Goal: Task Accomplishment & Management: Complete application form

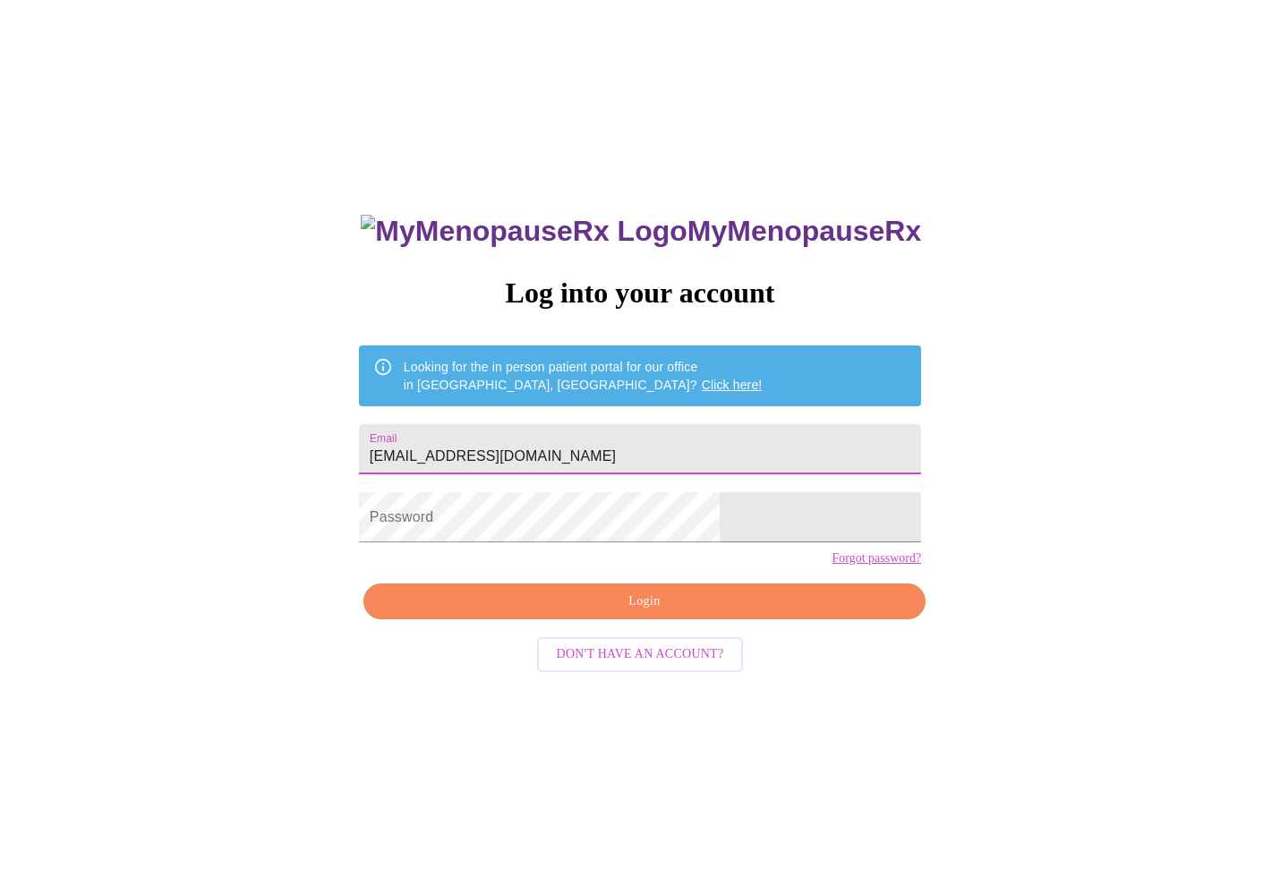
type input "hollymwilcox75@gmail.com"
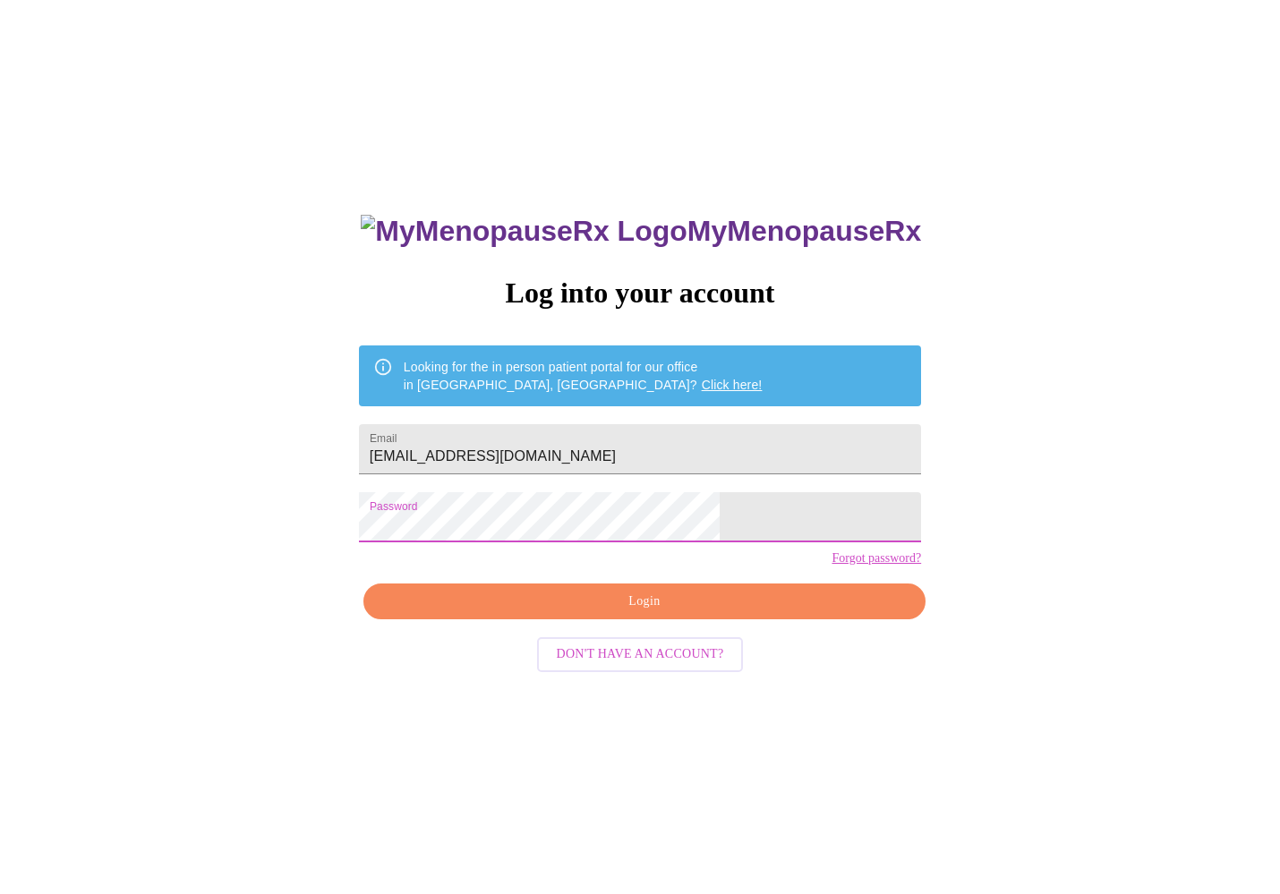
click at [660, 613] on span "Login" at bounding box center [644, 602] width 521 height 22
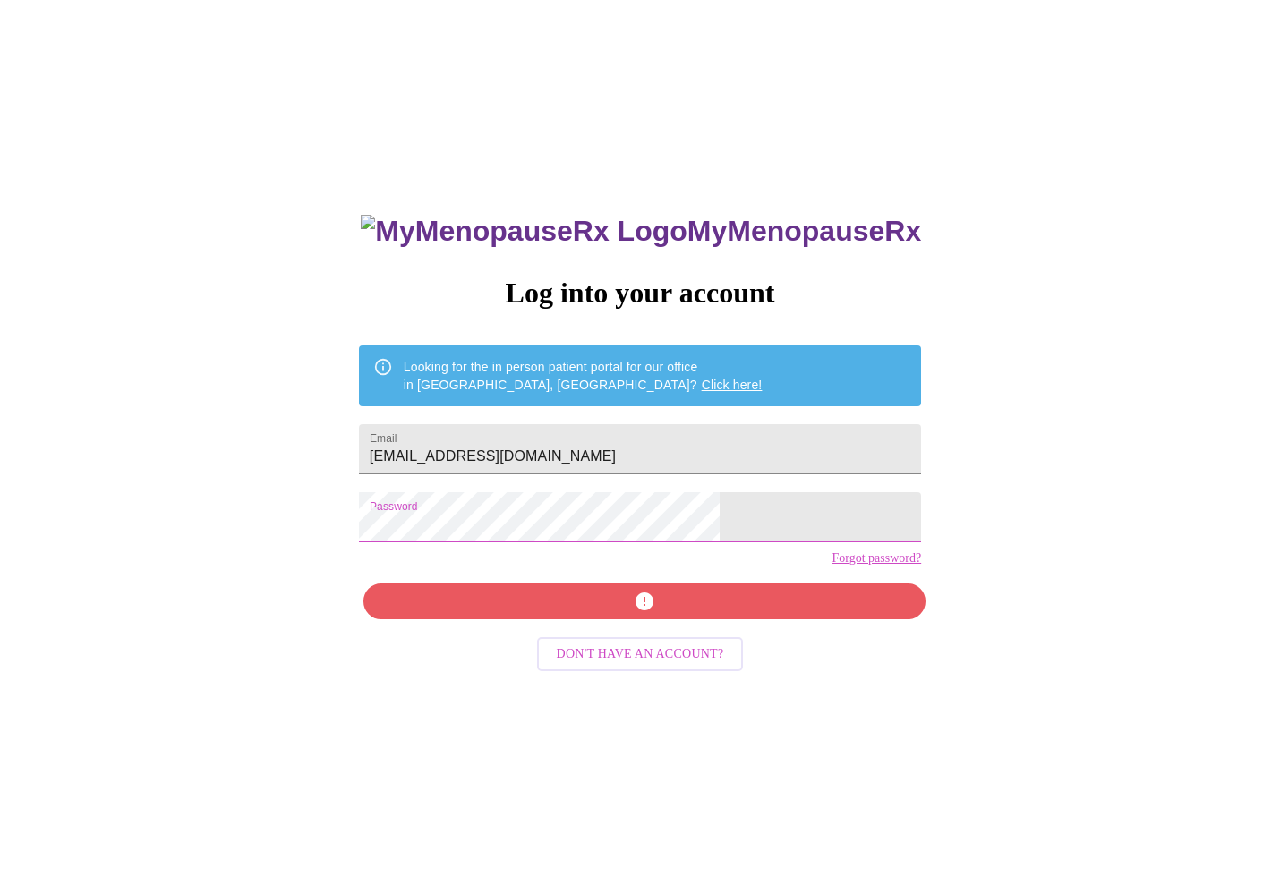
click at [431, 534] on div "MyMenopauseRx Log into your account Looking for the in person patient portal fo…" at bounding box center [639, 543] width 1265 height 1073
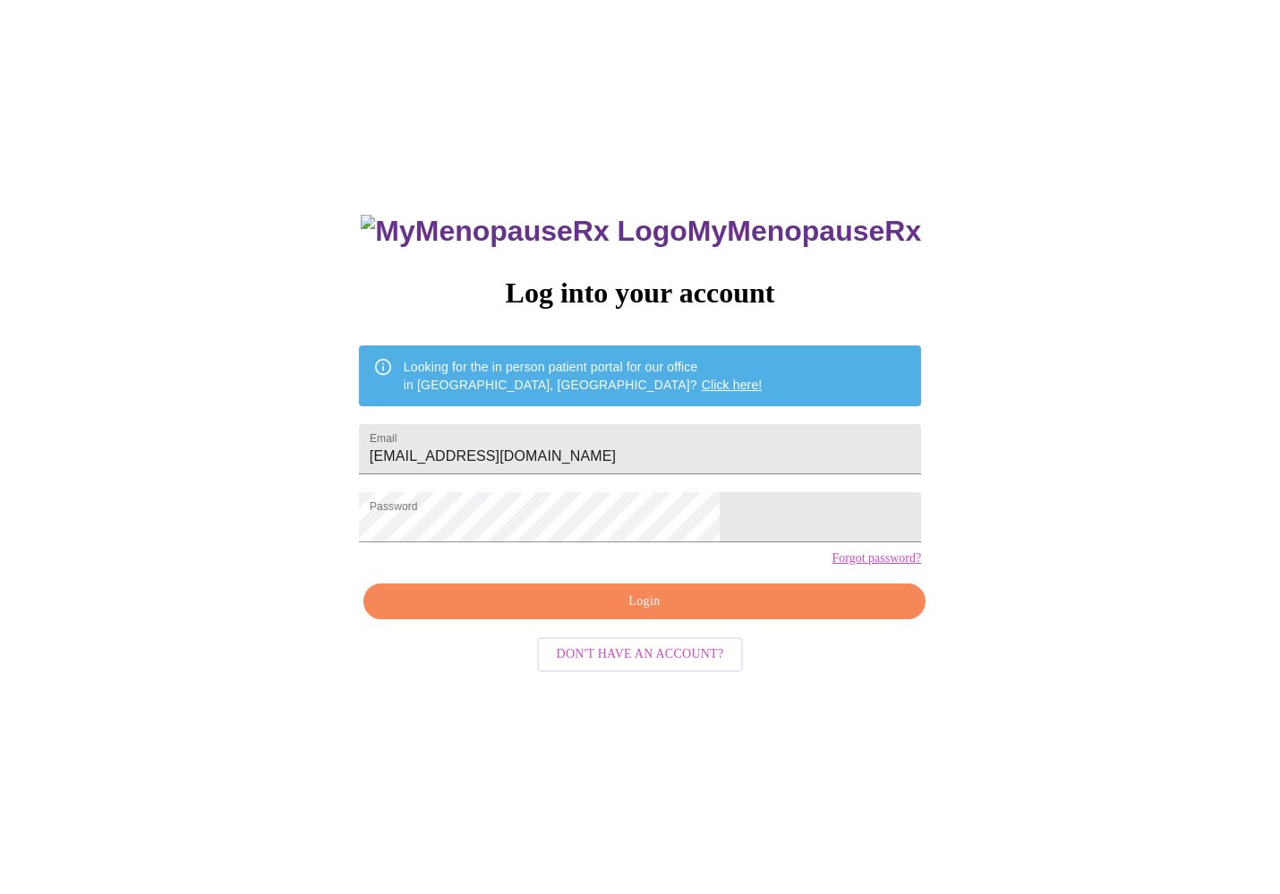
click at [604, 610] on div "MyMenopauseRx Log into your account Looking for the in person patient portal fo…" at bounding box center [640, 633] width 598 height 894
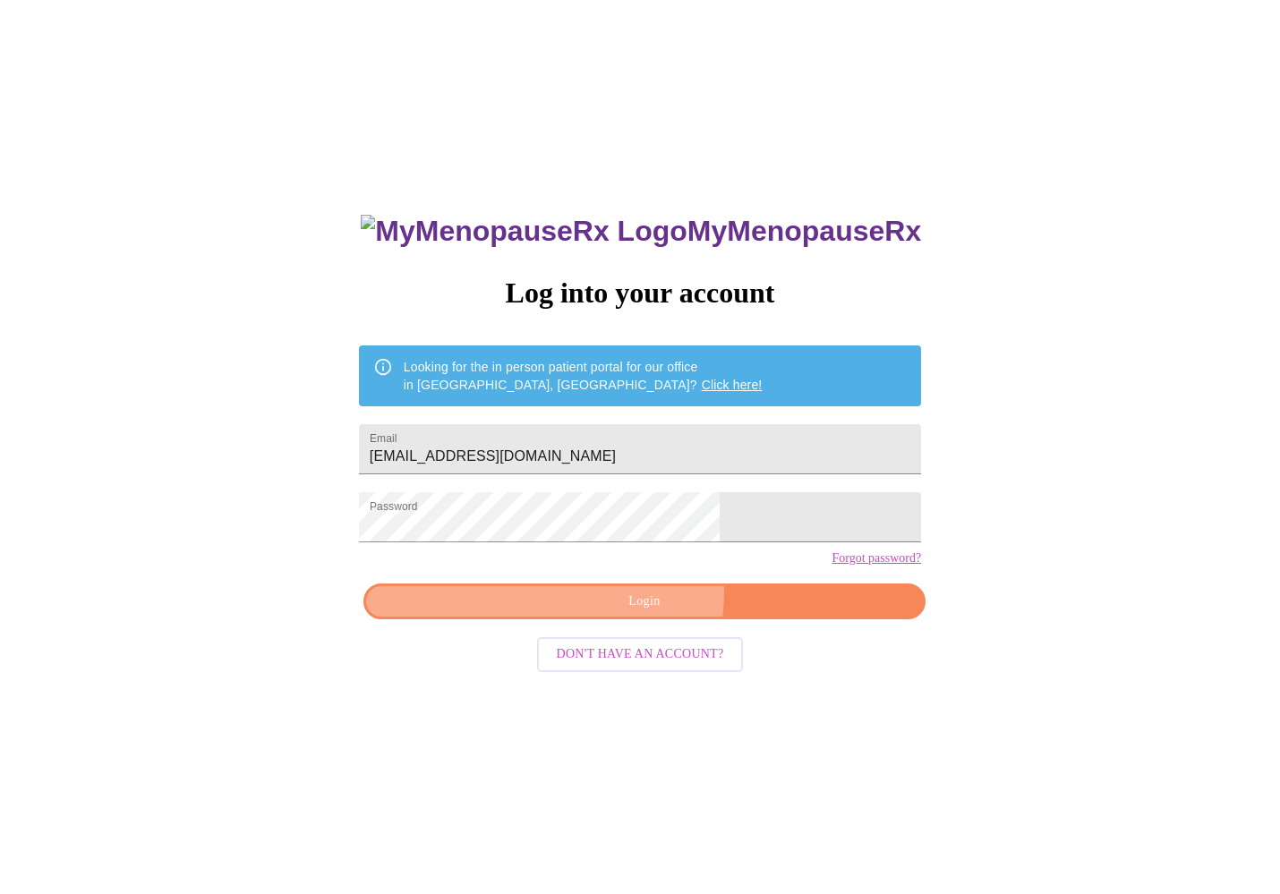
click at [610, 613] on span "Login" at bounding box center [644, 602] width 521 height 22
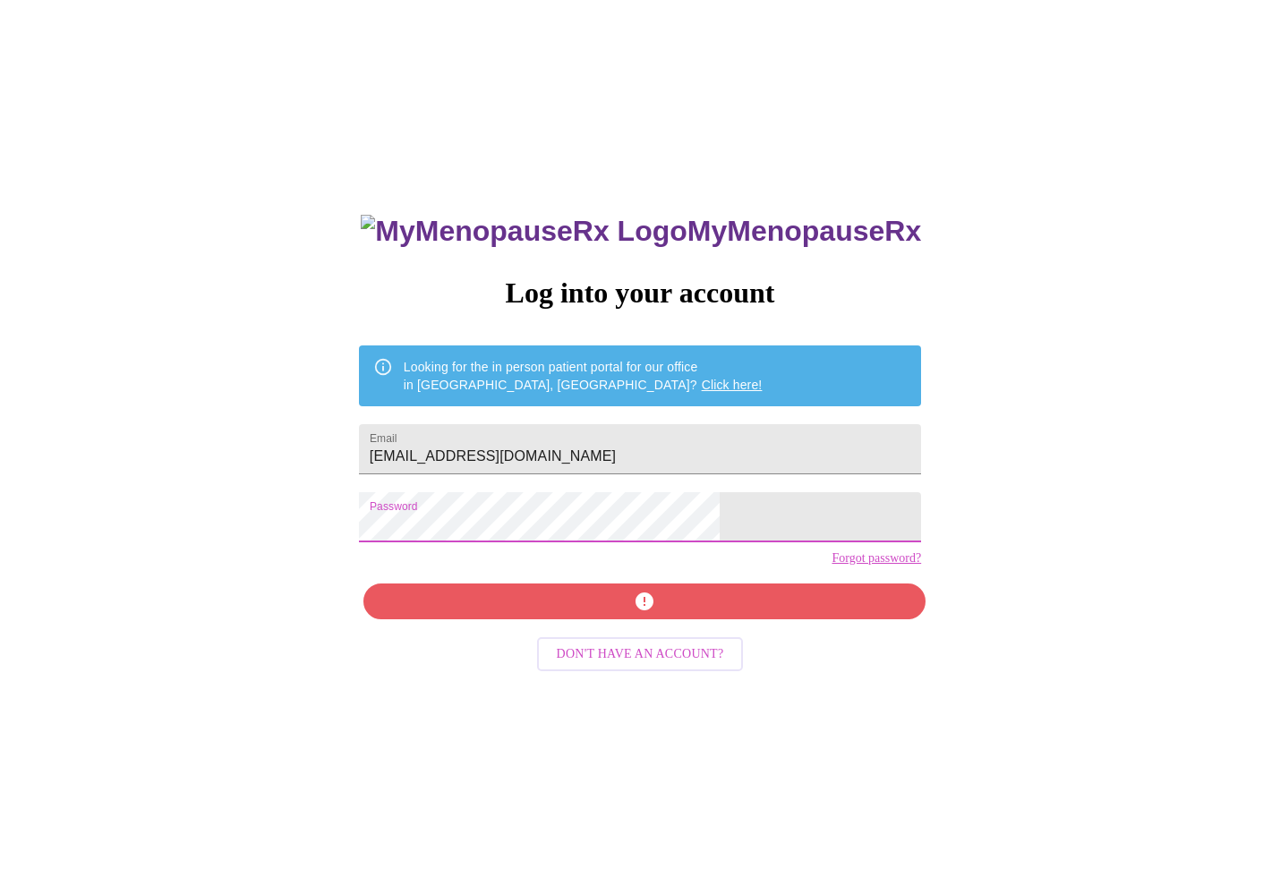
click at [438, 523] on div "MyMenopauseRx Log into your account Looking for the in person patient portal fo…" at bounding box center [639, 543] width 1265 height 1073
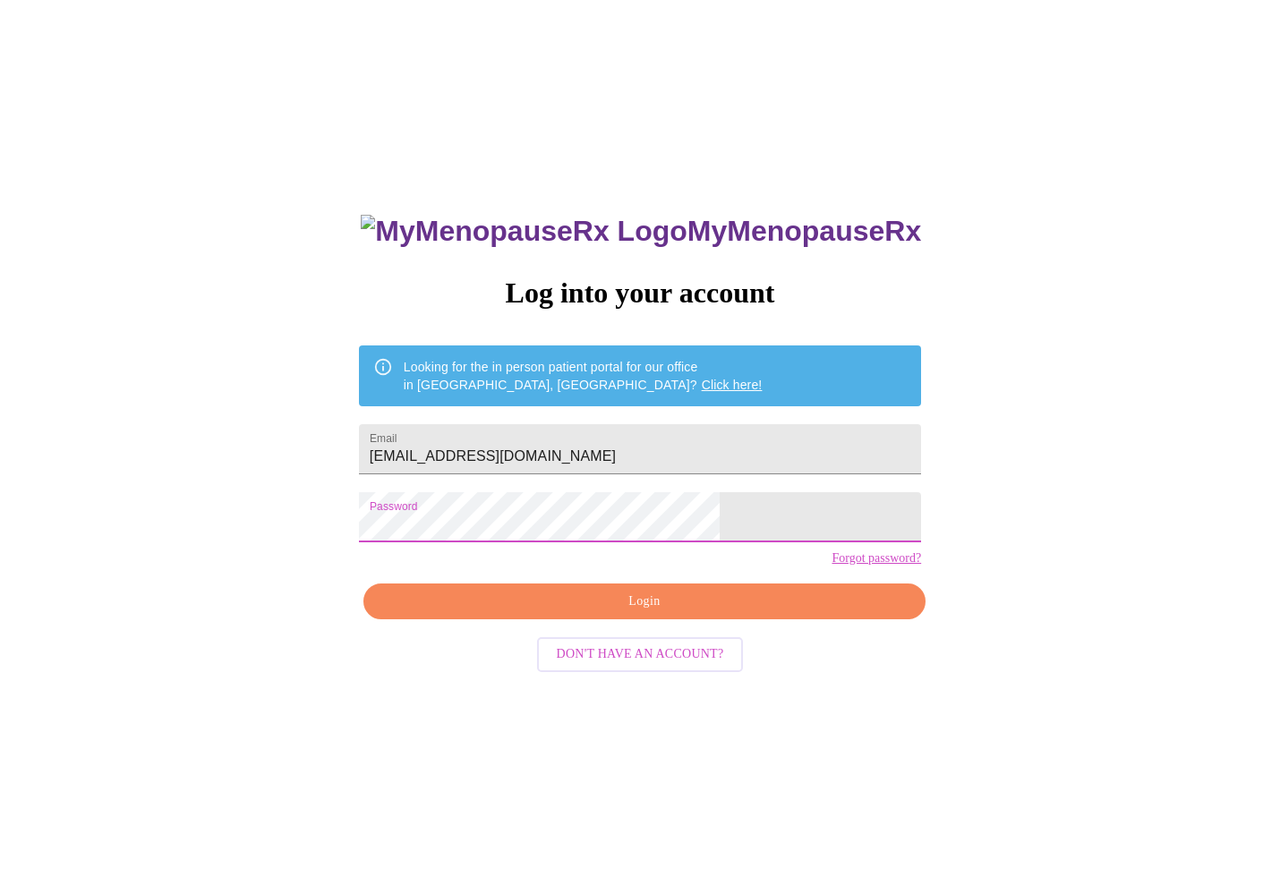
click at [620, 616] on button "Login" at bounding box center [644, 601] width 562 height 37
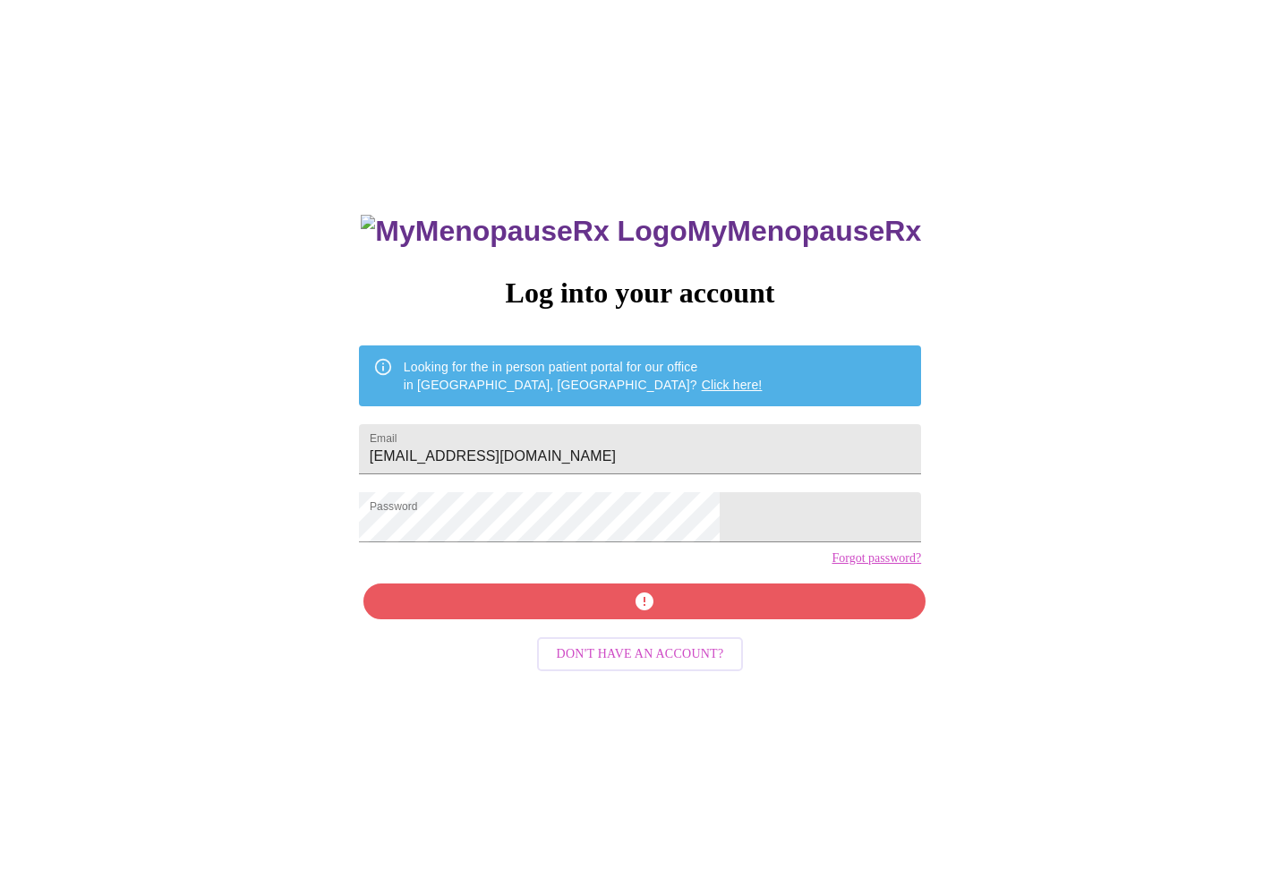
drag, startPoint x: 1164, startPoint y: 0, endPoint x: 762, endPoint y: 581, distance: 706.8
click at [831, 566] on link "Forgot password?" at bounding box center [875, 558] width 89 height 14
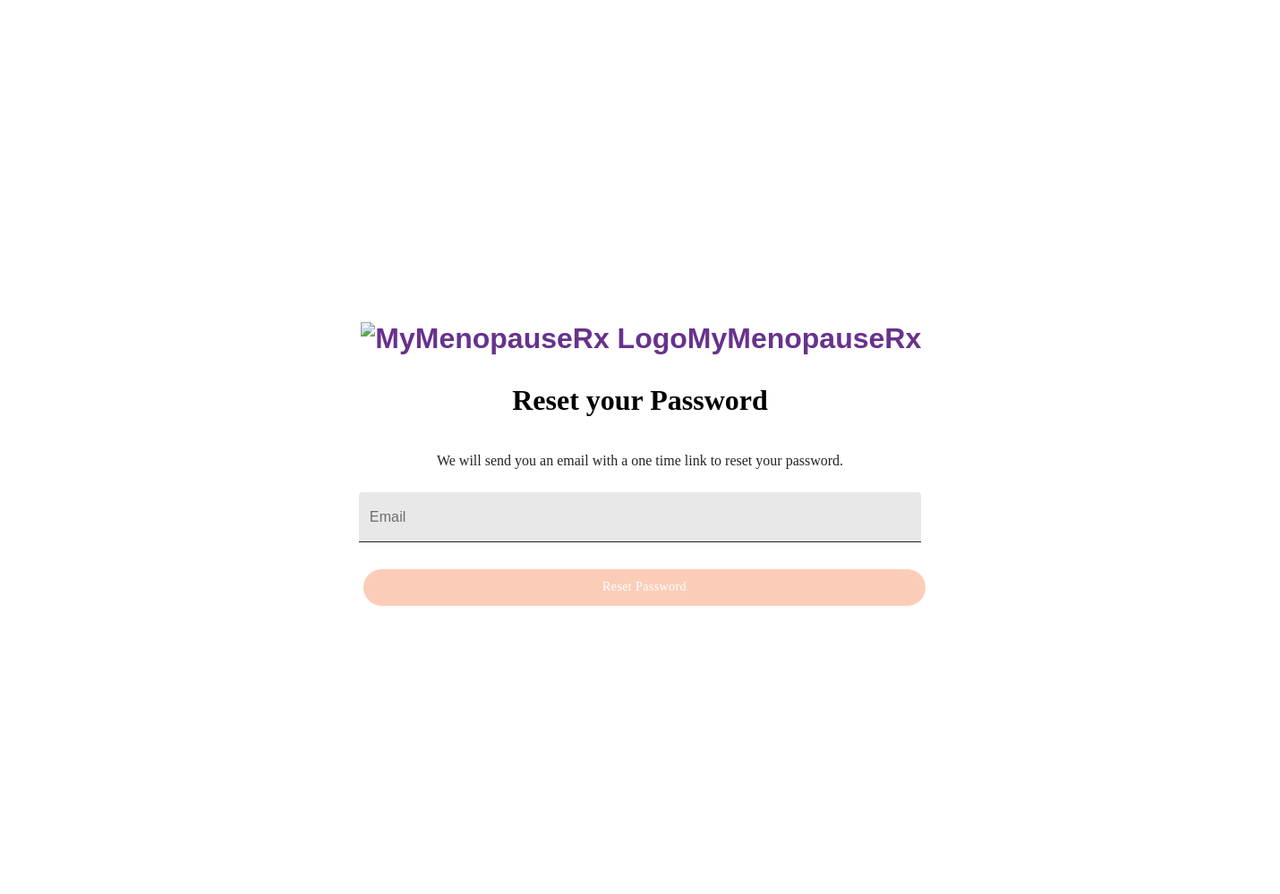
click at [535, 504] on input "Email" at bounding box center [640, 517] width 562 height 50
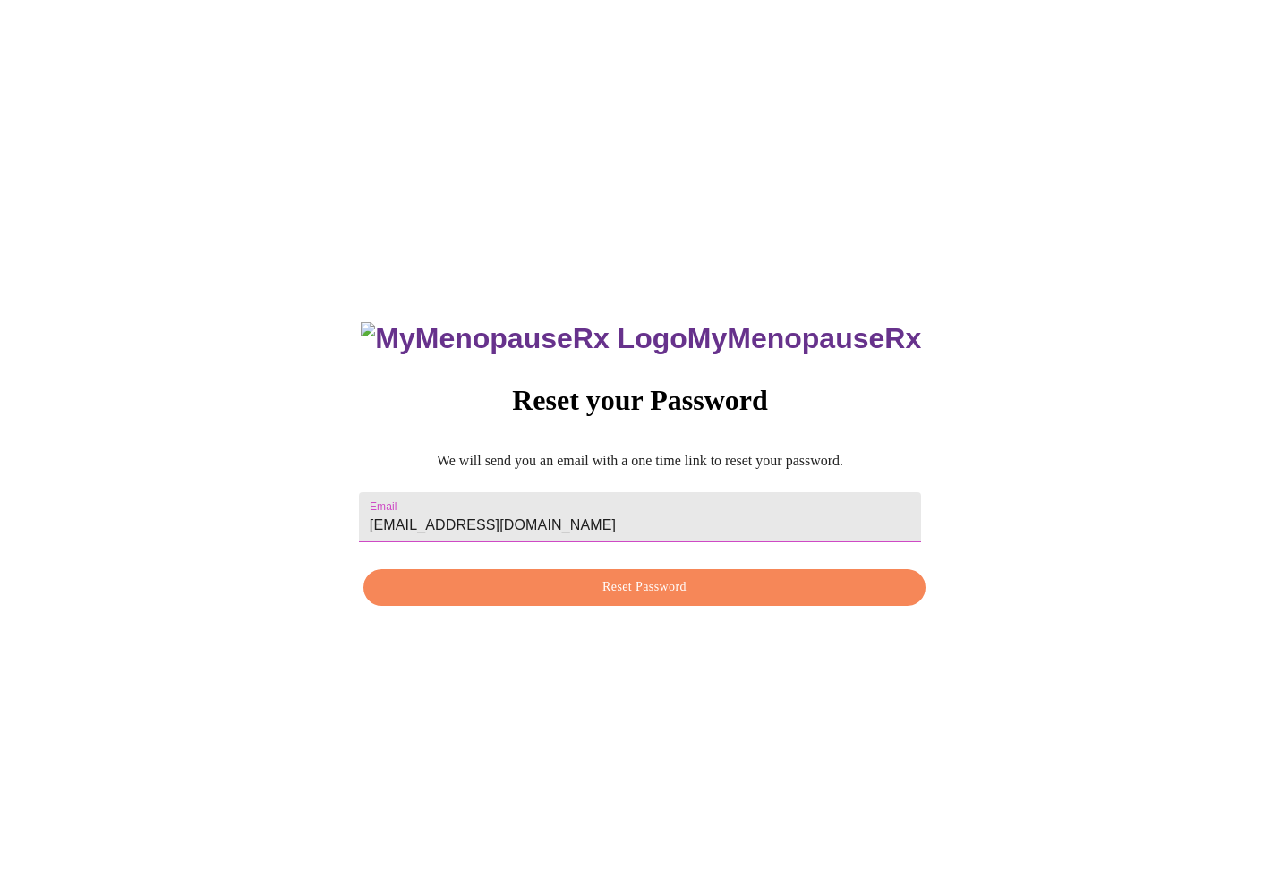
type input "[EMAIL_ADDRESS][DOMAIN_NAME]"
click at [627, 614] on div "MyMenopauseRx Reset your Password We will send you an email with a one time lin…" at bounding box center [640, 454] width 598 height 321
click at [626, 595] on span "Reset Password" at bounding box center [644, 587] width 521 height 22
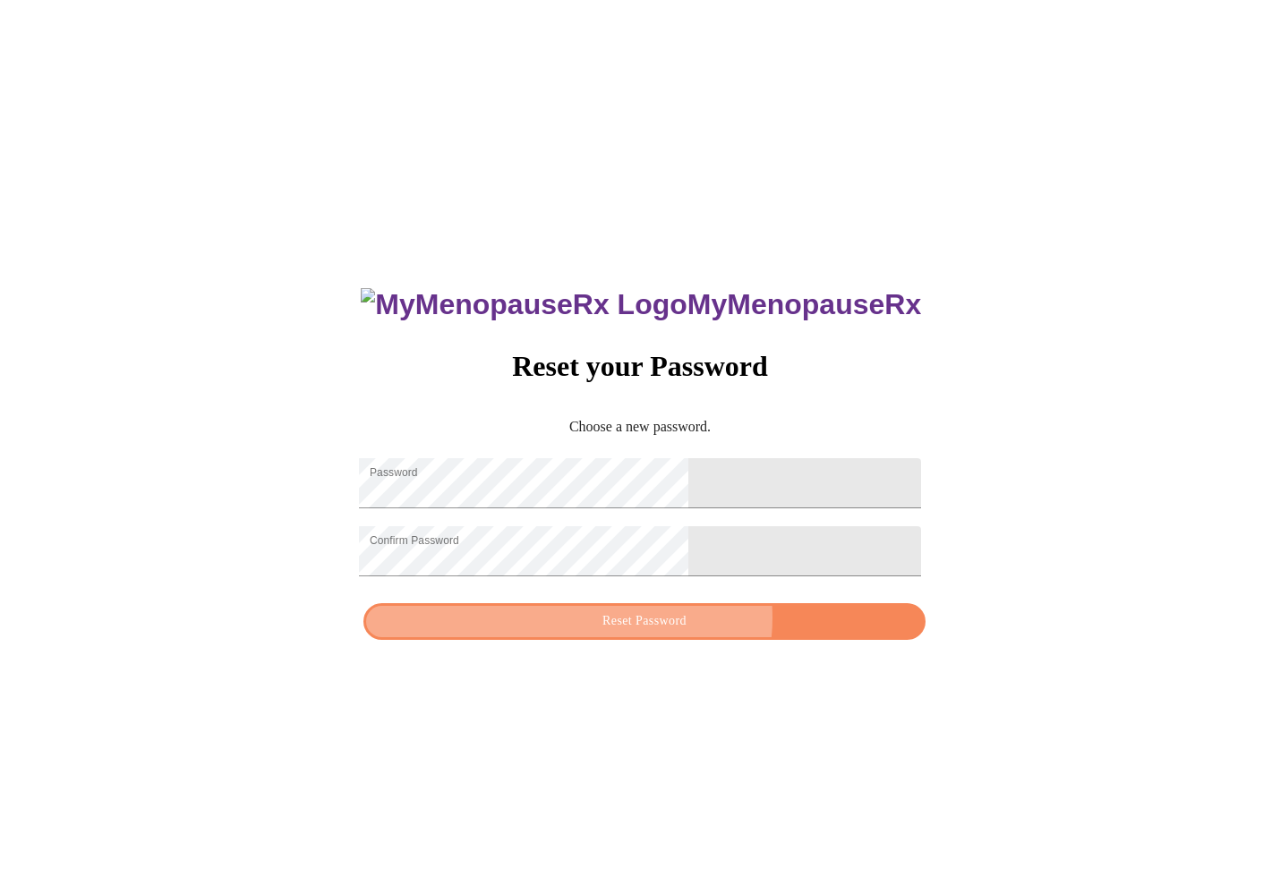
click at [685, 630] on span "Reset Password" at bounding box center [644, 621] width 521 height 22
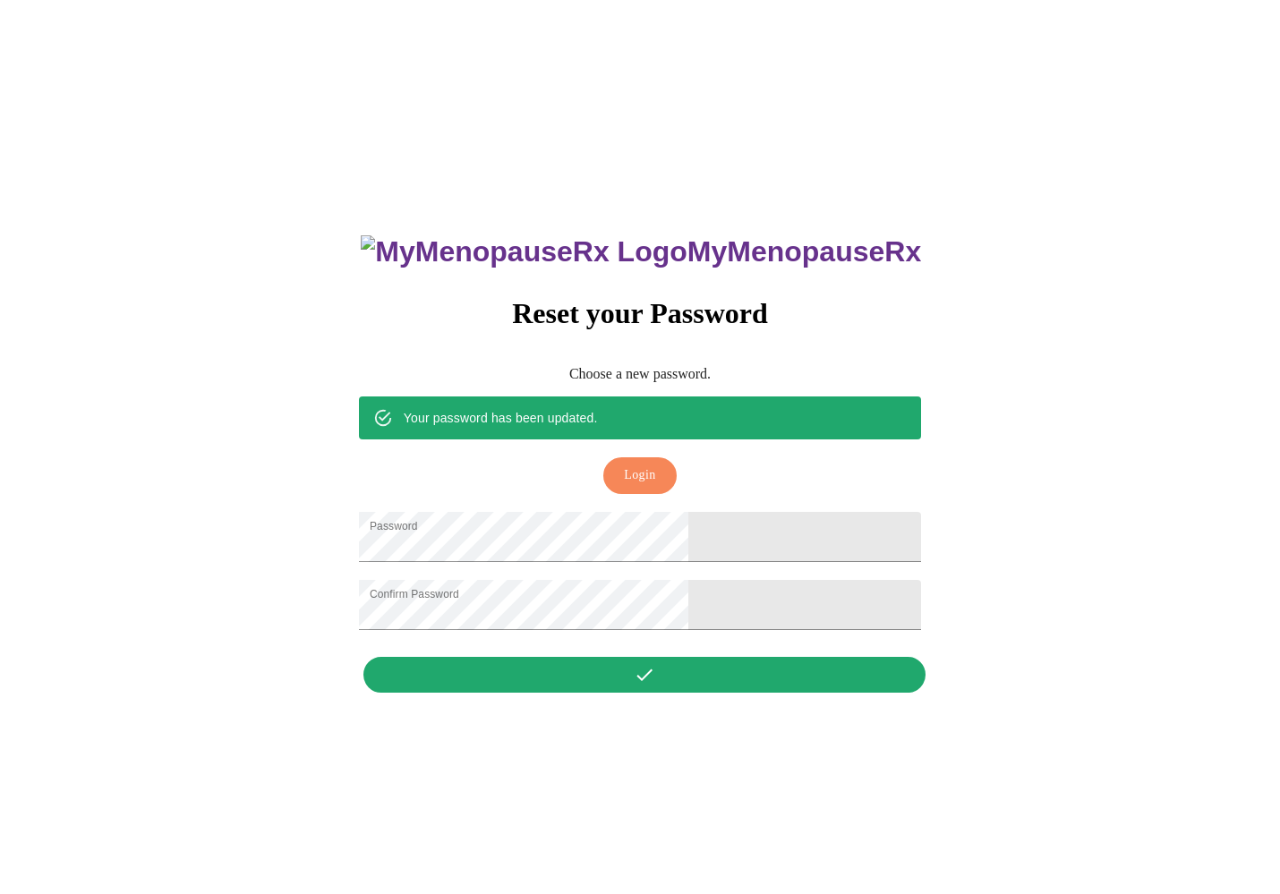
click at [659, 457] on button "Login" at bounding box center [639, 475] width 72 height 37
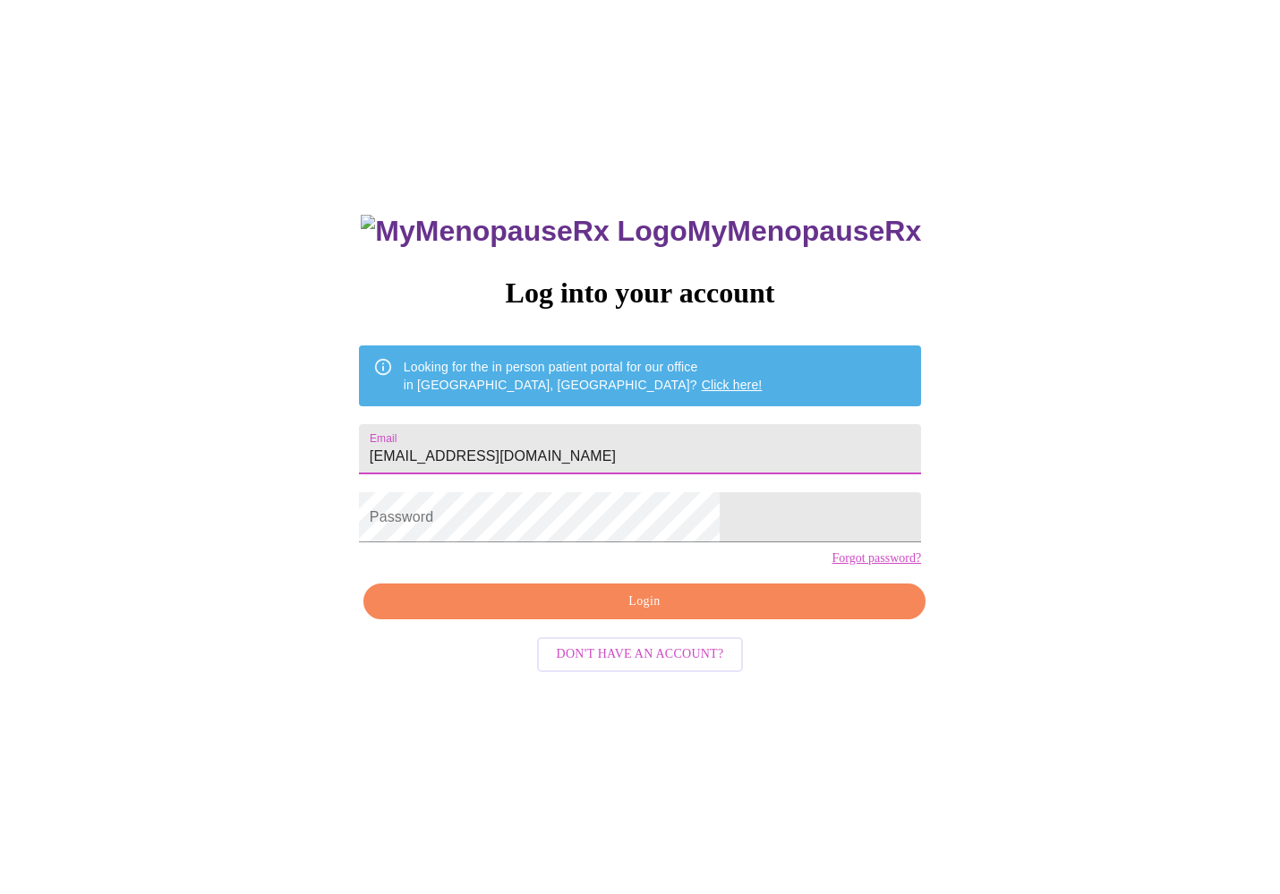
type input "[EMAIL_ADDRESS][DOMAIN_NAME]"
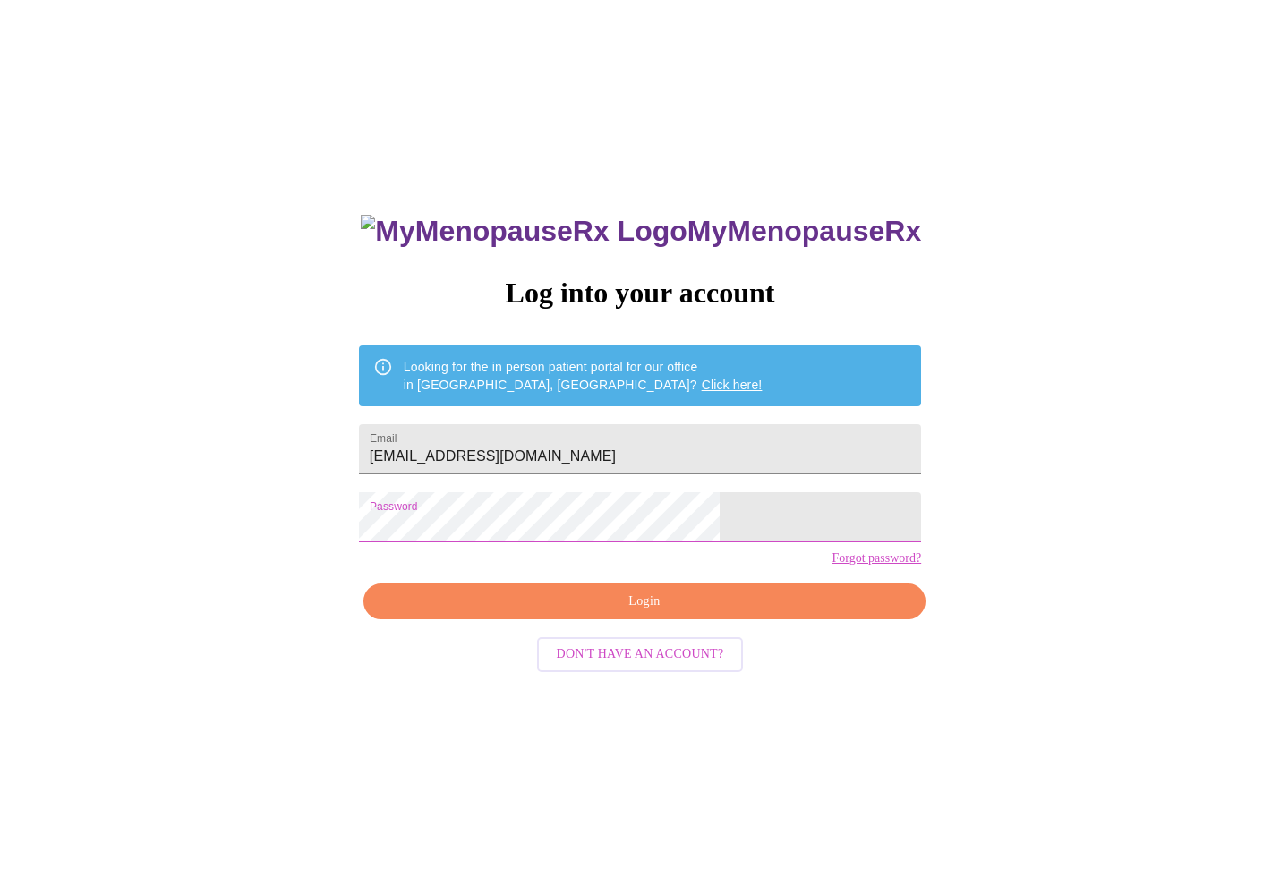
click at [507, 613] on span "Login" at bounding box center [644, 602] width 521 height 22
click at [593, 613] on span "Login" at bounding box center [644, 602] width 521 height 22
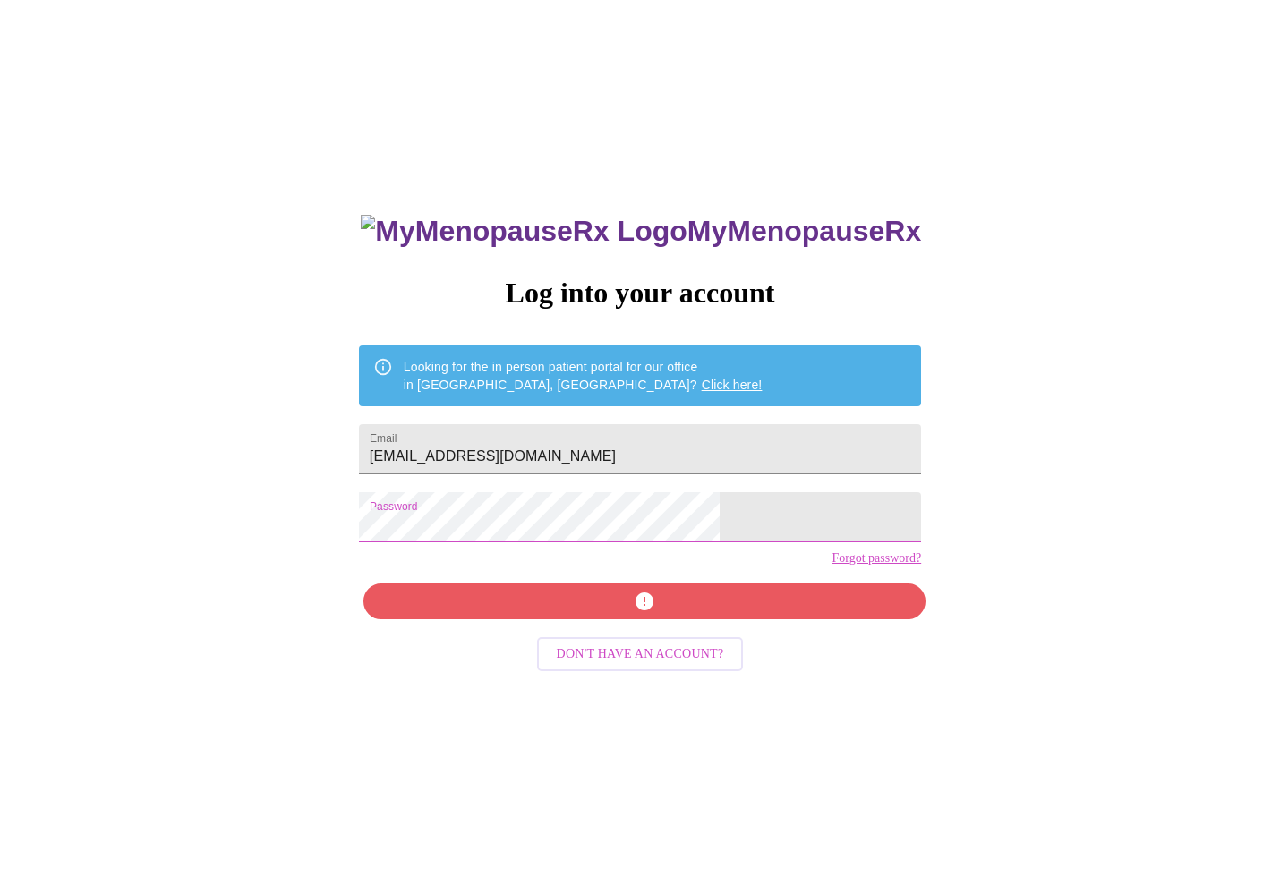
click at [424, 531] on div "MyMenopauseRx Log into your account Looking for the in person patient portal fo…" at bounding box center [639, 543] width 1265 height 1073
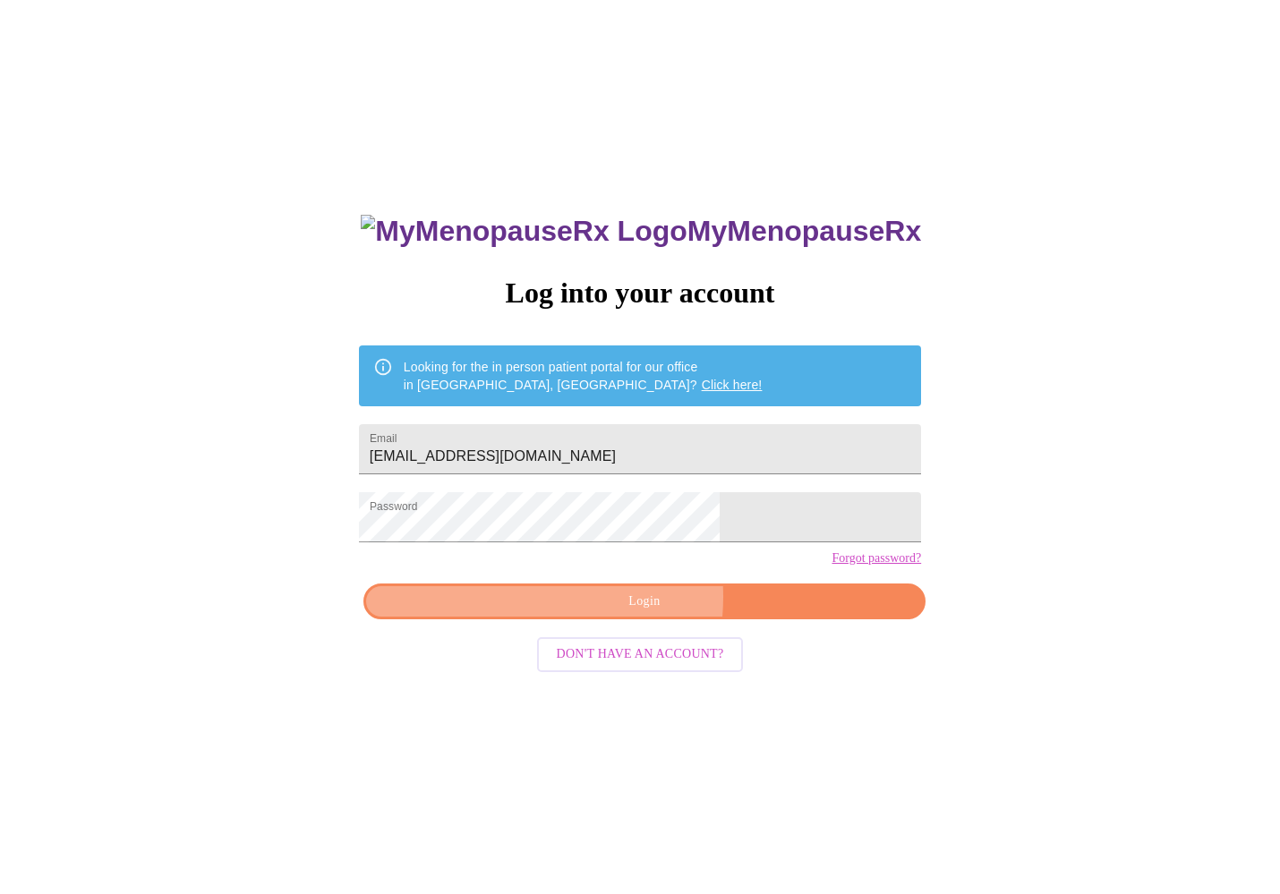
click at [592, 613] on span "Login" at bounding box center [644, 602] width 521 height 22
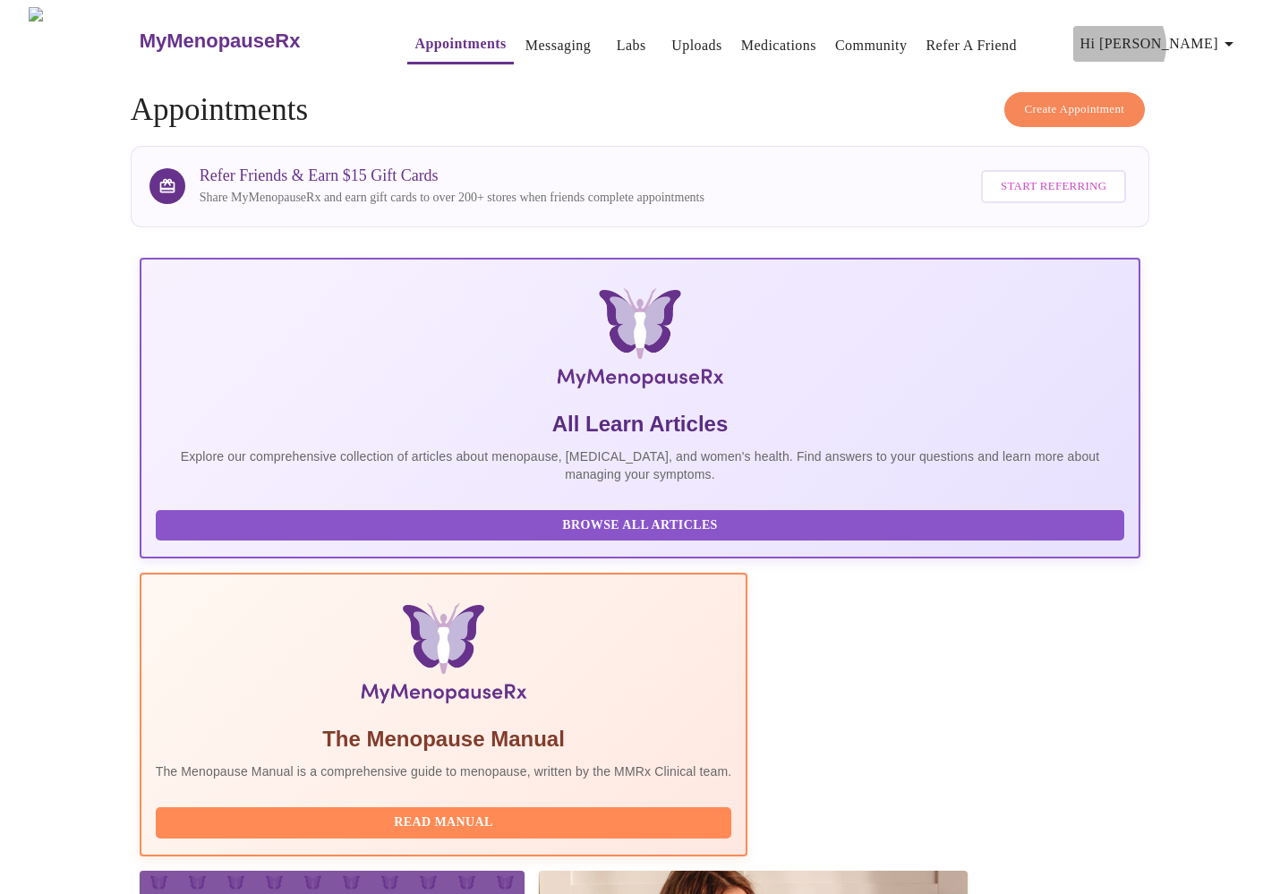
click at [1202, 38] on span "Hi [PERSON_NAME]" at bounding box center [1159, 43] width 159 height 25
click at [507, 31] on div at bounding box center [640, 447] width 1280 height 894
click at [525, 38] on link "Messaging" at bounding box center [557, 45] width 65 height 25
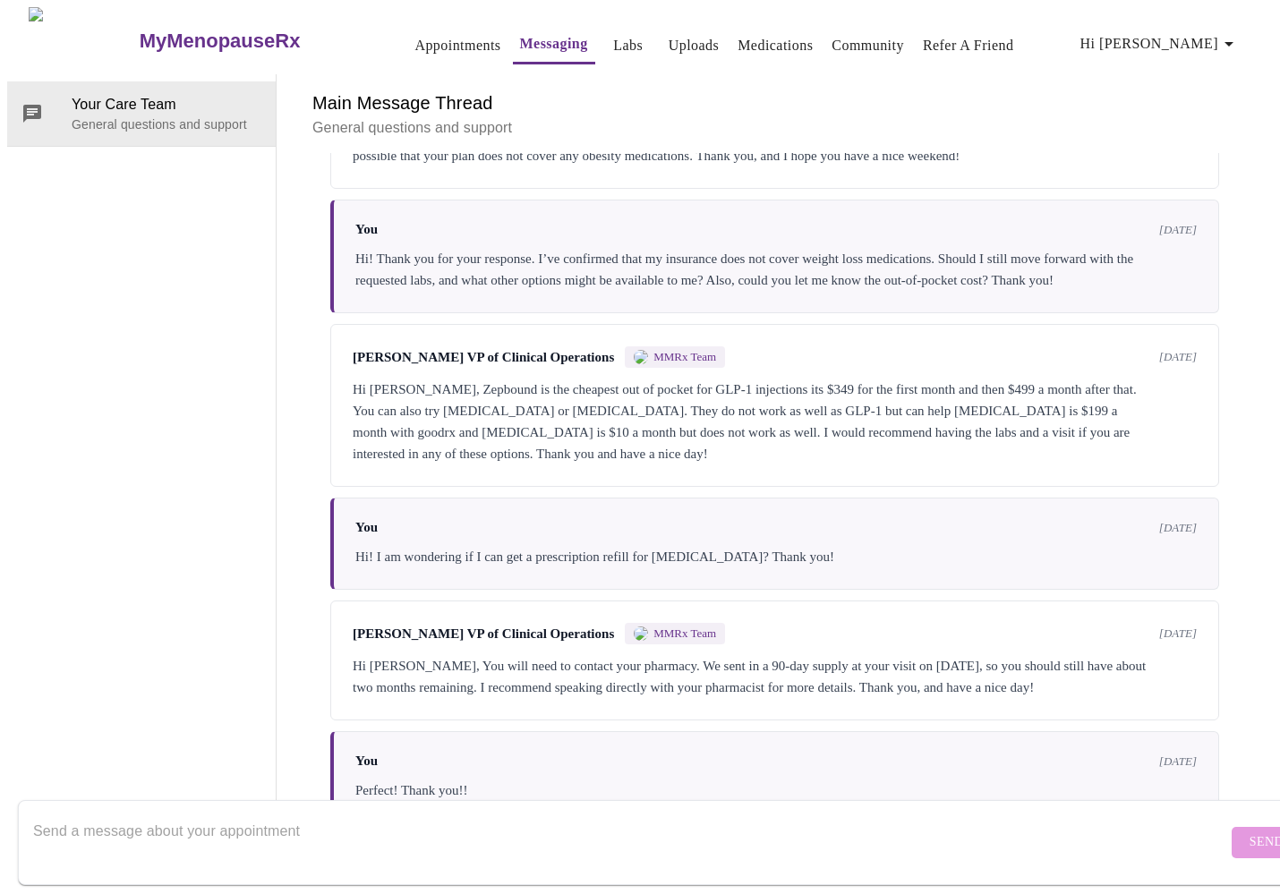
scroll to position [534, 0]
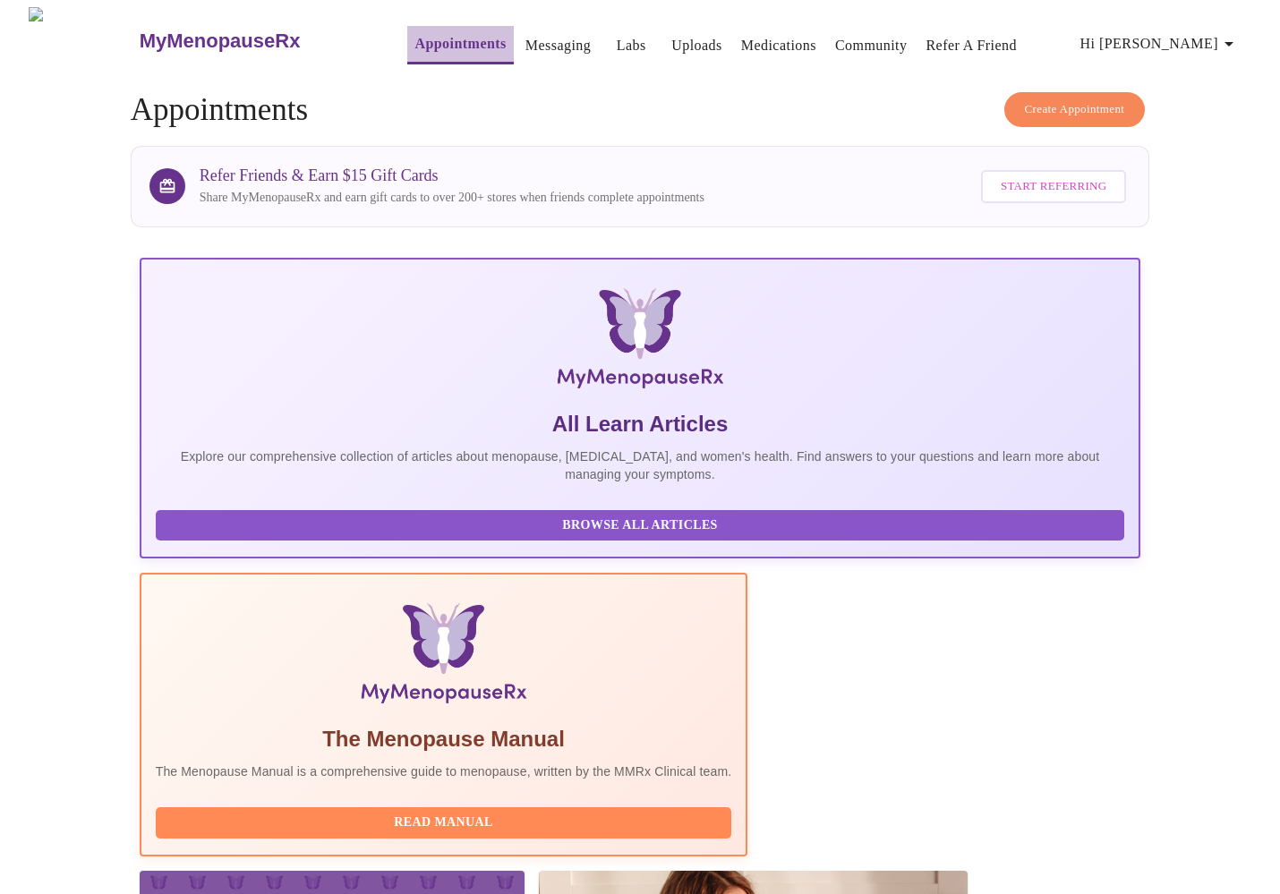
click at [428, 34] on link "Appointments" at bounding box center [459, 43] width 91 height 25
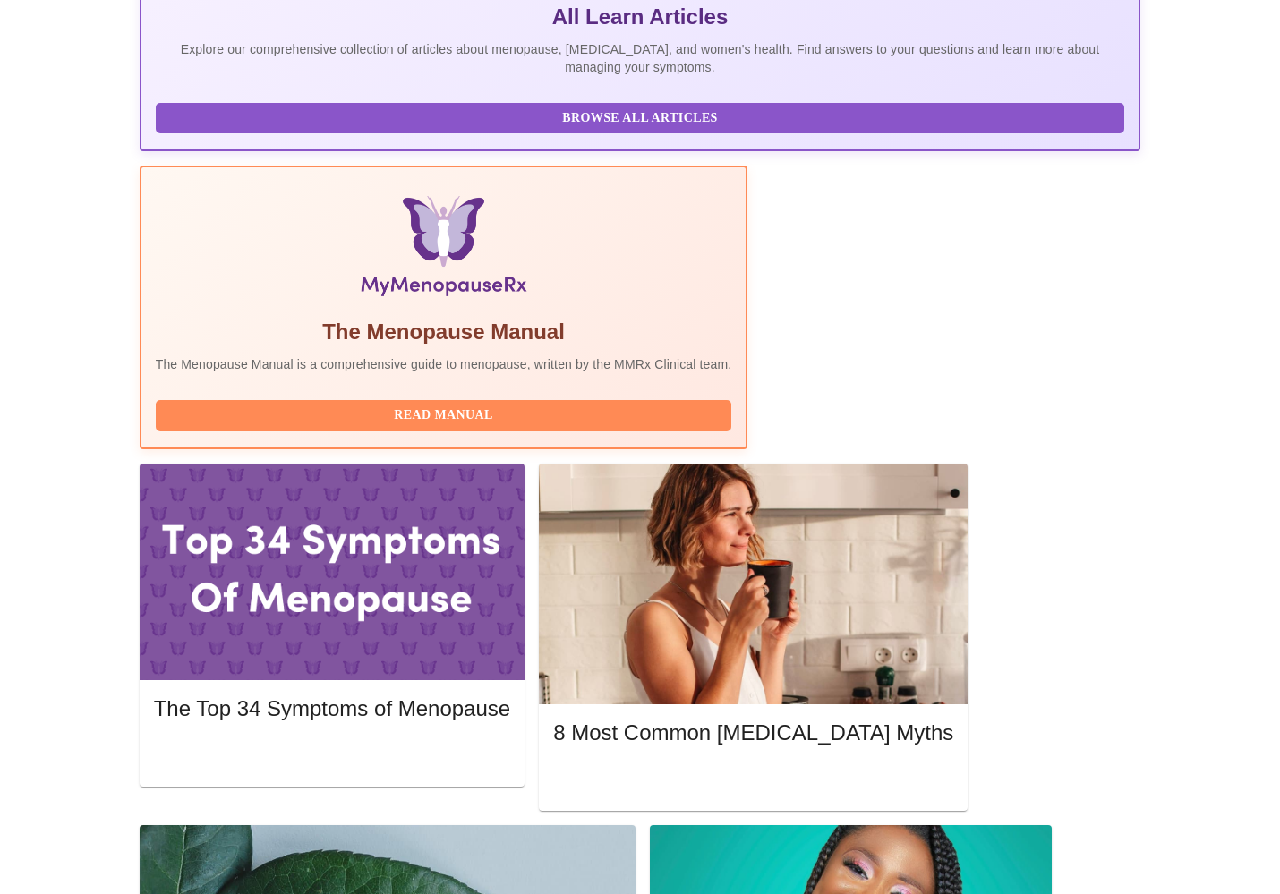
scroll to position [409, 0]
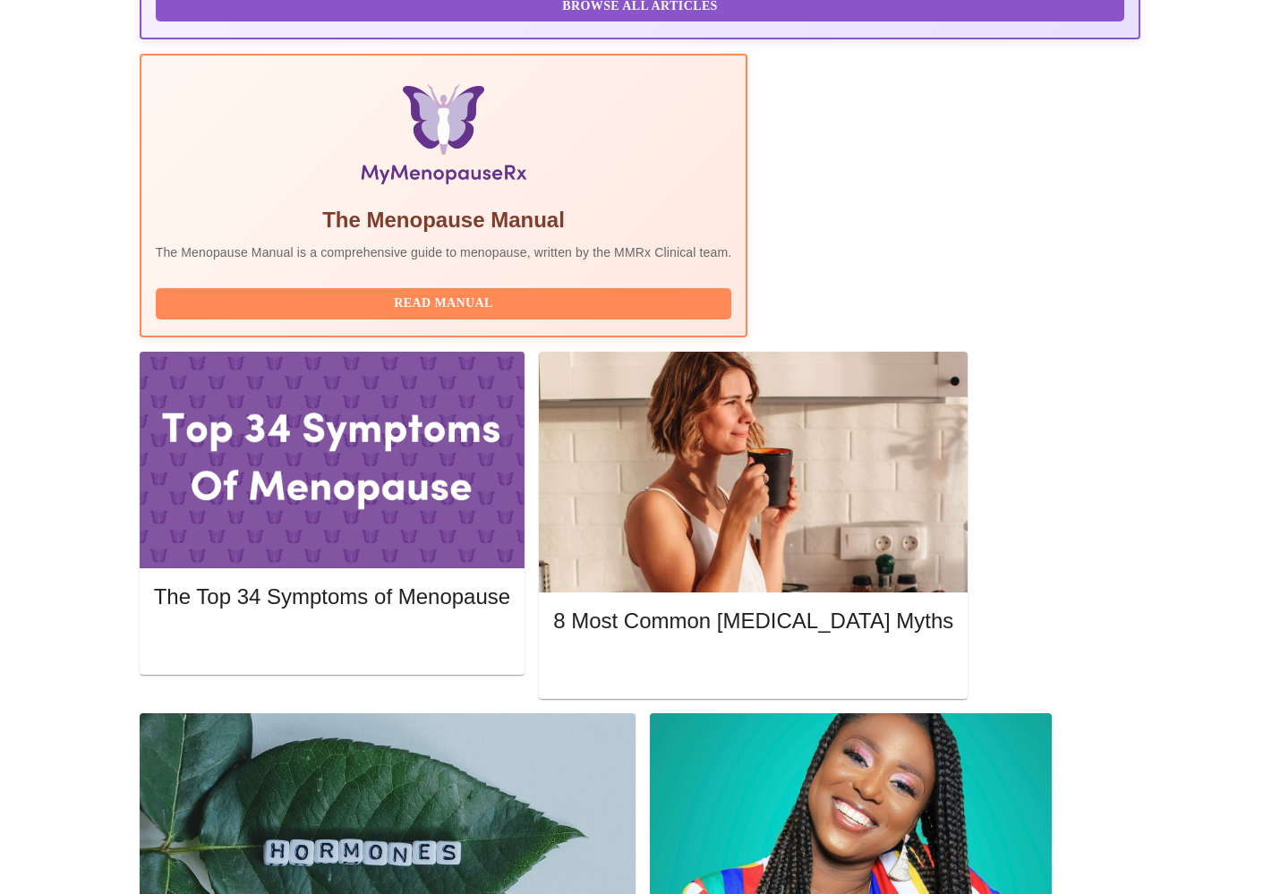
scroll to position [514, 0]
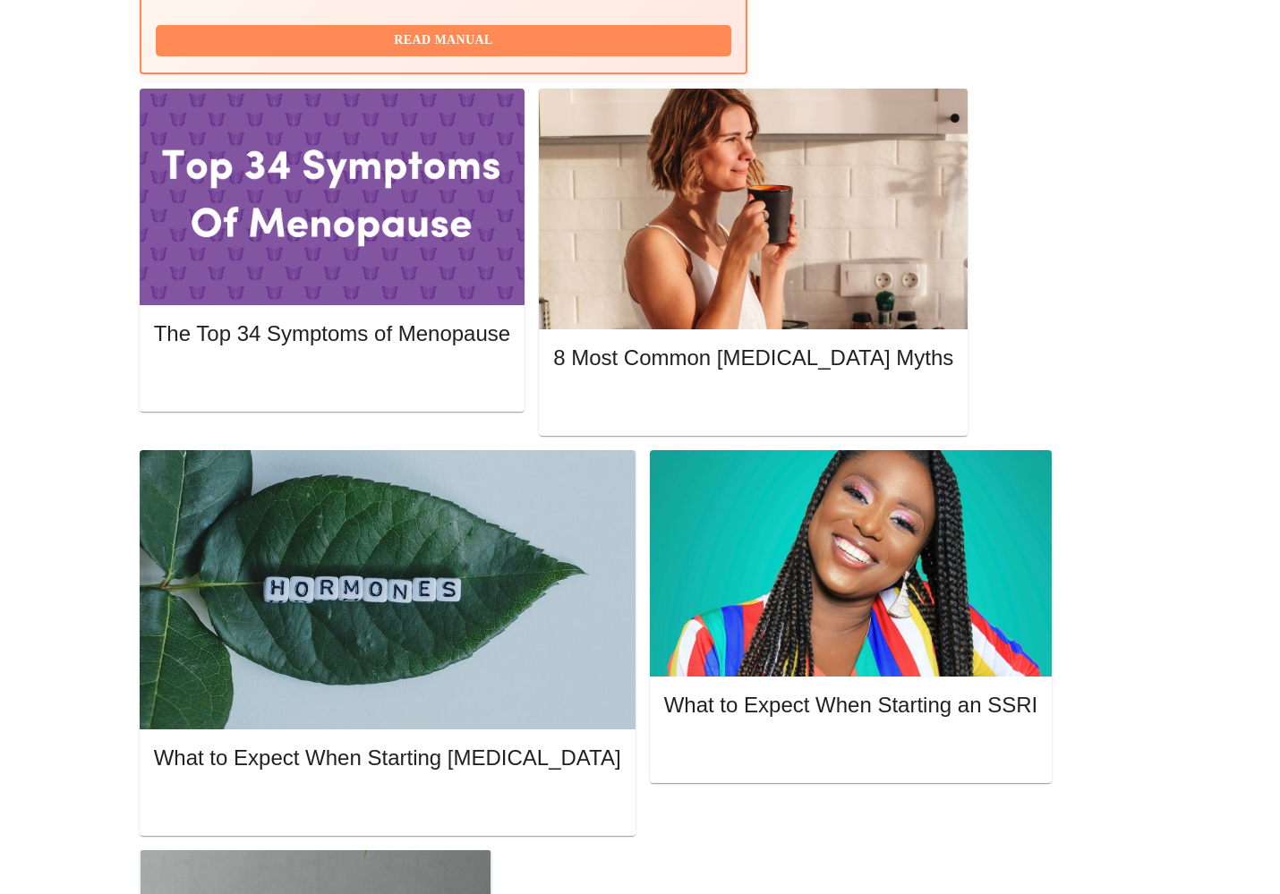
scroll to position [788, 0]
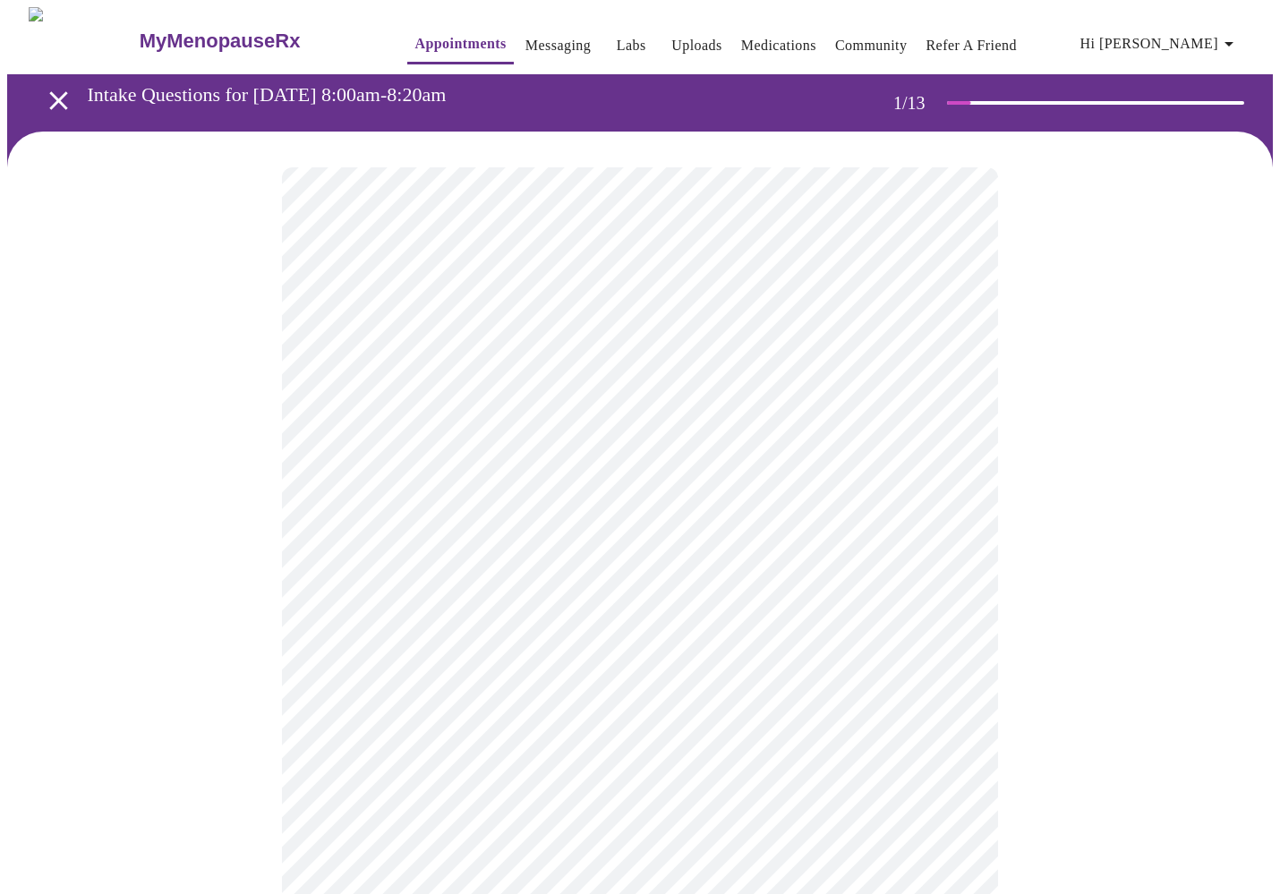
click at [762, 379] on body "MyMenopauseRx Appointments Messaging Labs Uploads Medications Community Refer a…" at bounding box center [639, 823] width 1265 height 1632
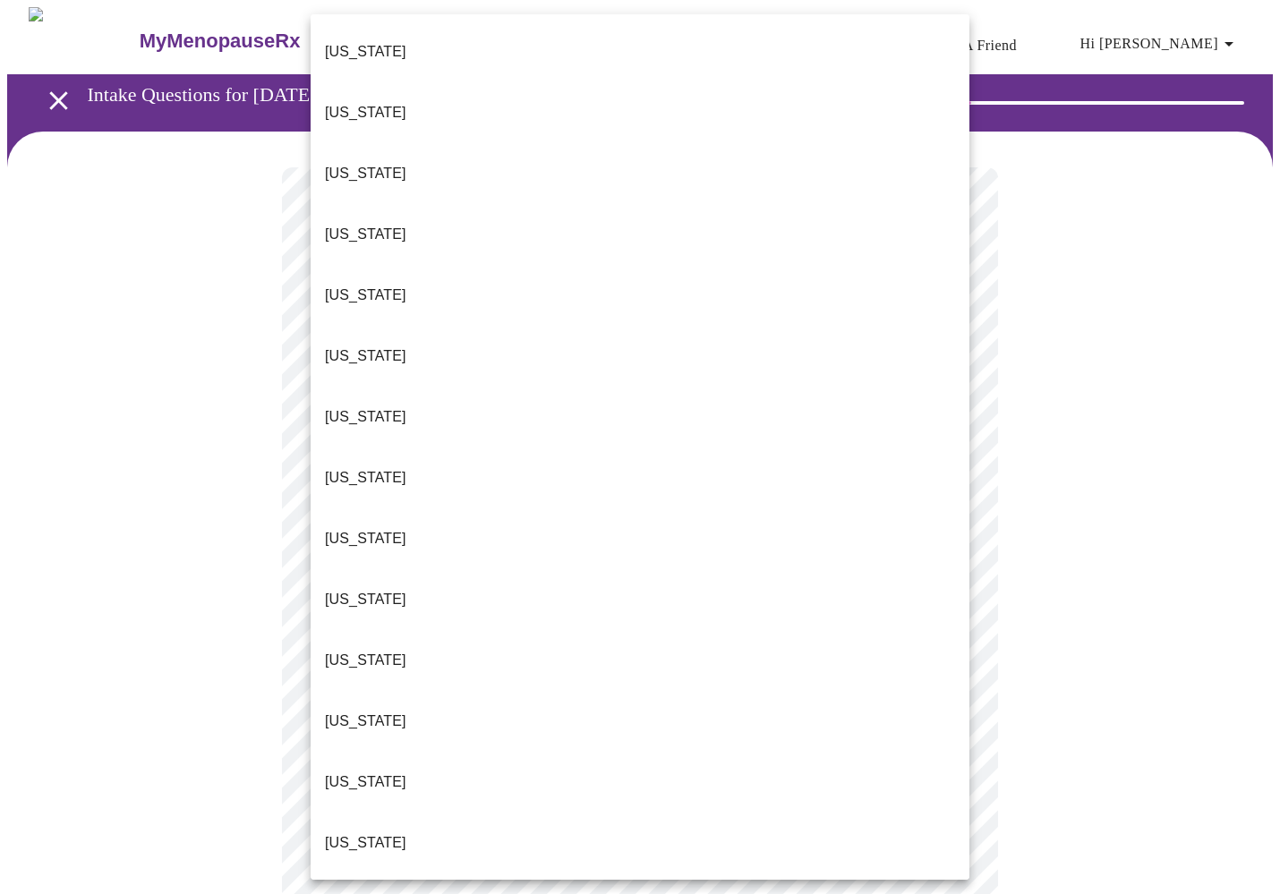
click at [353, 771] on p "[US_STATE]" at bounding box center [365, 781] width 81 height 21
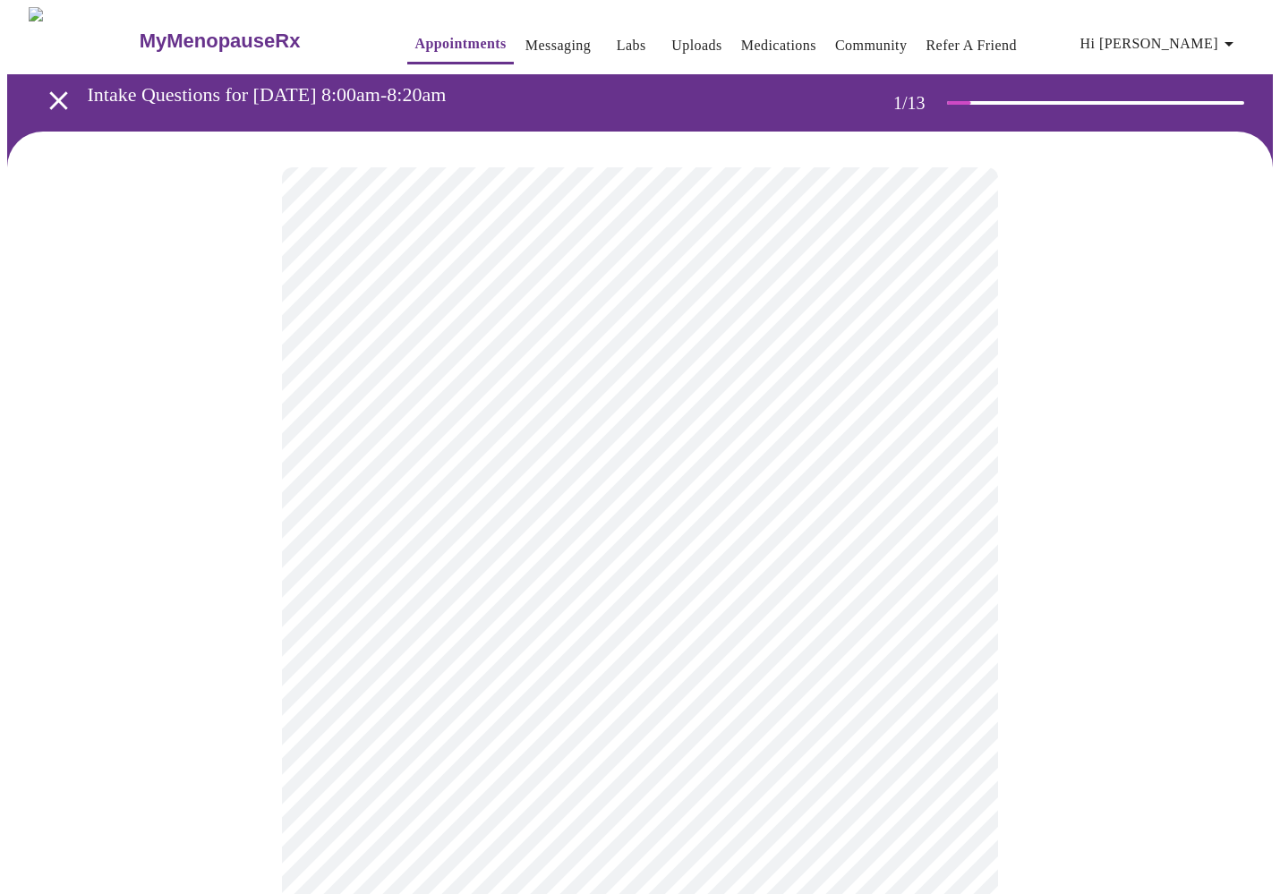
click at [437, 522] on body "MyMenopauseRx Appointments Messaging Labs Uploads Medications Community Refer a…" at bounding box center [639, 818] width 1265 height 1622
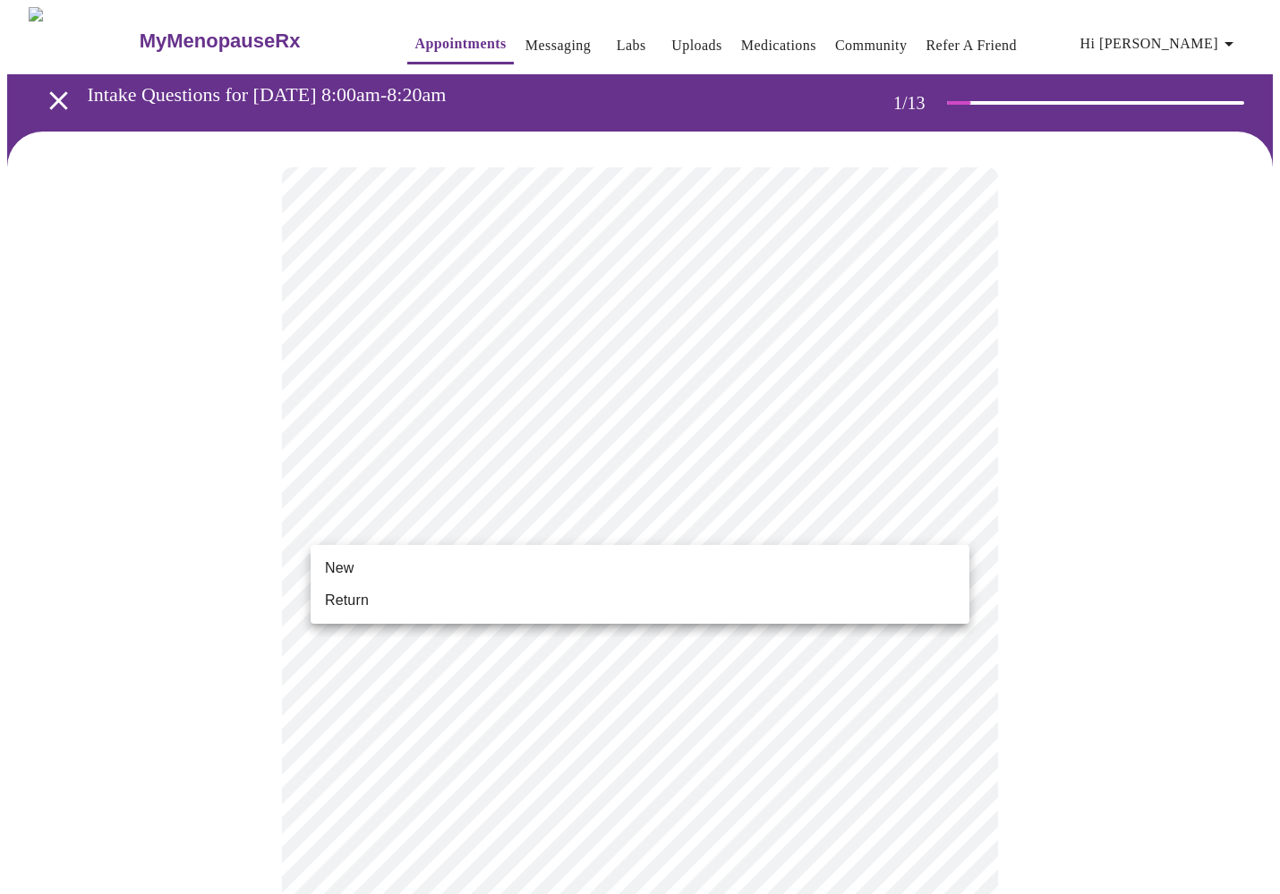
click at [367, 608] on span "Return" at bounding box center [347, 600] width 44 height 21
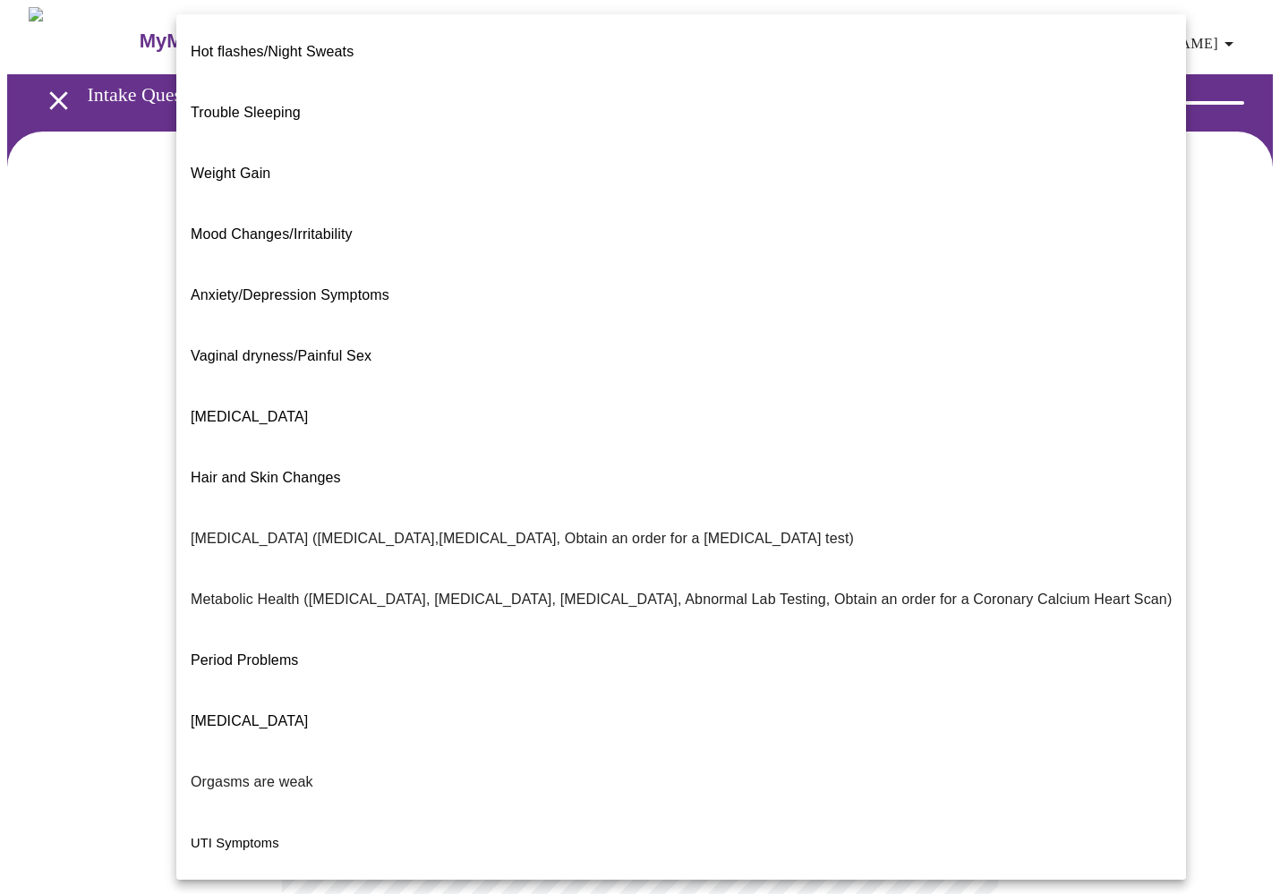
click at [887, 372] on body "MyMenopauseRx Appointments Messaging Labs Uploads Medications Community Refer a…" at bounding box center [639, 543] width 1265 height 1073
click at [368, 287] on span "Anxiety/Depression Symptoms" at bounding box center [290, 294] width 199 height 15
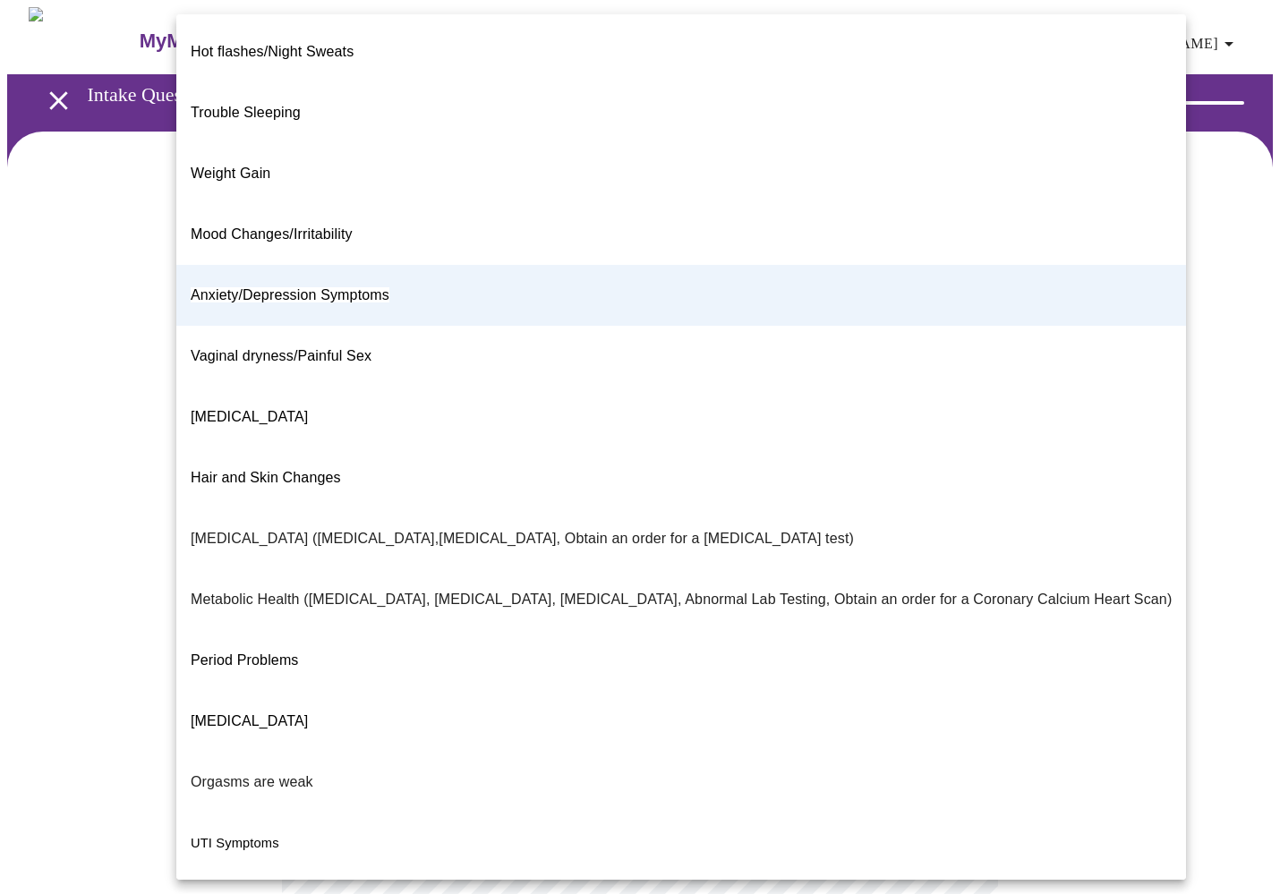
click at [651, 370] on body "MyMenopauseRx Appointments Messaging Labs Uploads Medications Community Refer a…" at bounding box center [639, 538] width 1265 height 1063
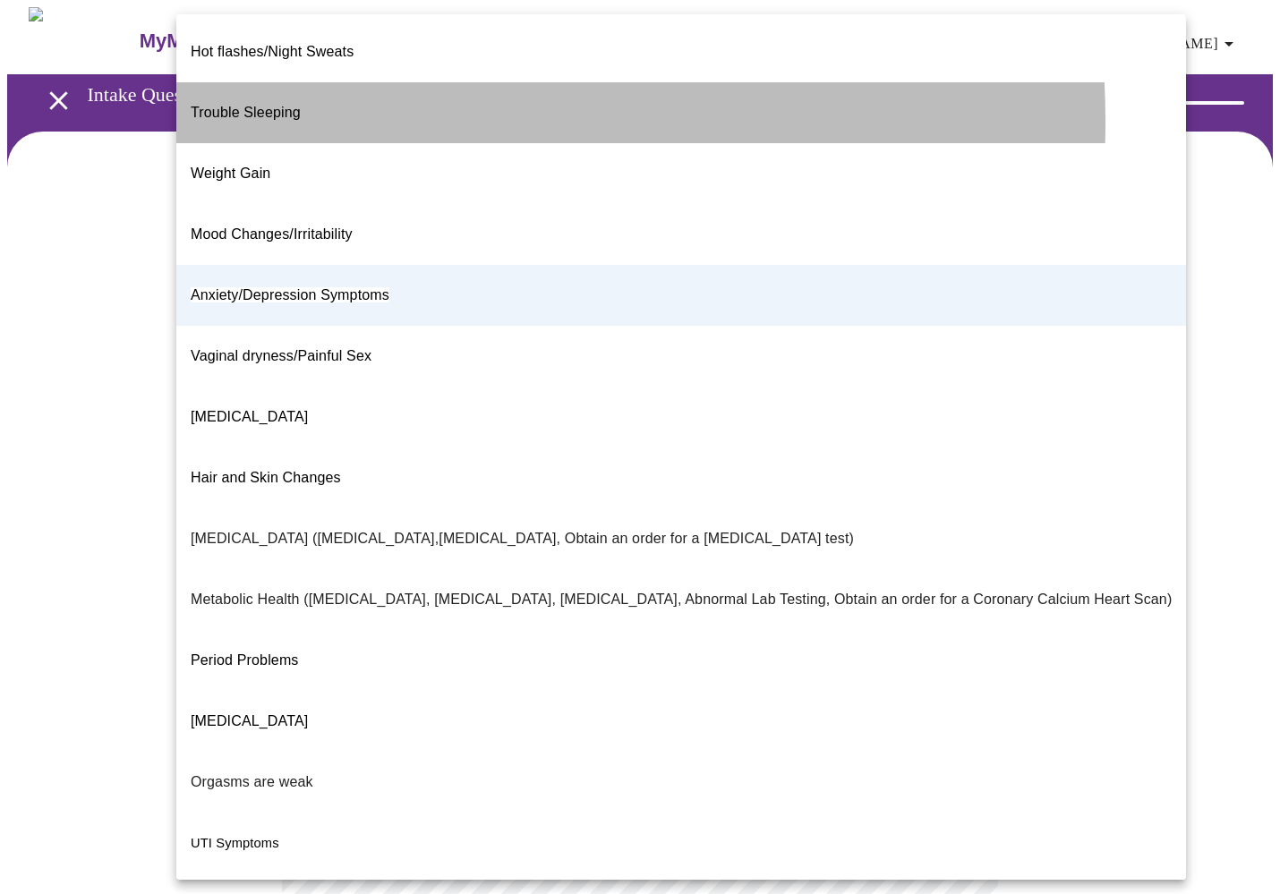
click at [305, 107] on li "Trouble Sleeping" at bounding box center [680, 112] width 1009 height 61
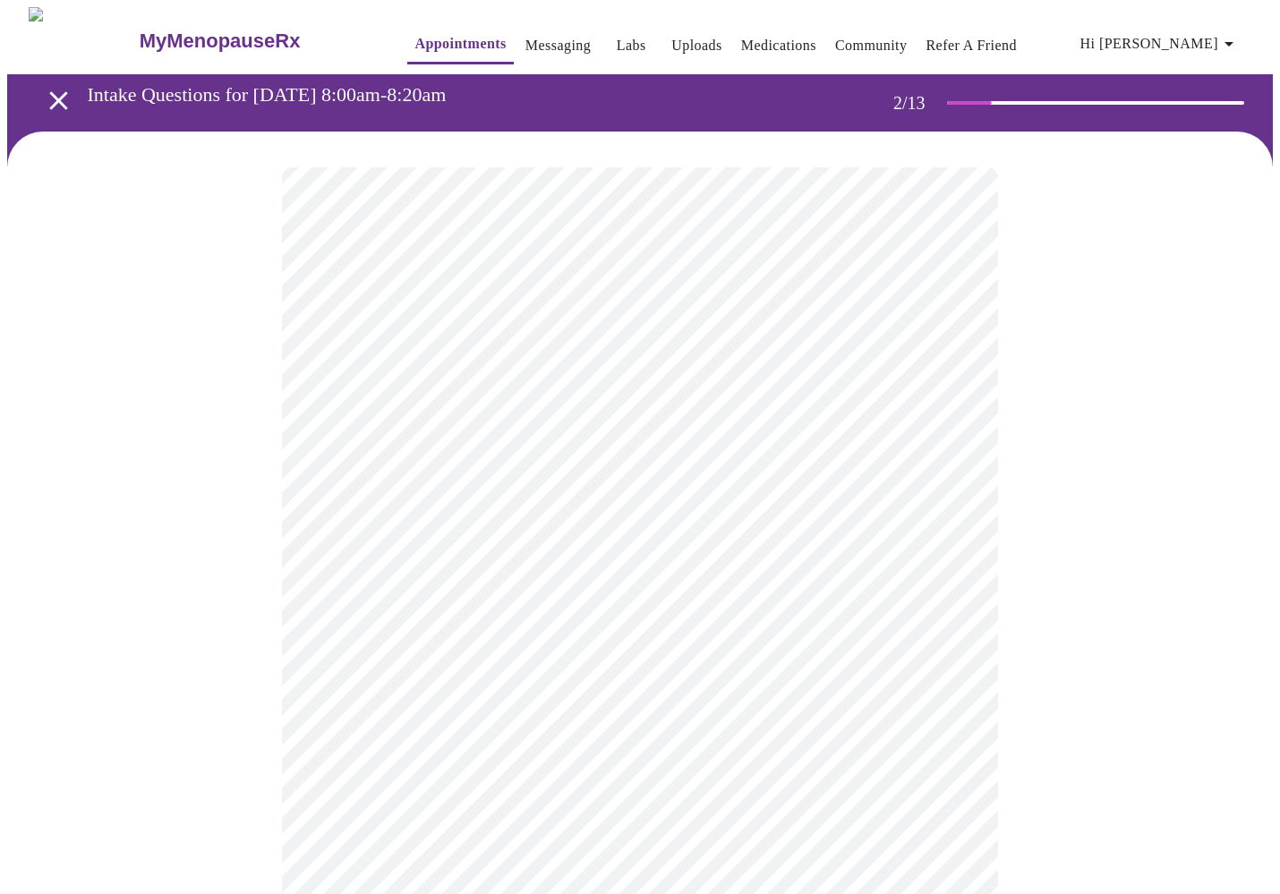
click at [608, 392] on body "MyMenopauseRx Appointments Messaging Labs Uploads Medications Community Refer a…" at bounding box center [639, 538] width 1265 height 1063
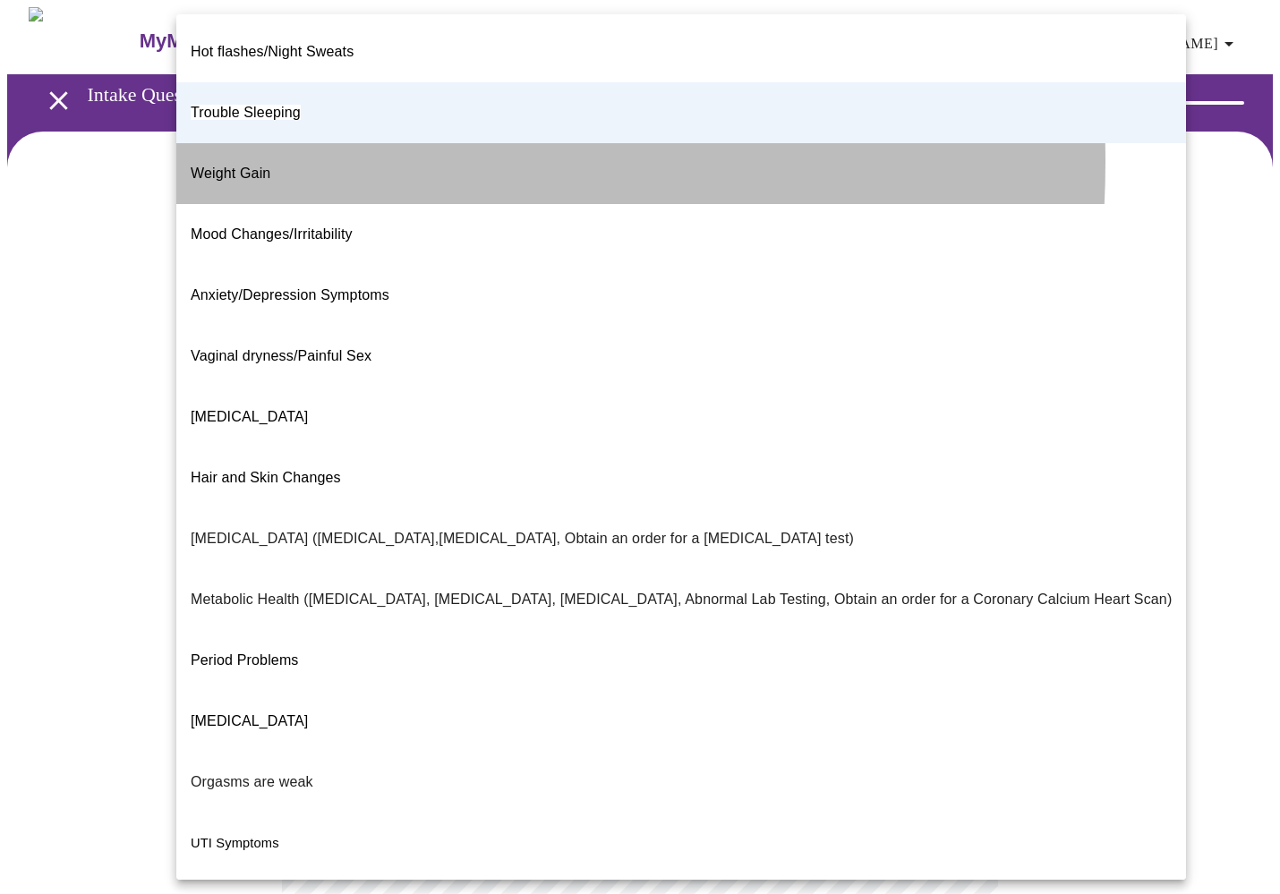
click at [263, 166] on span "Weight Gain" at bounding box center [231, 173] width 80 height 15
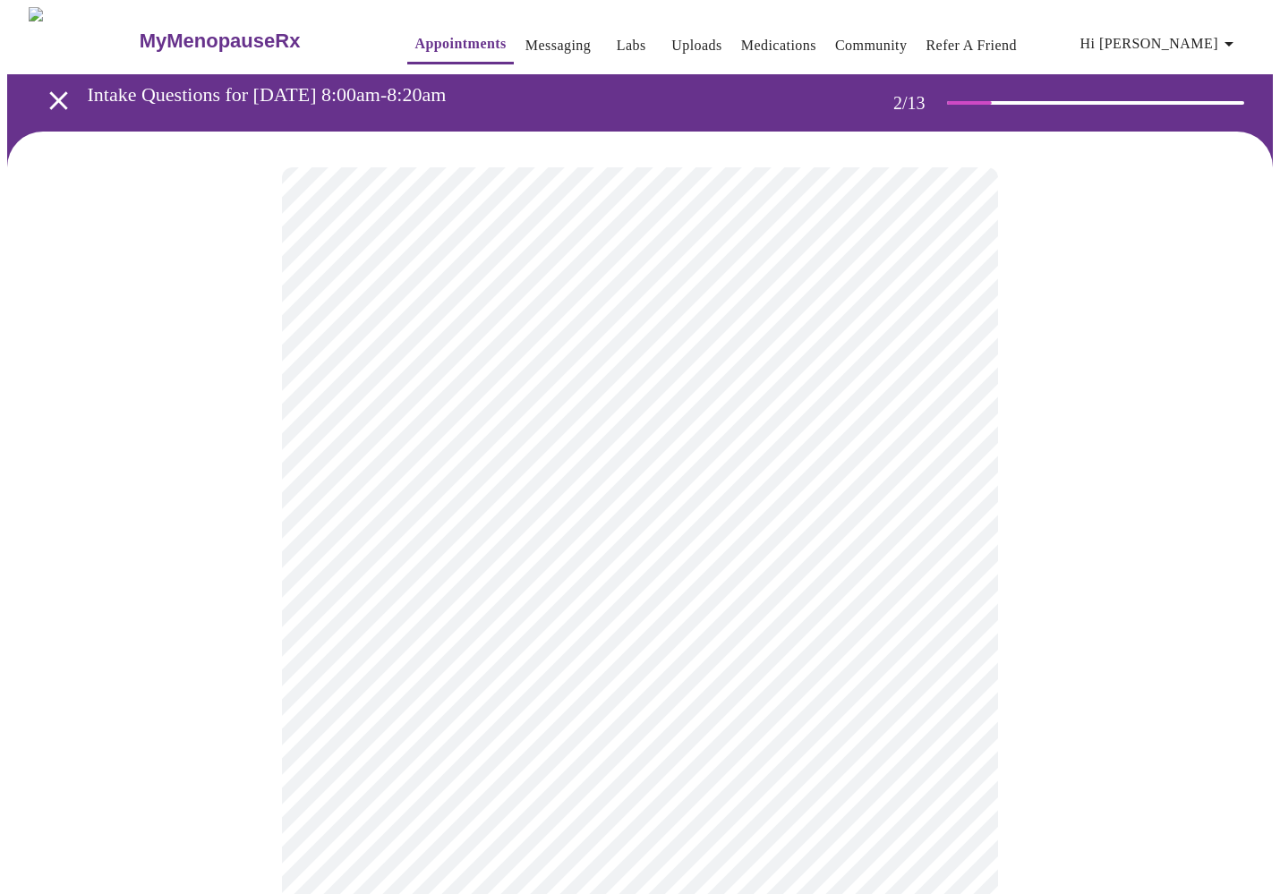
click at [648, 549] on body "MyMenopauseRx Appointments Messaging Labs Uploads Medications Community Refer a…" at bounding box center [639, 538] width 1265 height 1063
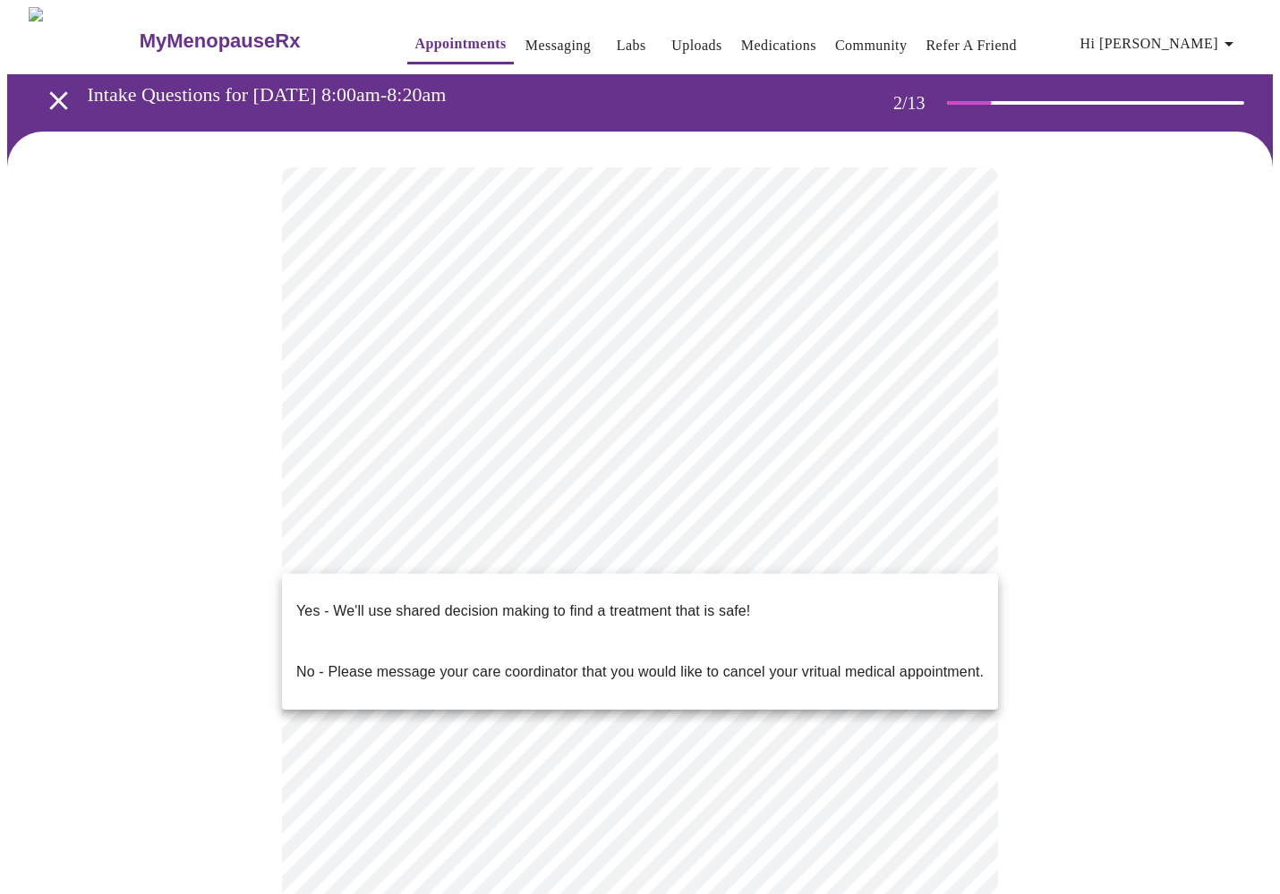
click at [1046, 506] on div at bounding box center [640, 447] width 1280 height 894
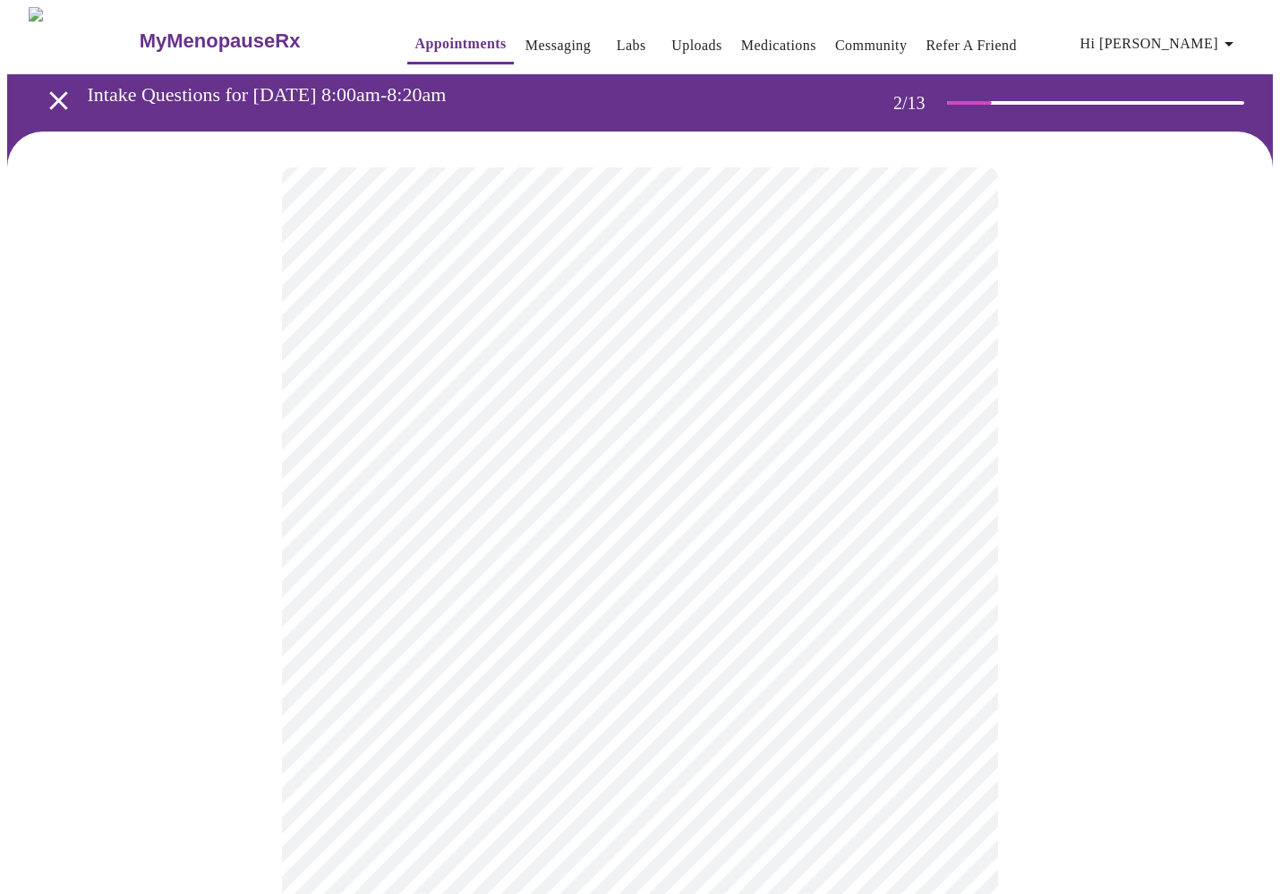
click at [762, 552] on body "MyMenopauseRx Appointments Messaging Labs Uploads Medications Community Refer a…" at bounding box center [639, 538] width 1265 height 1063
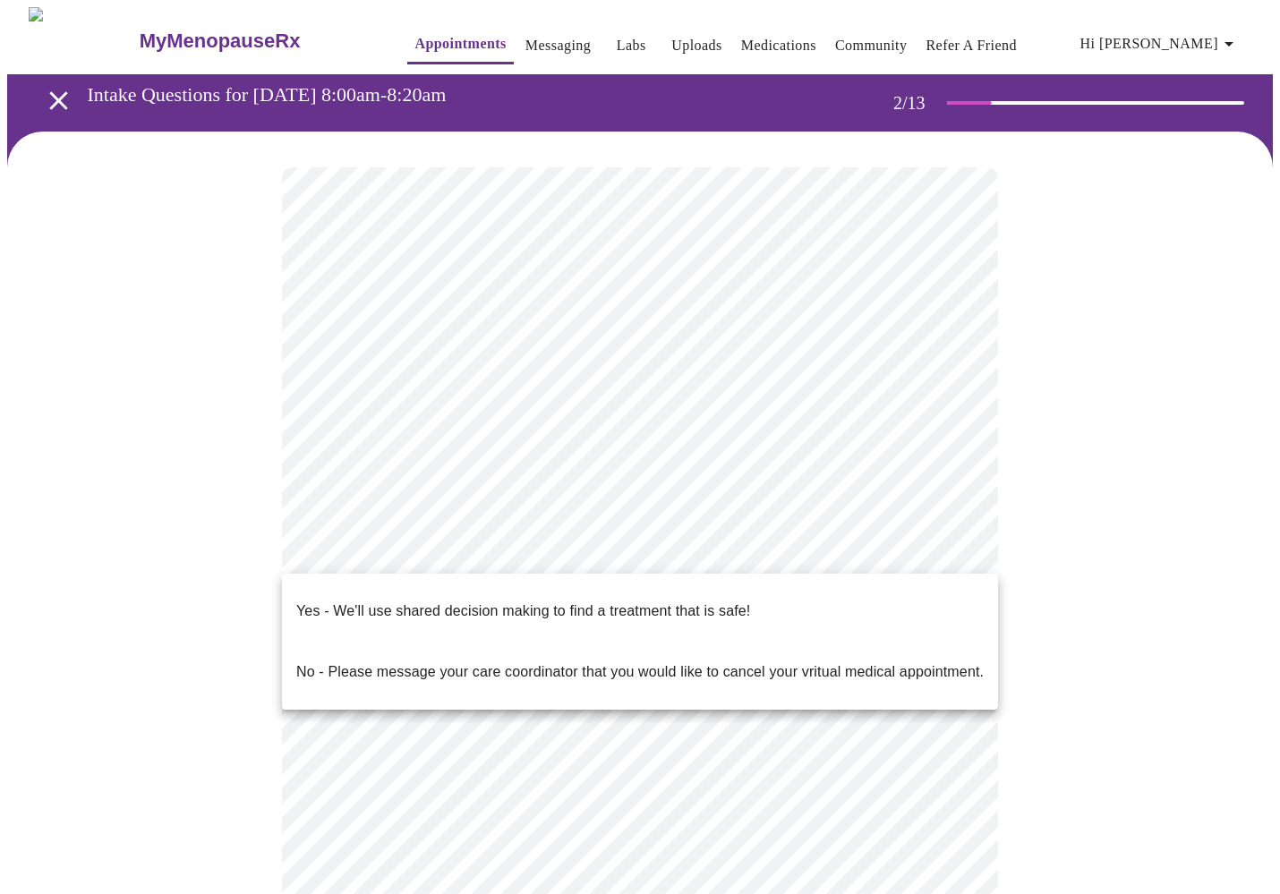
click at [466, 661] on p "No - Please message your care coordinator that you would like to cancel your vr…" at bounding box center [639, 671] width 687 height 21
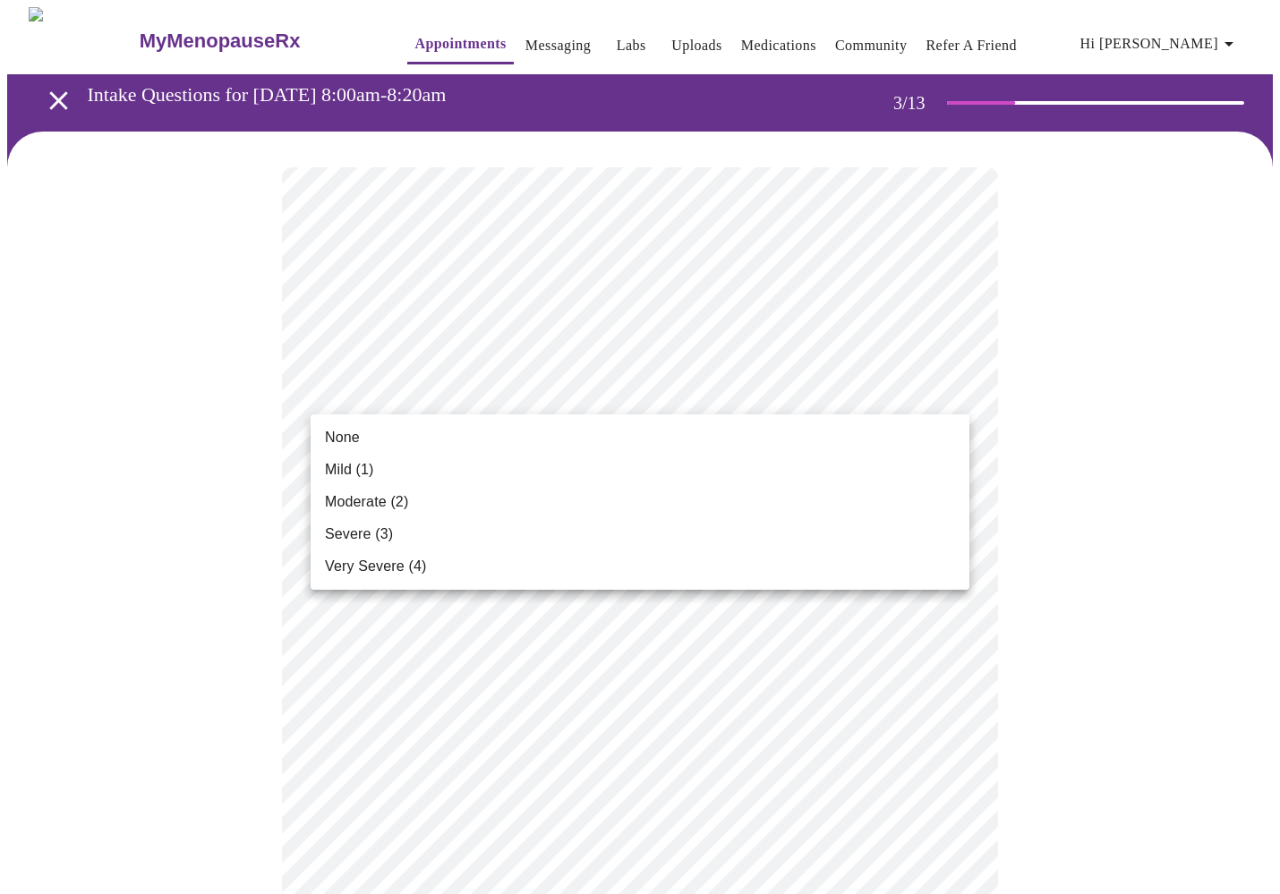
click at [493, 475] on li "Mild (1)" at bounding box center [640, 470] width 659 height 32
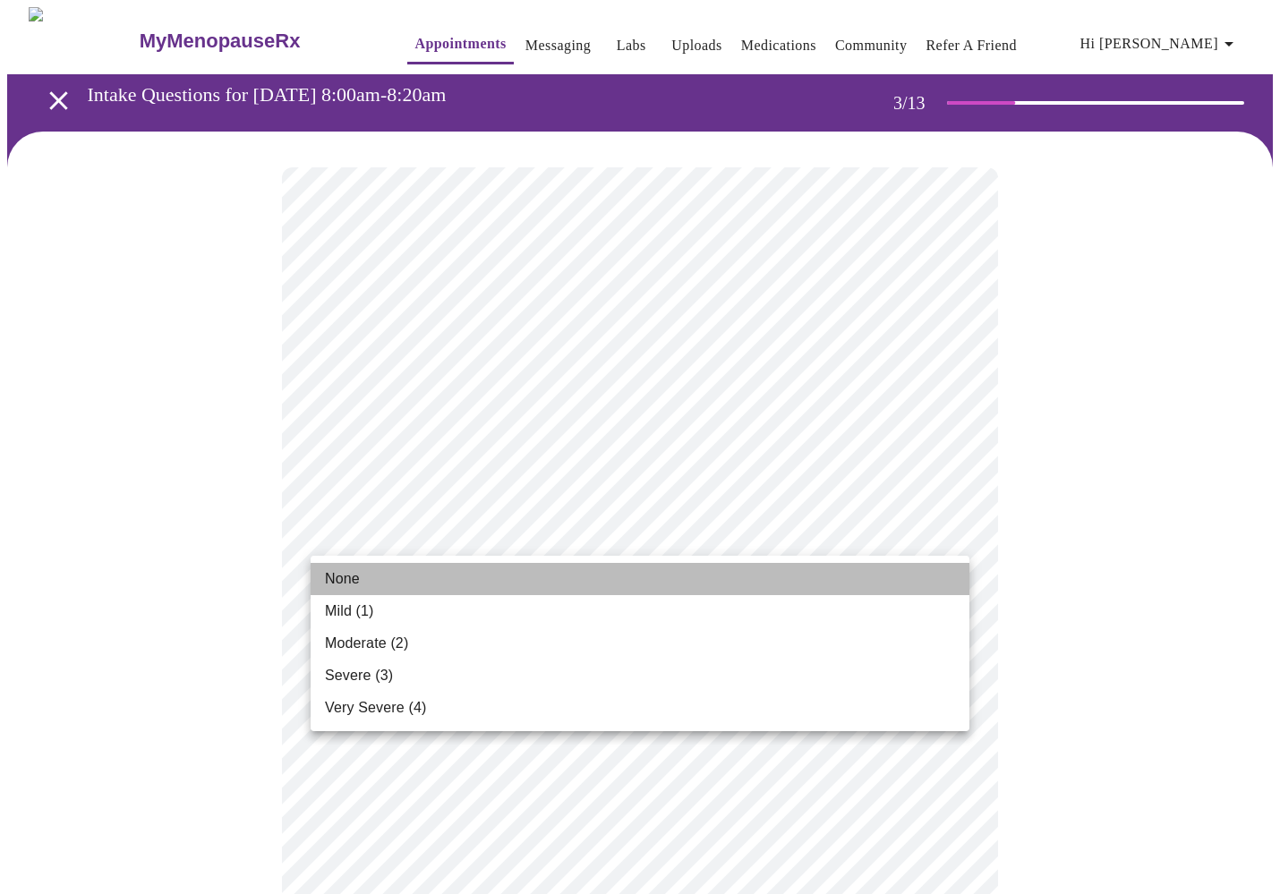
click at [436, 582] on li "None" at bounding box center [640, 579] width 659 height 32
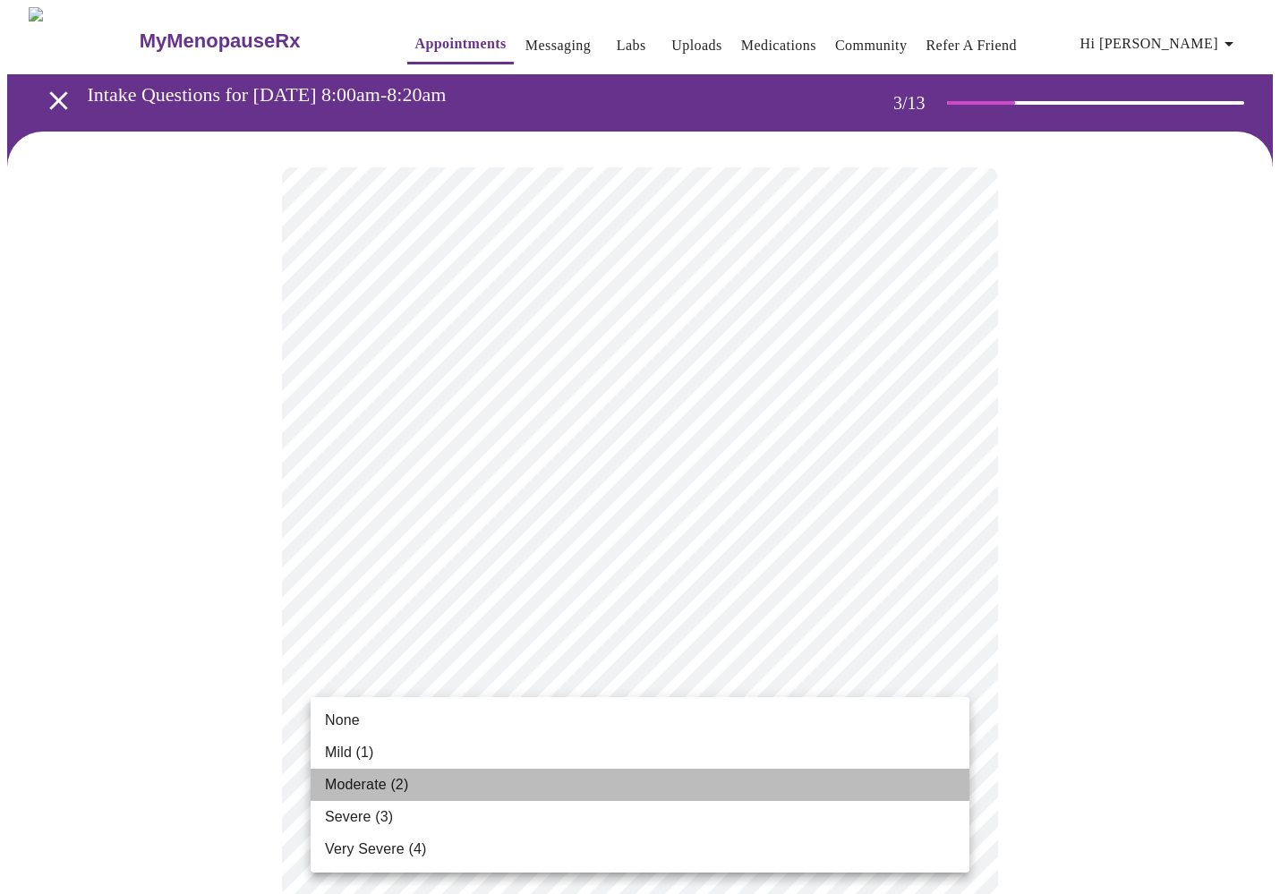
click at [402, 779] on span "Moderate (2)" at bounding box center [366, 784] width 83 height 21
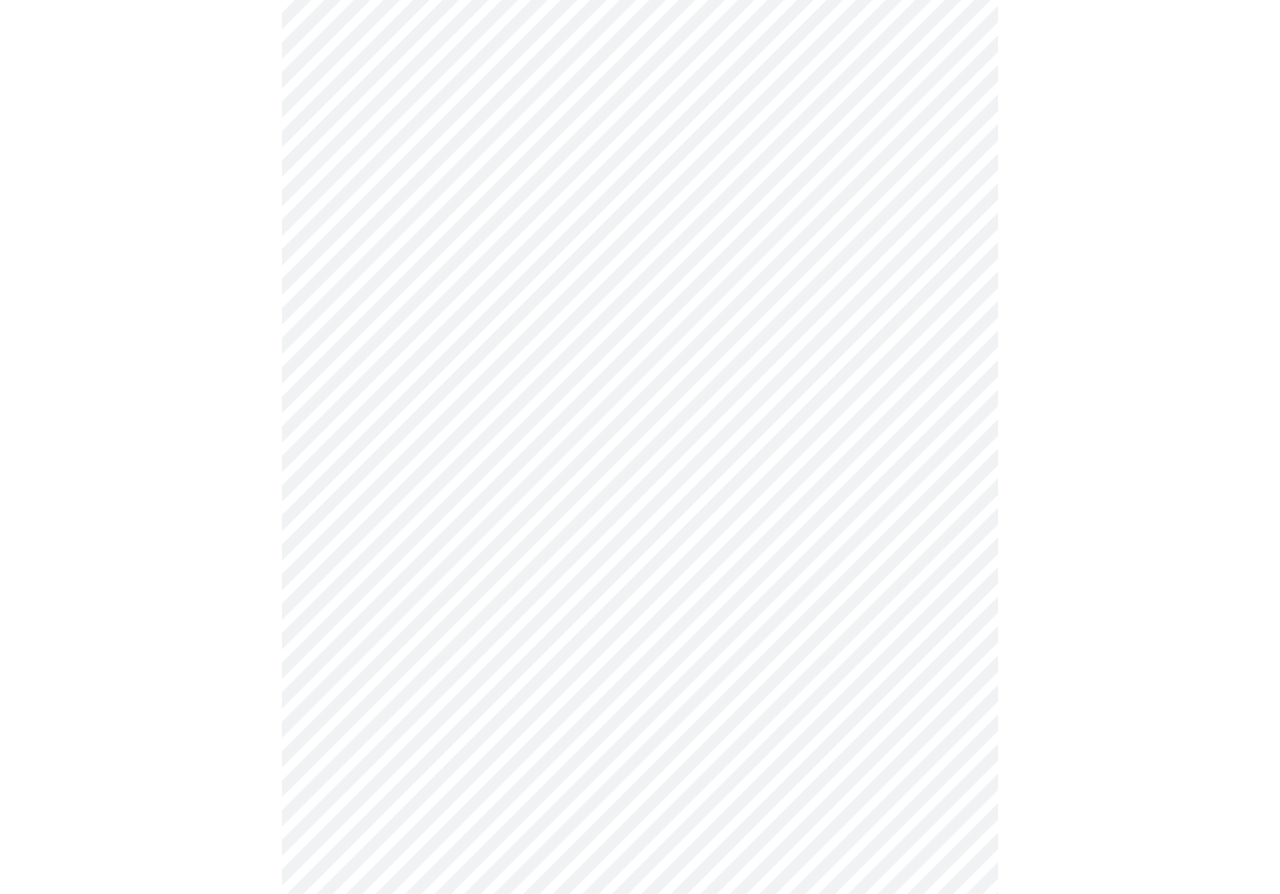
scroll to position [660, 0]
click at [576, 166] on body "MyMenopauseRx Appointments Messaging Labs Uploads Medications Community Refer a…" at bounding box center [639, 497] width 1265 height 2298
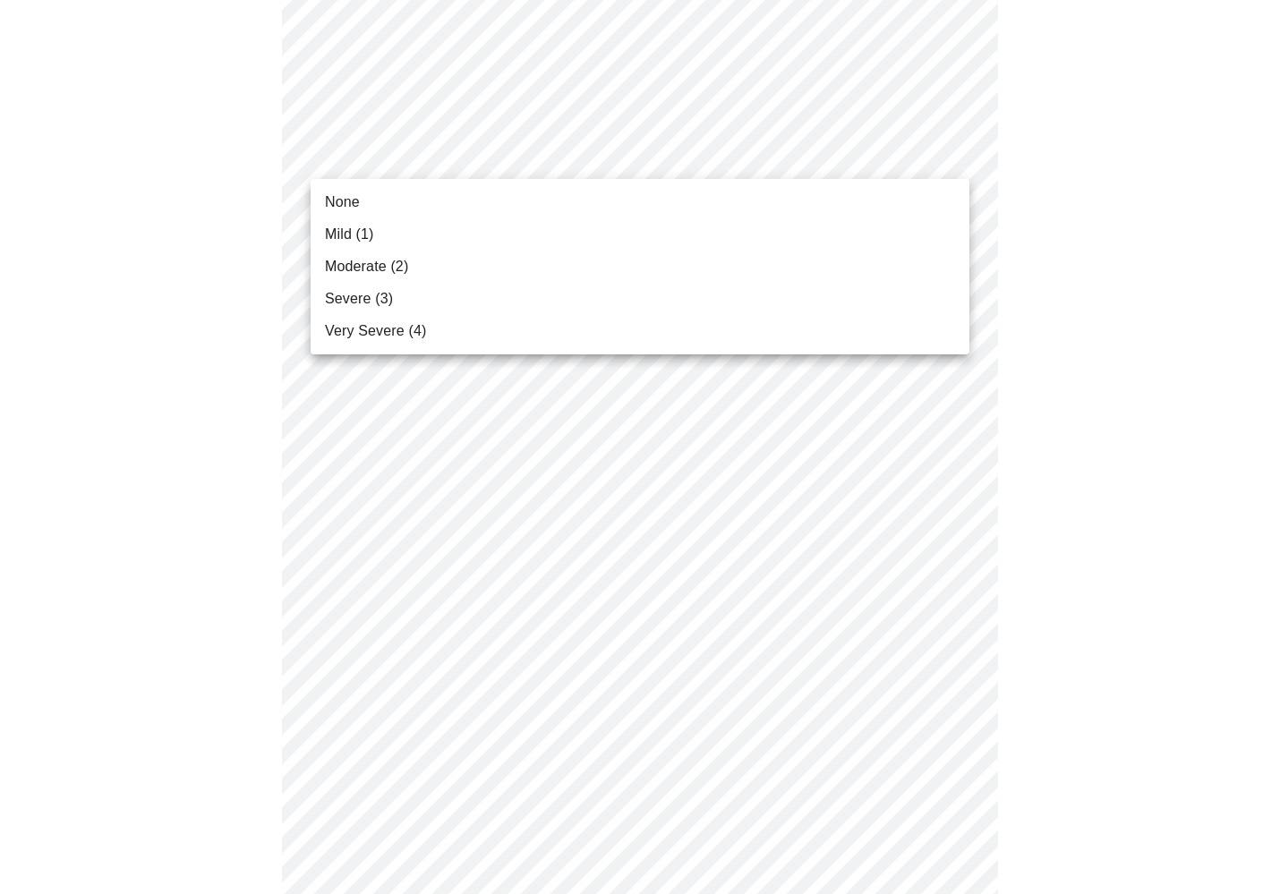
click at [393, 260] on span "Moderate (2)" at bounding box center [366, 266] width 83 height 21
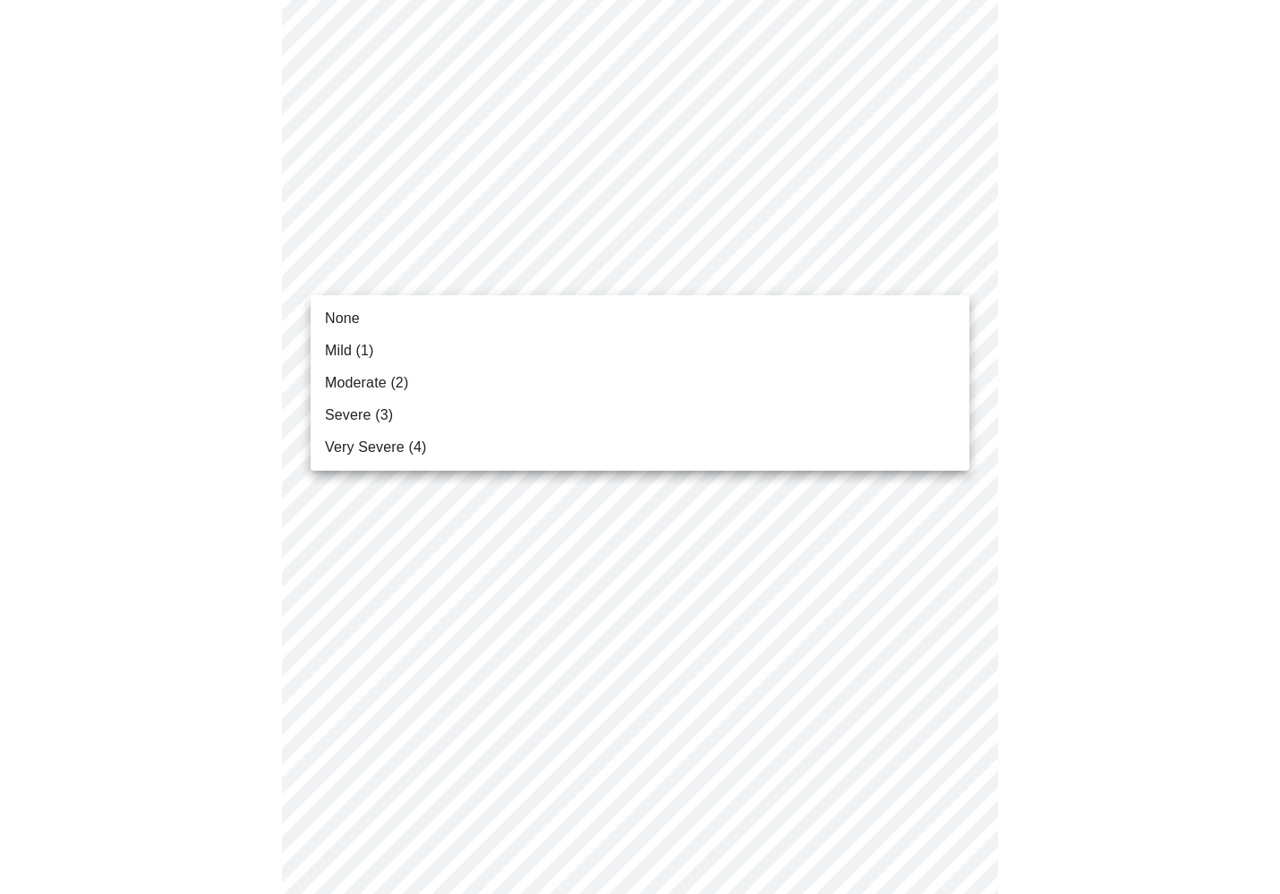
click at [430, 278] on body "MyMenopauseRx Appointments Messaging Labs Uploads Medications Community Refer a…" at bounding box center [639, 485] width 1265 height 2274
click at [381, 387] on span "Moderate (2)" at bounding box center [366, 382] width 83 height 21
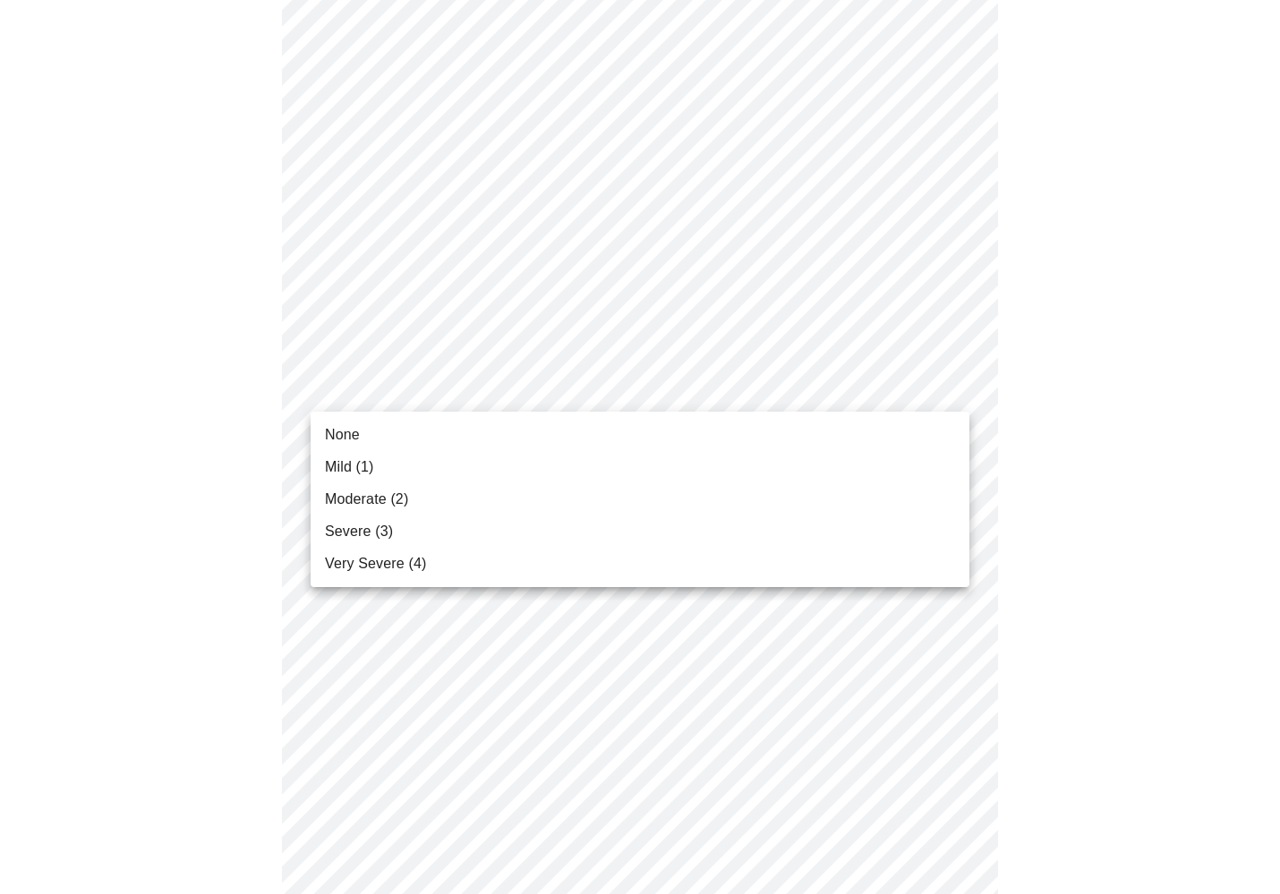
click at [429, 395] on body "MyMenopauseRx Appointments Messaging Labs Uploads Medications Community Refer a…" at bounding box center [639, 473] width 1265 height 2250
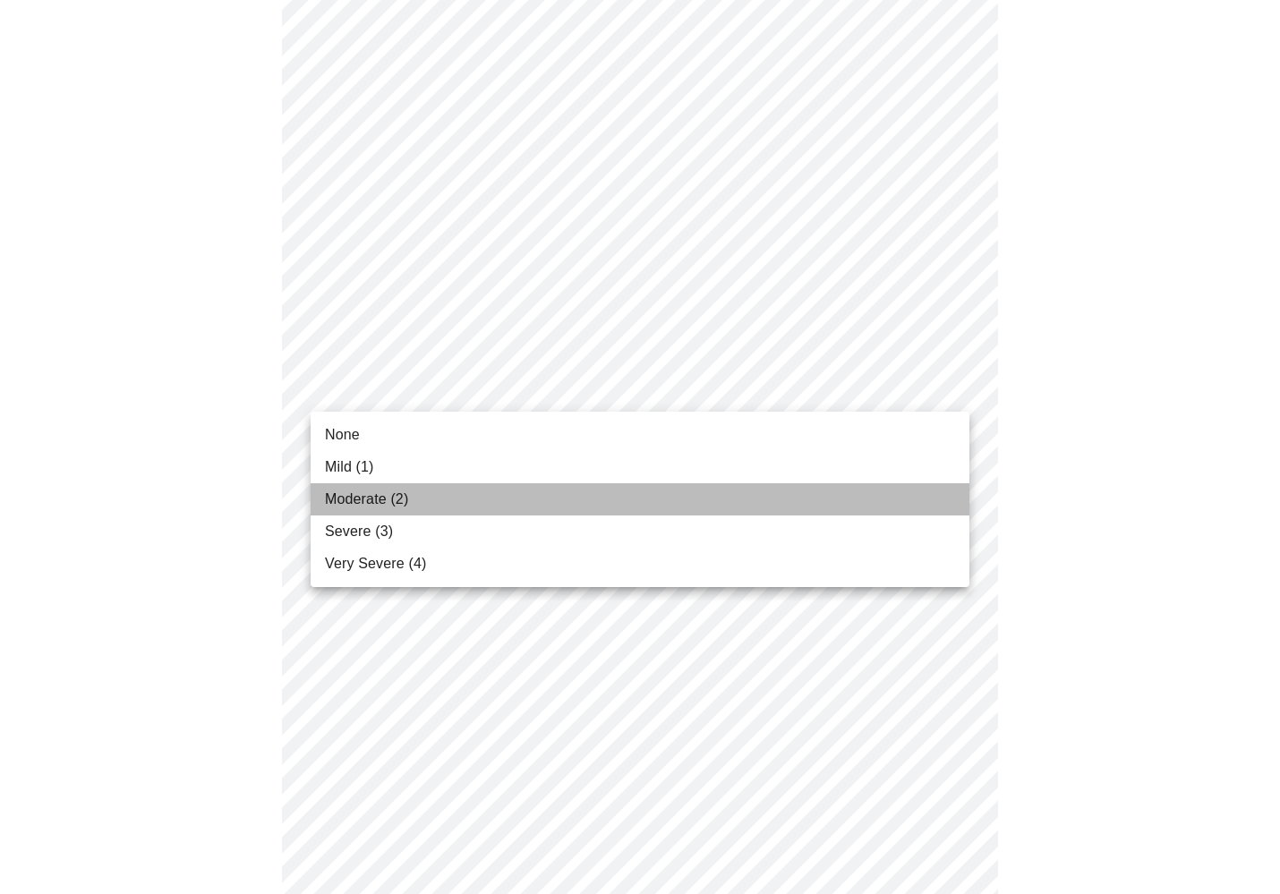
click at [364, 494] on span "Moderate (2)" at bounding box center [366, 499] width 83 height 21
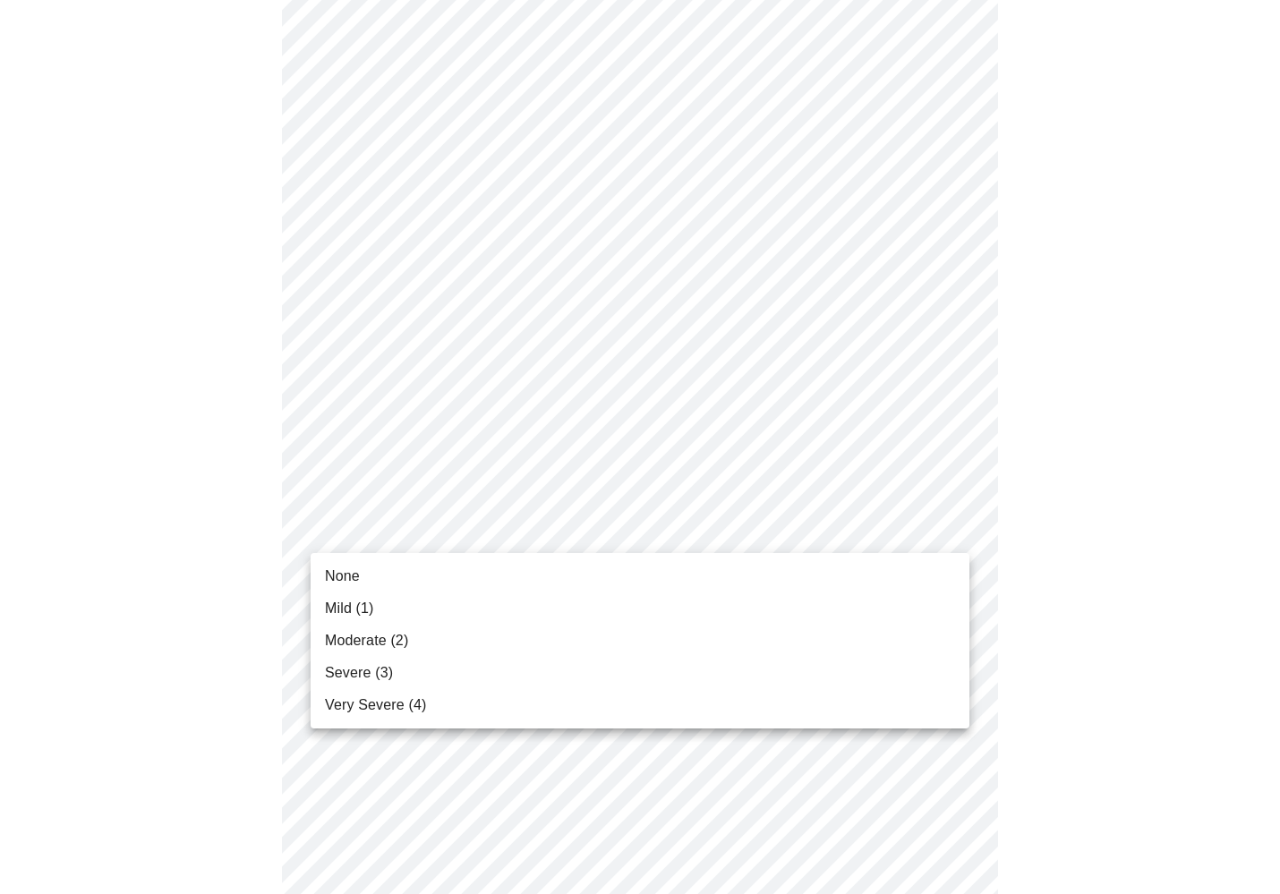
click at [403, 533] on body "MyMenopauseRx Appointments Messaging Labs Uploads Medications Community Refer a…" at bounding box center [639, 461] width 1265 height 2226
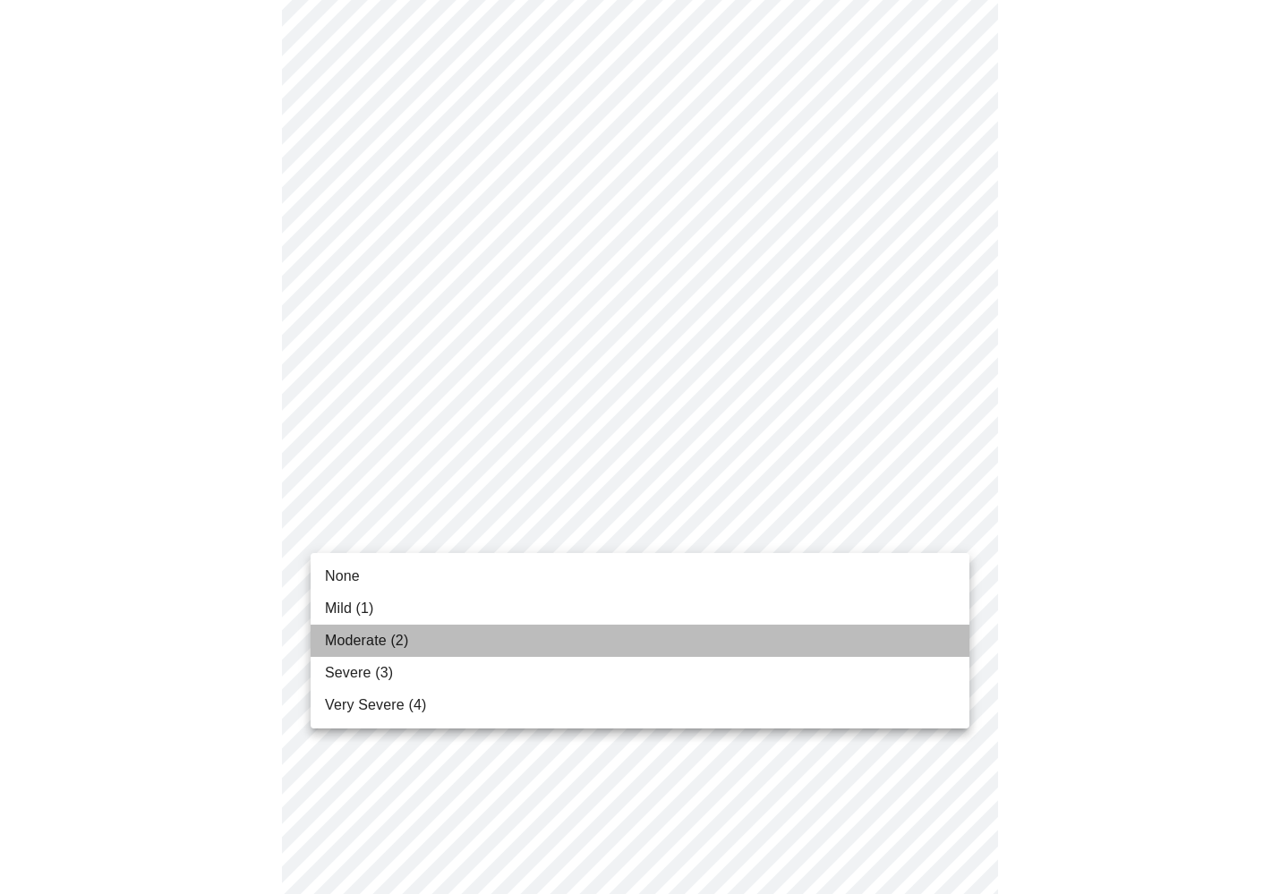
click at [371, 639] on span "Moderate (2)" at bounding box center [366, 640] width 83 height 21
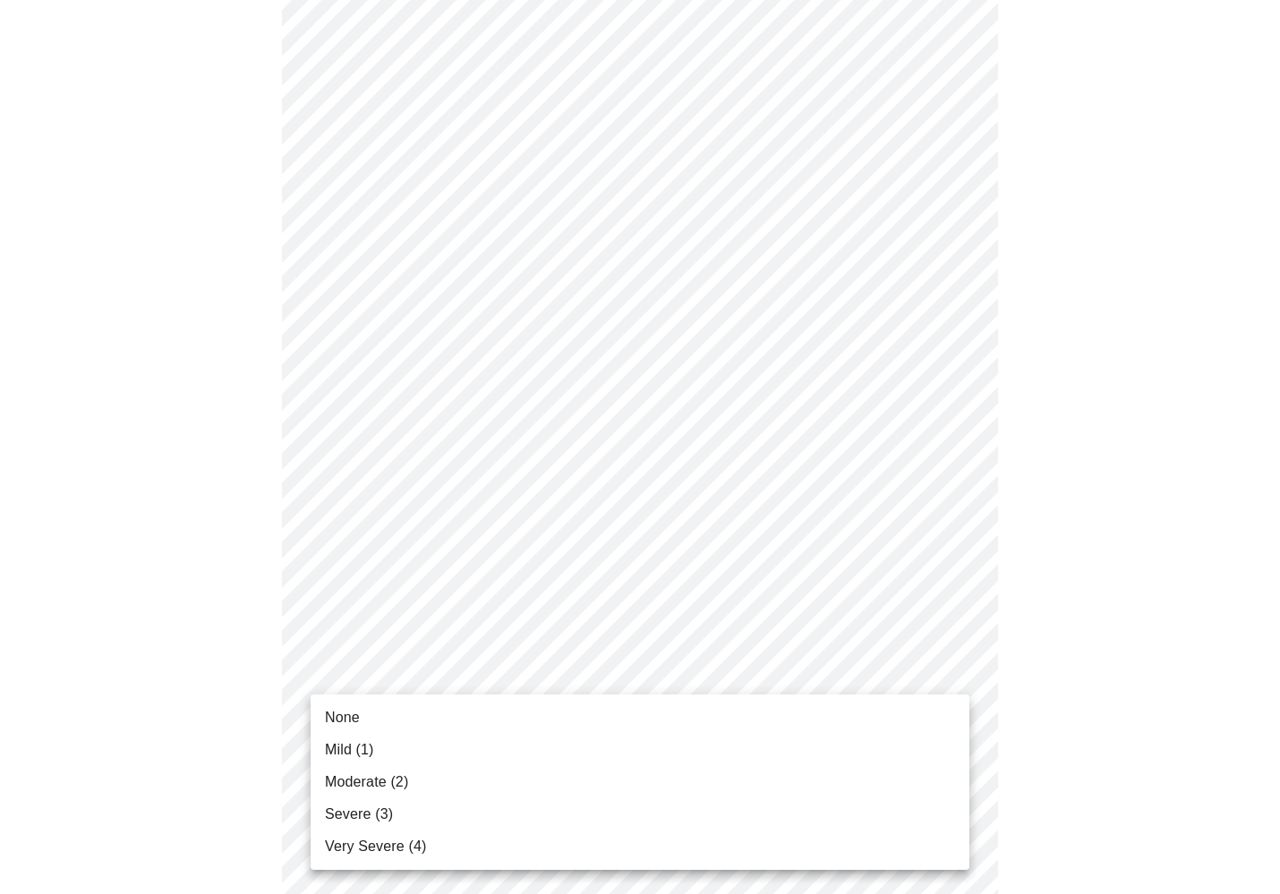
click at [418, 675] on body "MyMenopauseRx Appointments Messaging Labs Uploads Medications Community Refer a…" at bounding box center [639, 448] width 1265 height 2201
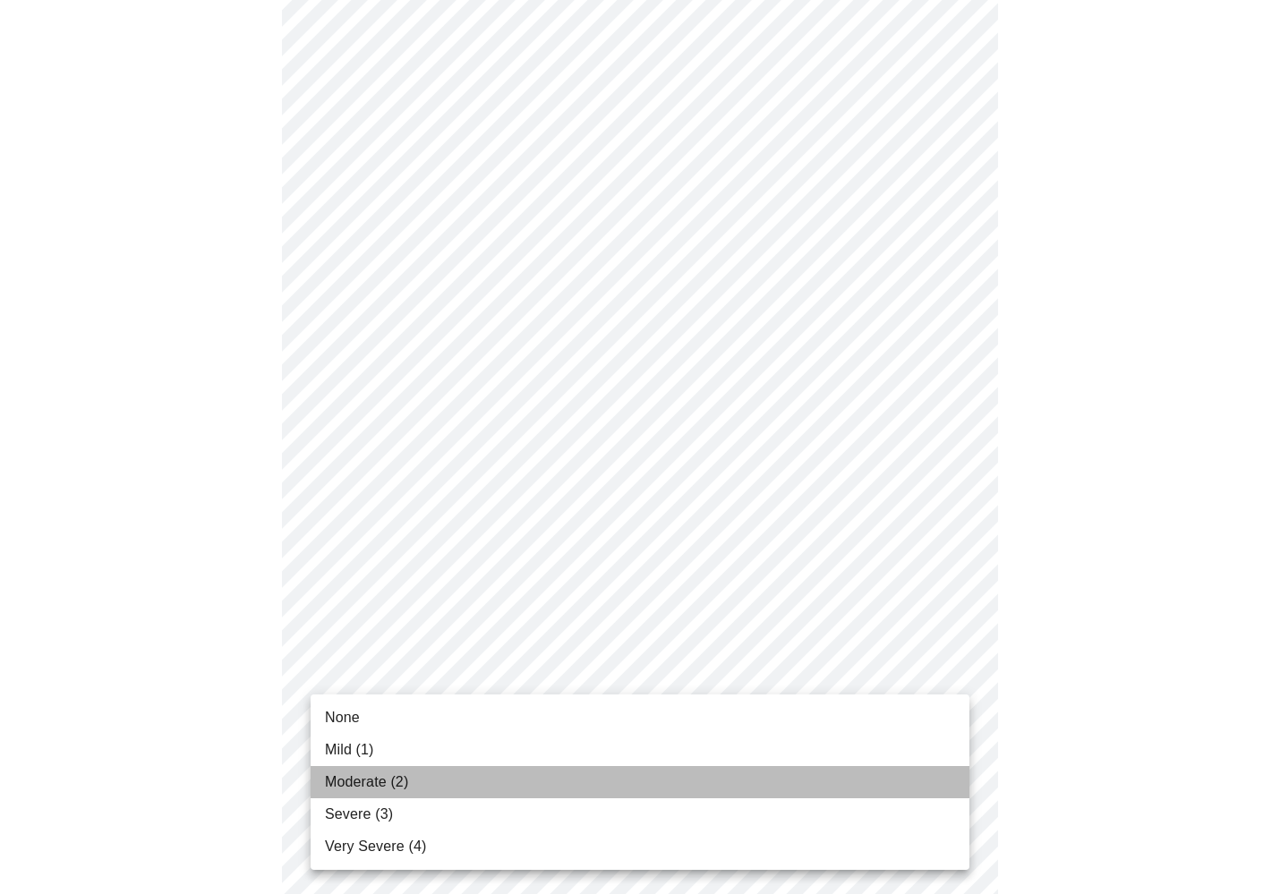
click at [381, 786] on span "Moderate (2)" at bounding box center [366, 781] width 83 height 21
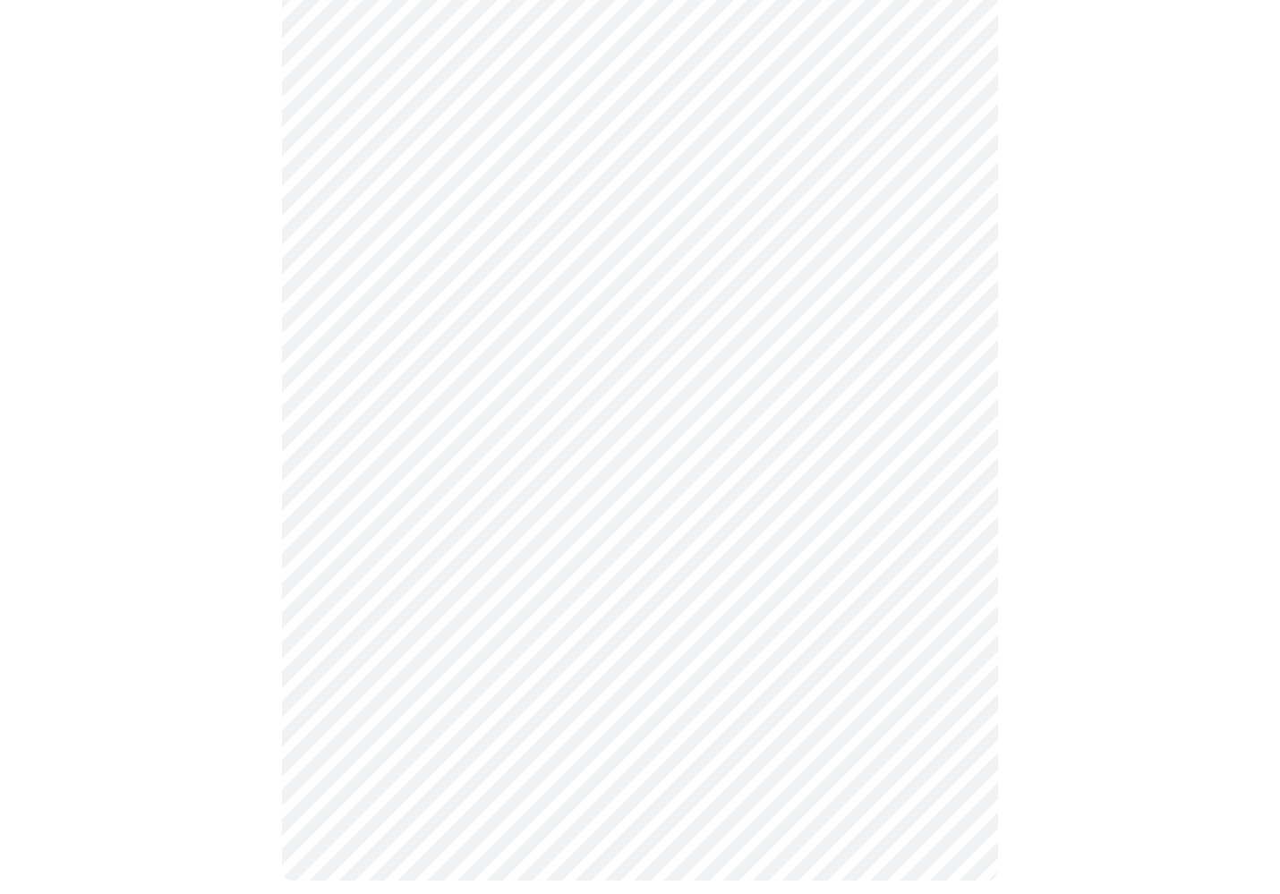
scroll to position [1269, 0]
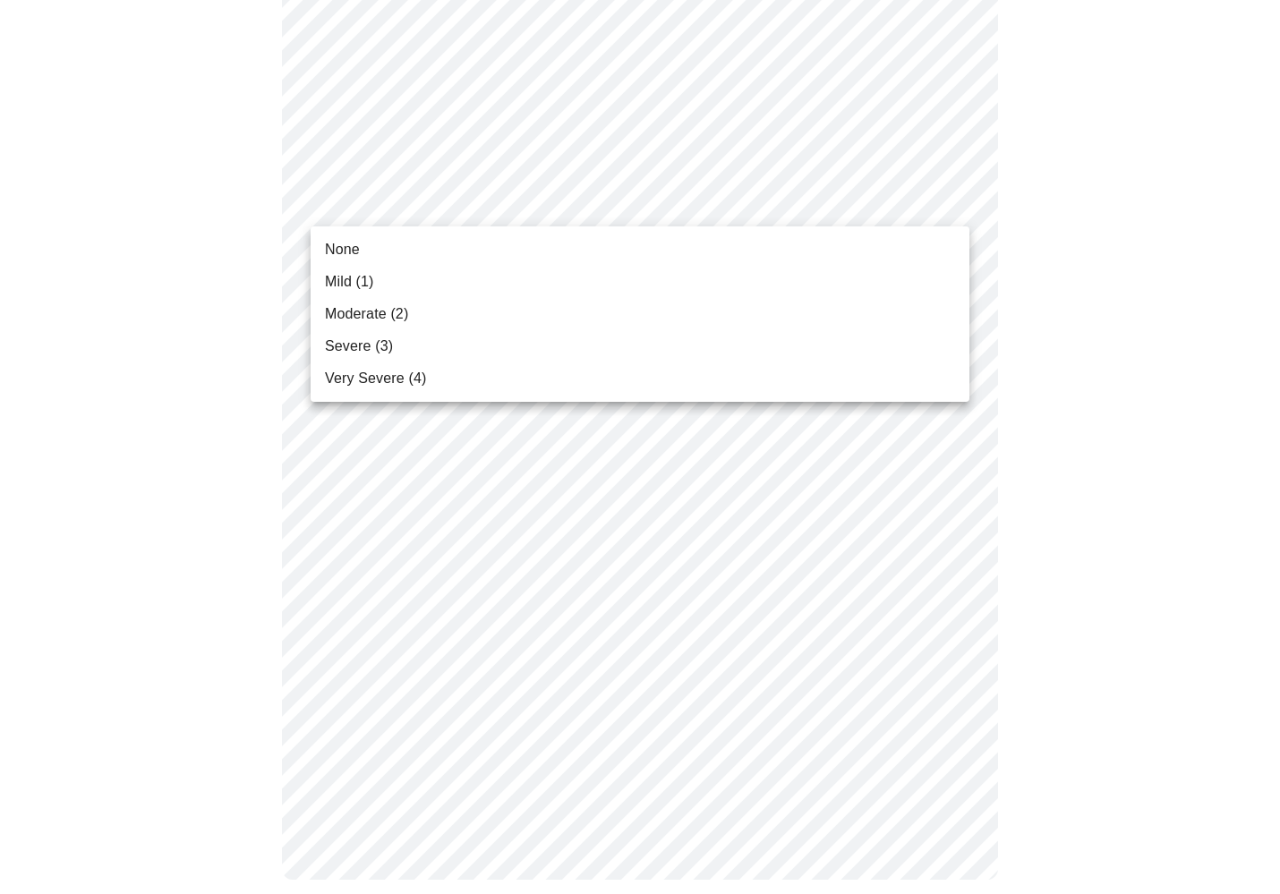
click at [360, 279] on span "Mild (1)" at bounding box center [349, 281] width 49 height 21
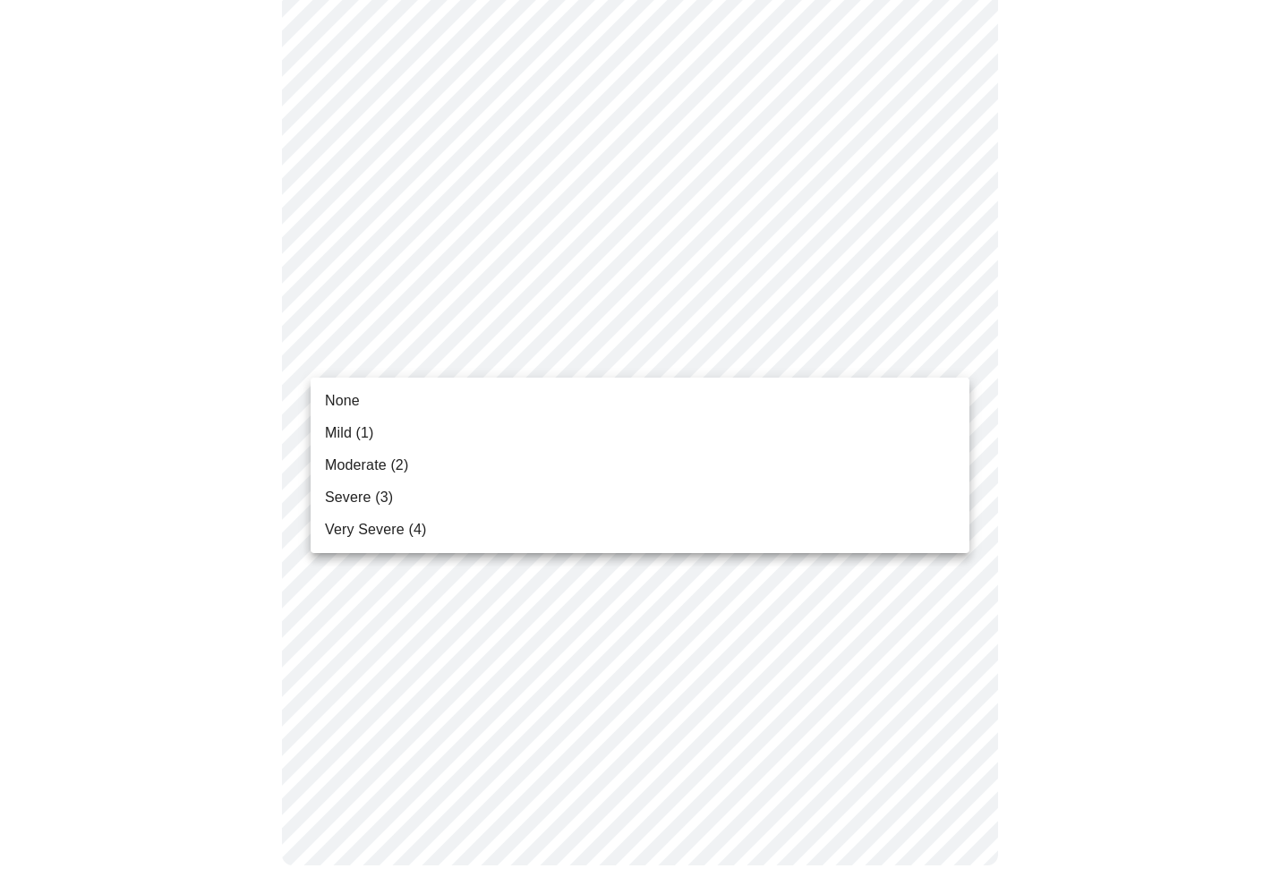
click at [376, 437] on li "Mild (1)" at bounding box center [640, 433] width 659 height 32
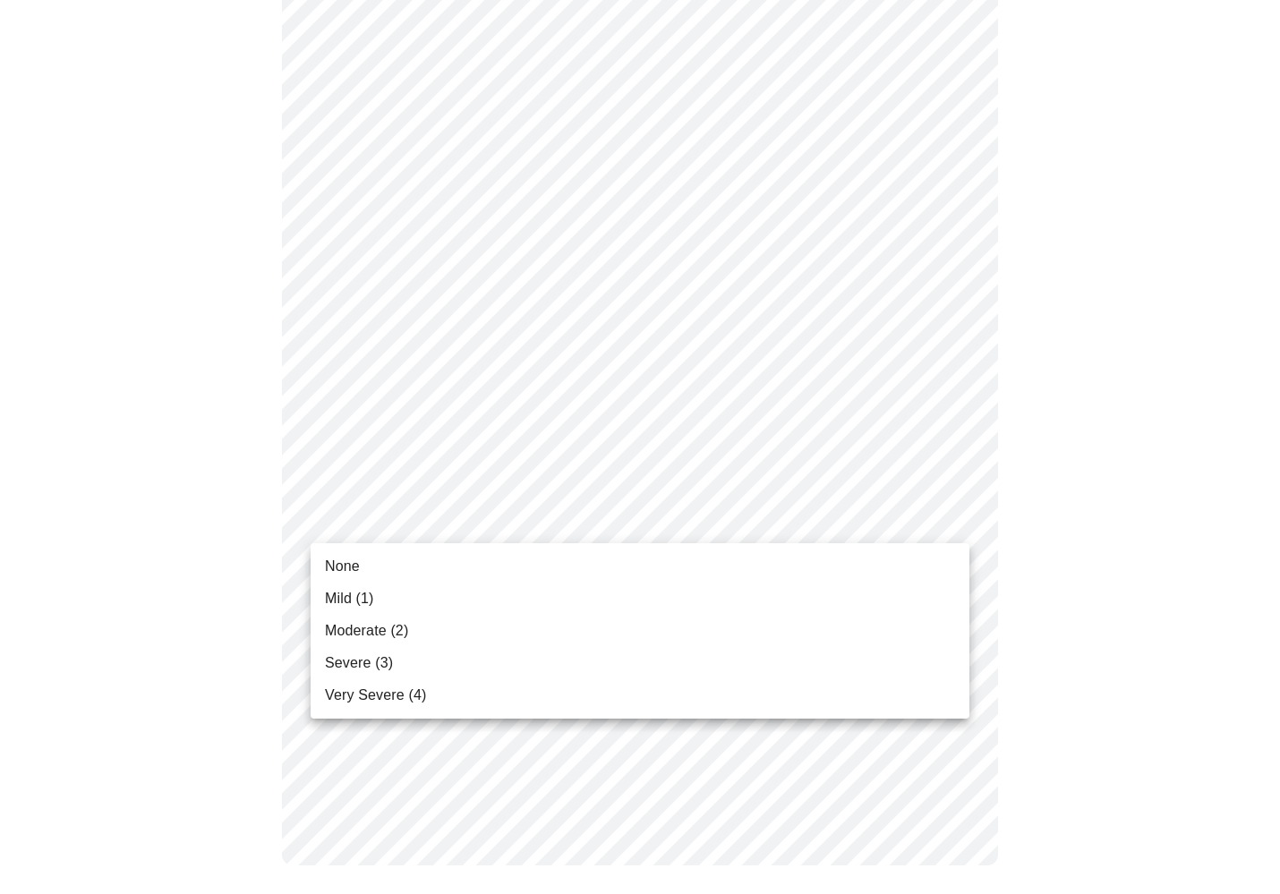
click at [377, 631] on span "Moderate (2)" at bounding box center [366, 630] width 83 height 21
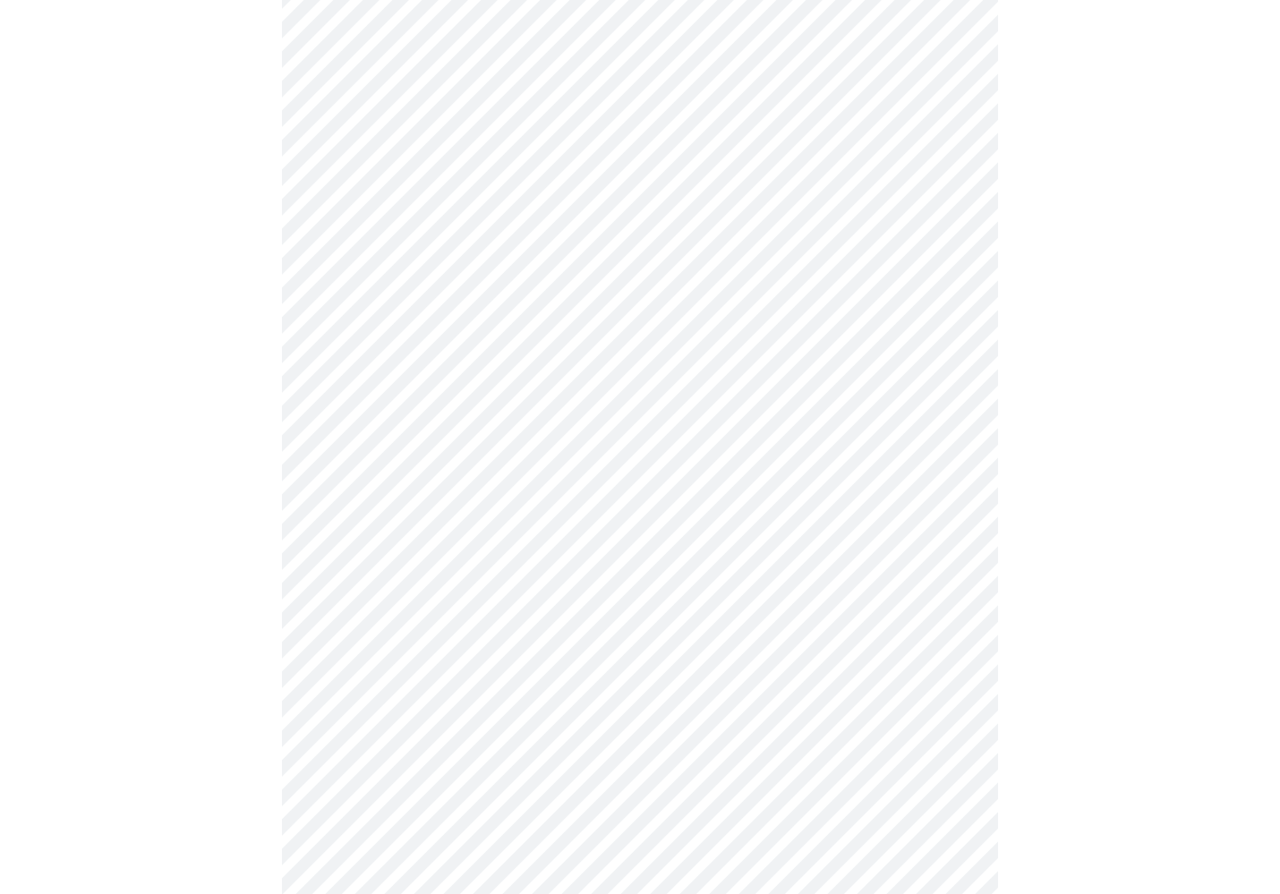
scroll to position [593, 0]
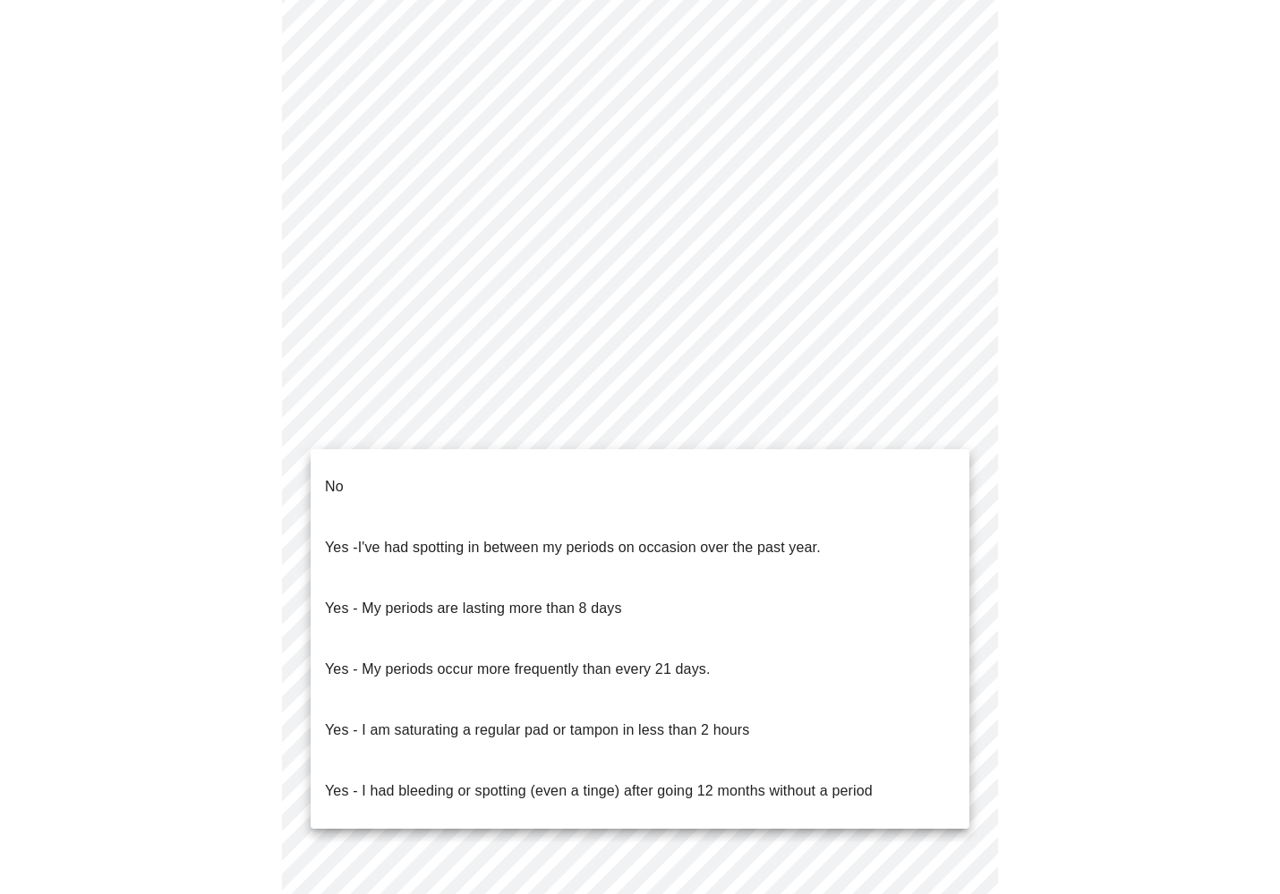
click at [694, 435] on body "MyMenopauseRx Appointments Messaging Labs Uploads Medications Community Refer a…" at bounding box center [639, 259] width 1265 height 1690
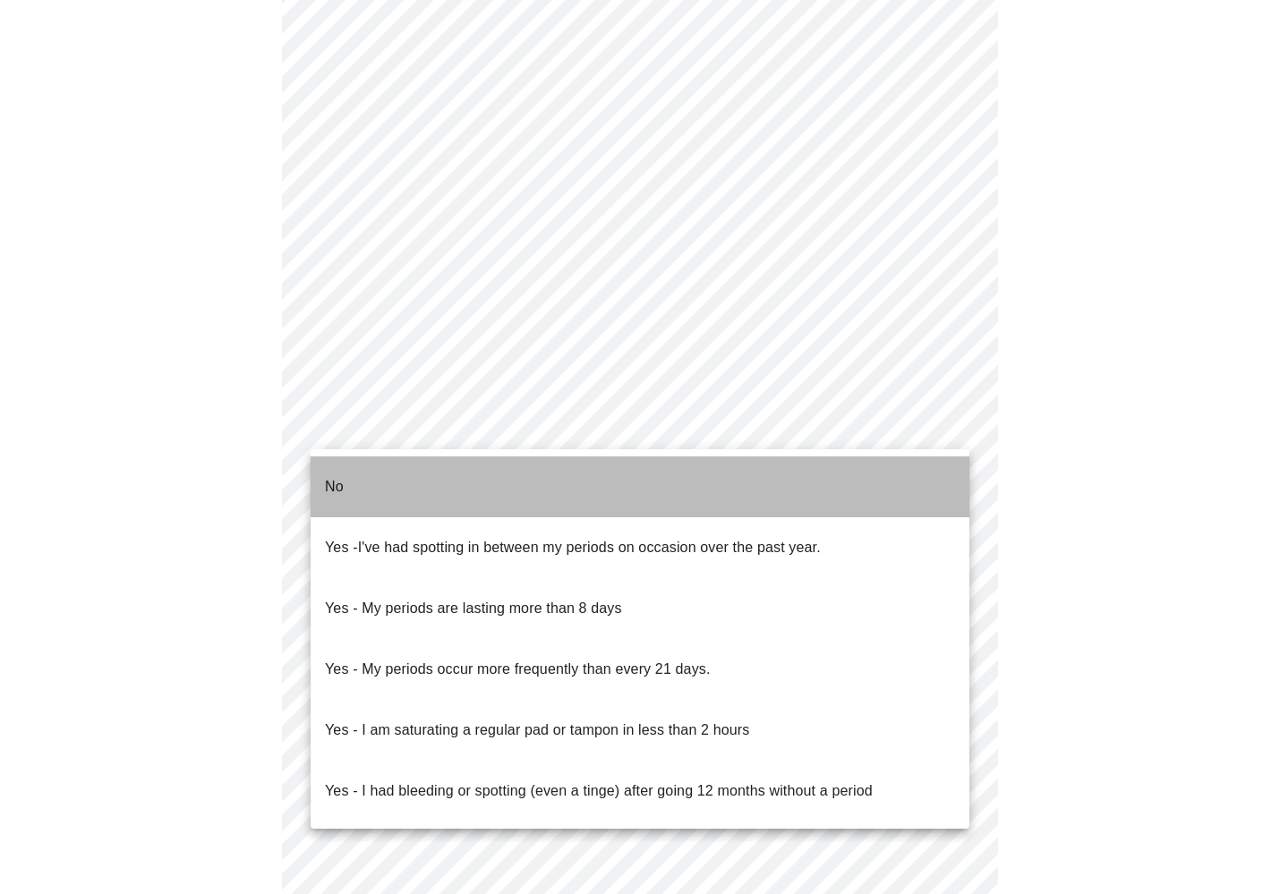
click at [624, 483] on li "No" at bounding box center [640, 486] width 659 height 61
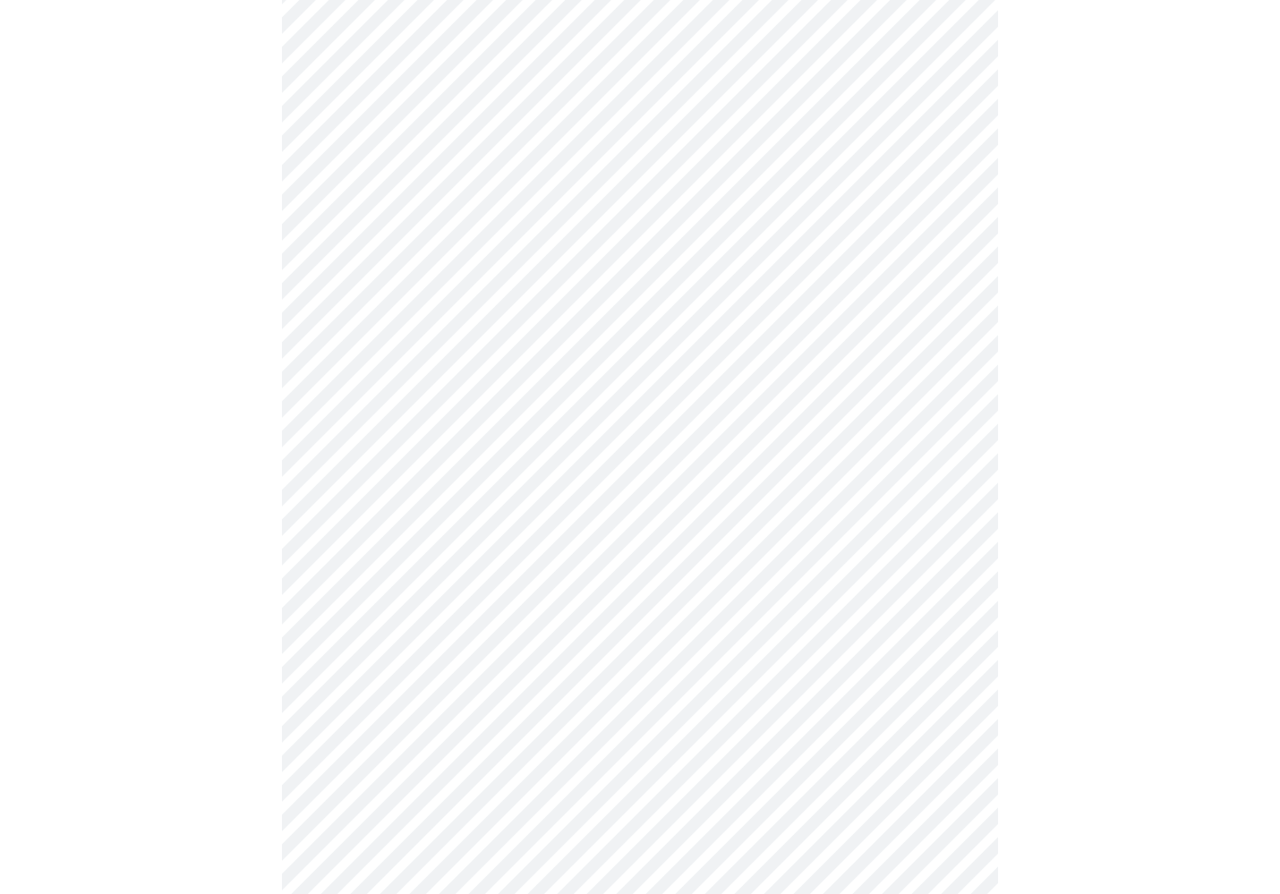
click at [626, 560] on body "MyMenopauseRx Appointments Messaging Labs Uploads Medications Community Refer a…" at bounding box center [639, 254] width 1265 height 1680
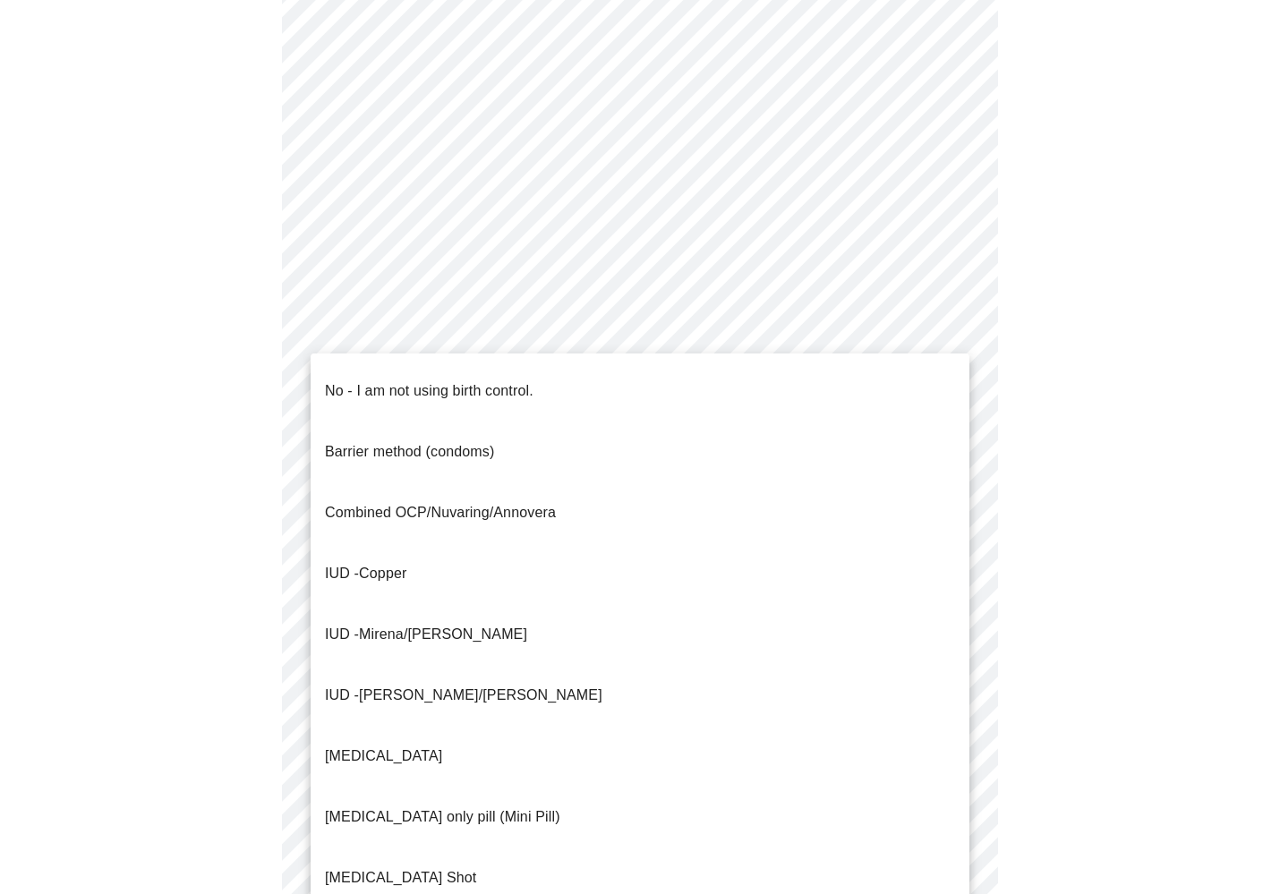
click at [527, 383] on p "No - I am not using birth control." at bounding box center [429, 390] width 209 height 21
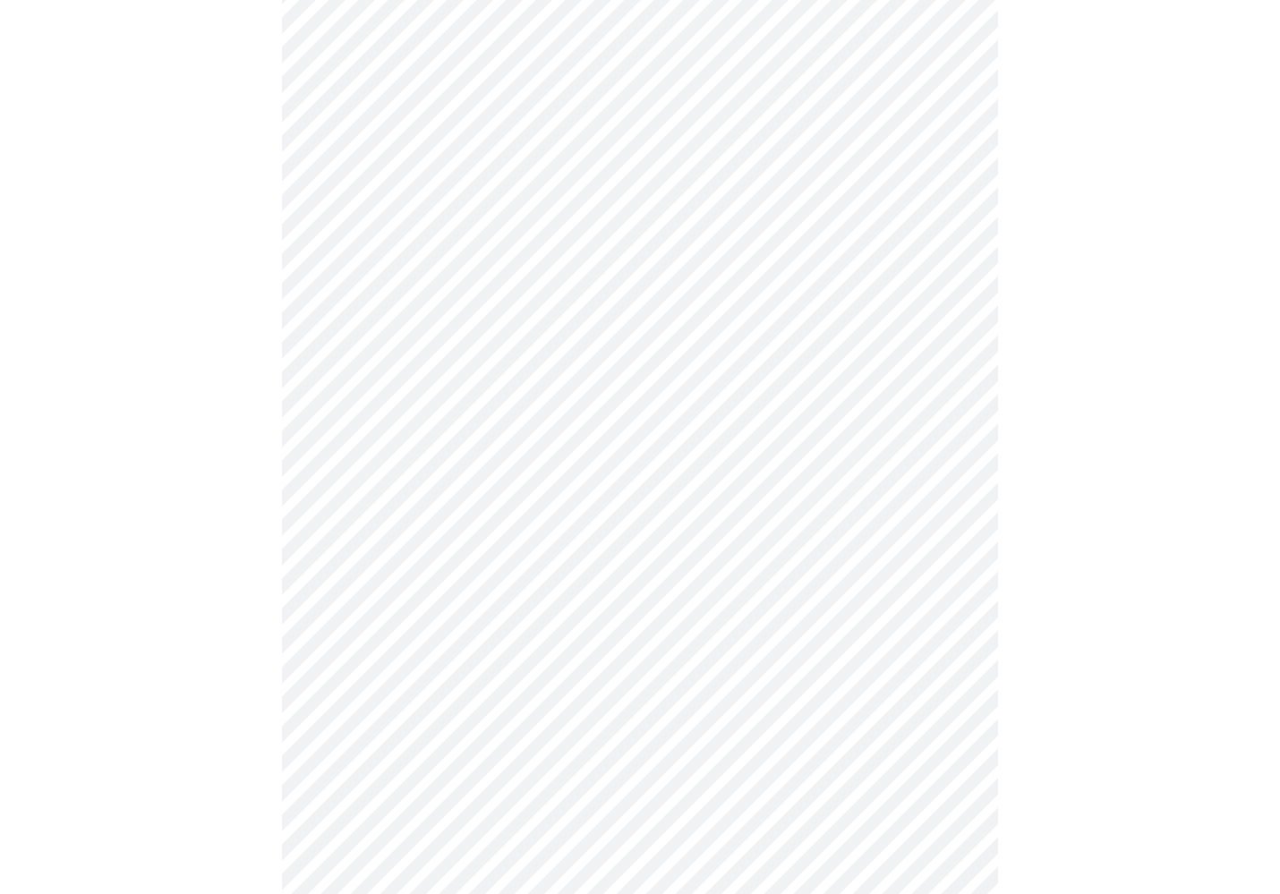
click at [520, 694] on body "MyMenopauseRx Appointments Messaging Labs Uploads Medications Community Refer a…" at bounding box center [639, 249] width 1265 height 1670
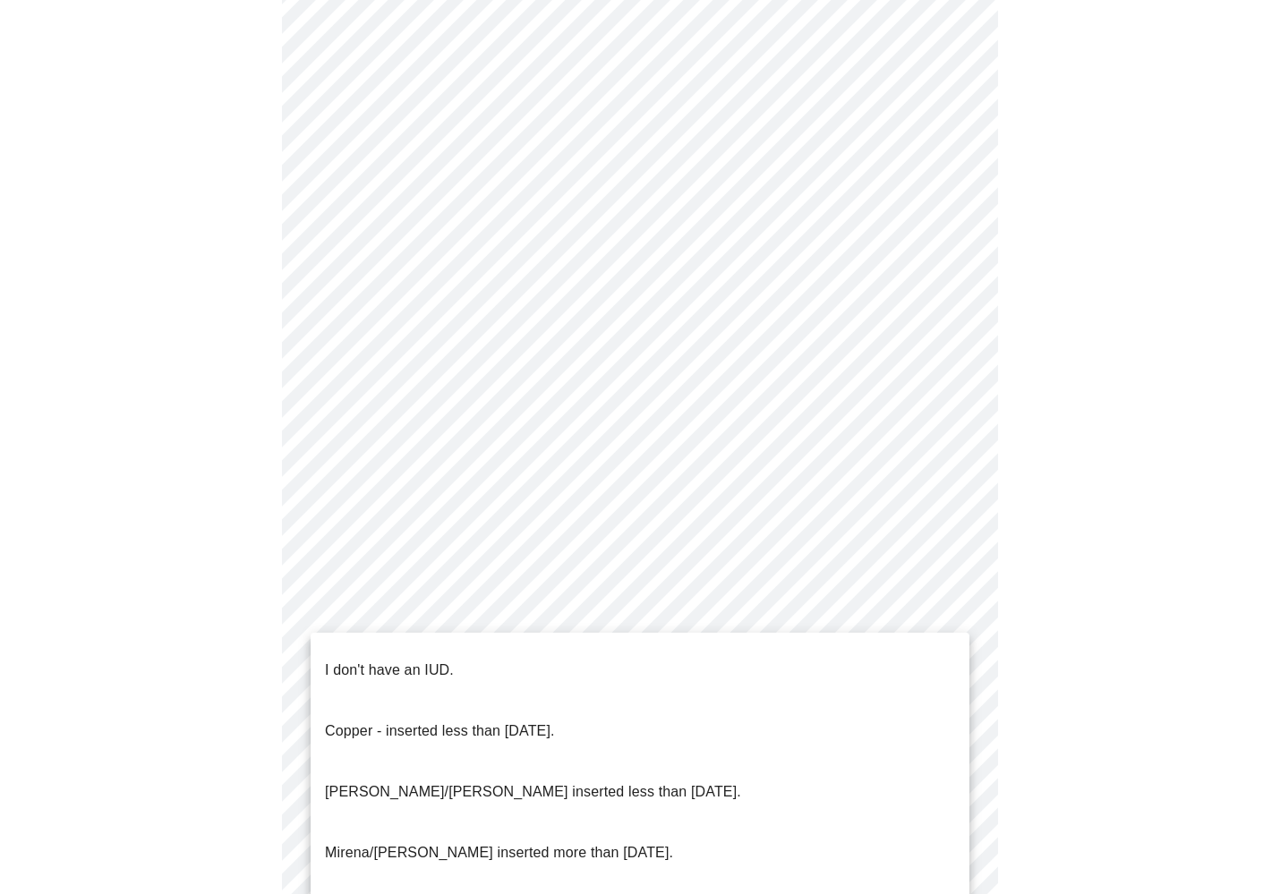
click at [440, 665] on p "I don't have an IUD." at bounding box center [389, 670] width 129 height 21
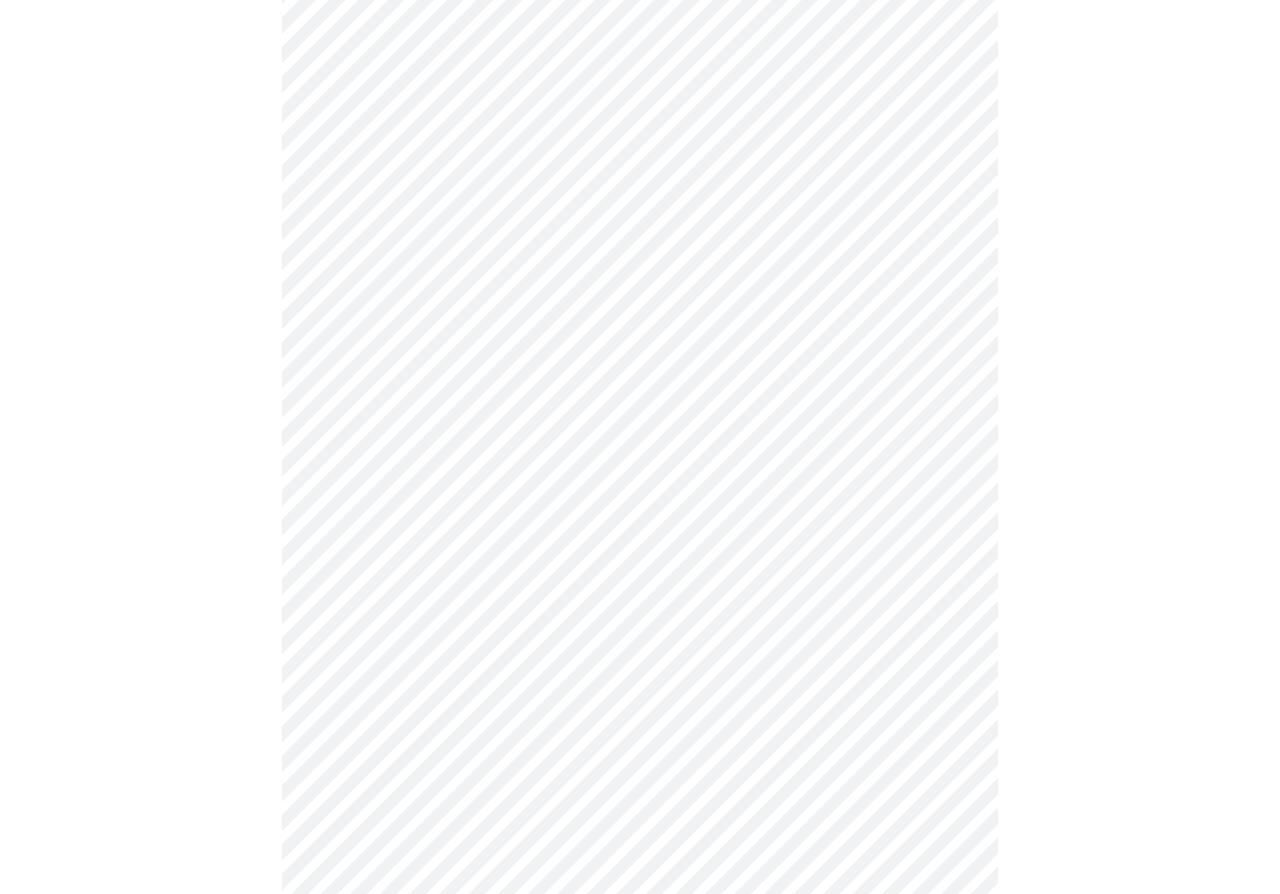
click at [493, 804] on body "MyMenopauseRx Appointments Messaging Labs Uploads Medications Community Refer a…" at bounding box center [639, 244] width 1265 height 1660
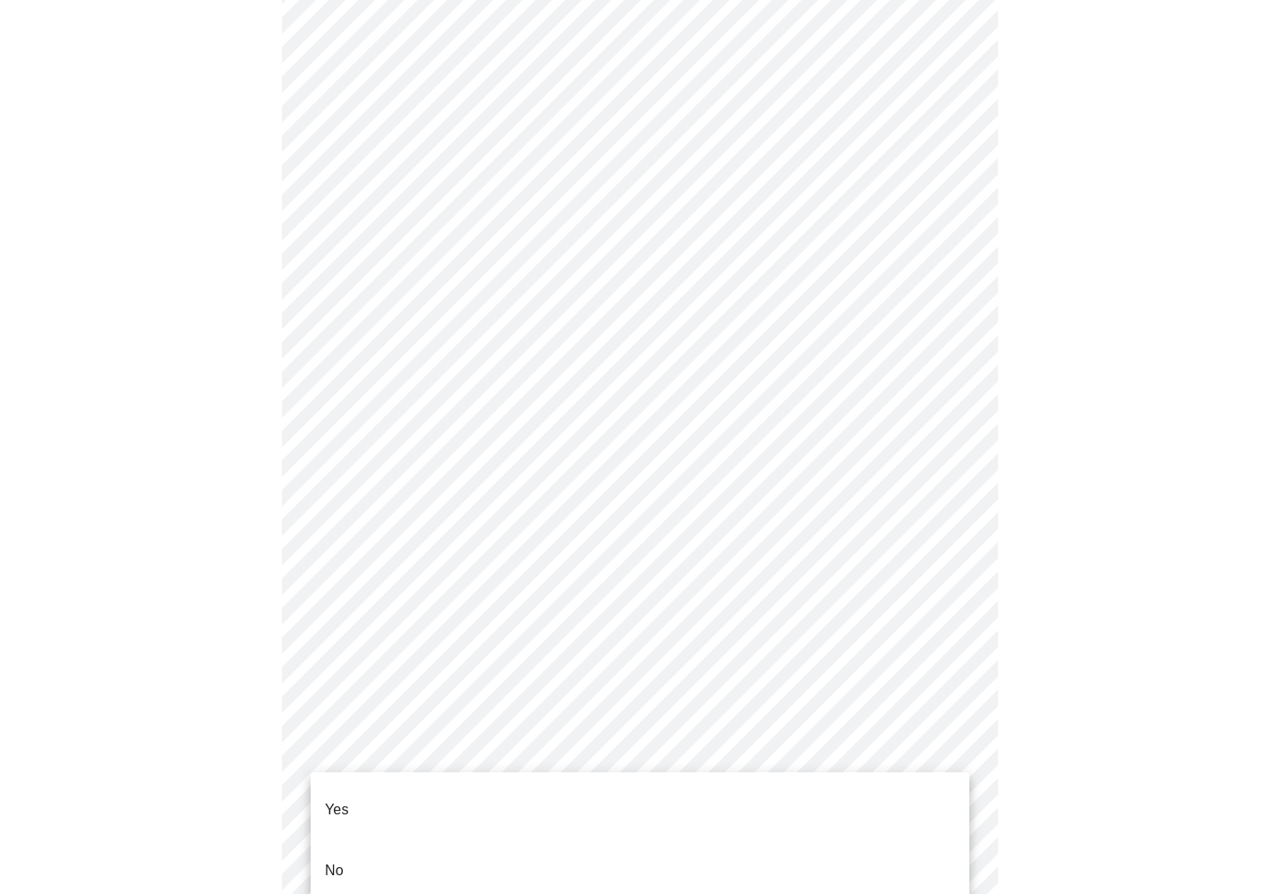
click at [434, 794] on li "Yes" at bounding box center [640, 809] width 659 height 61
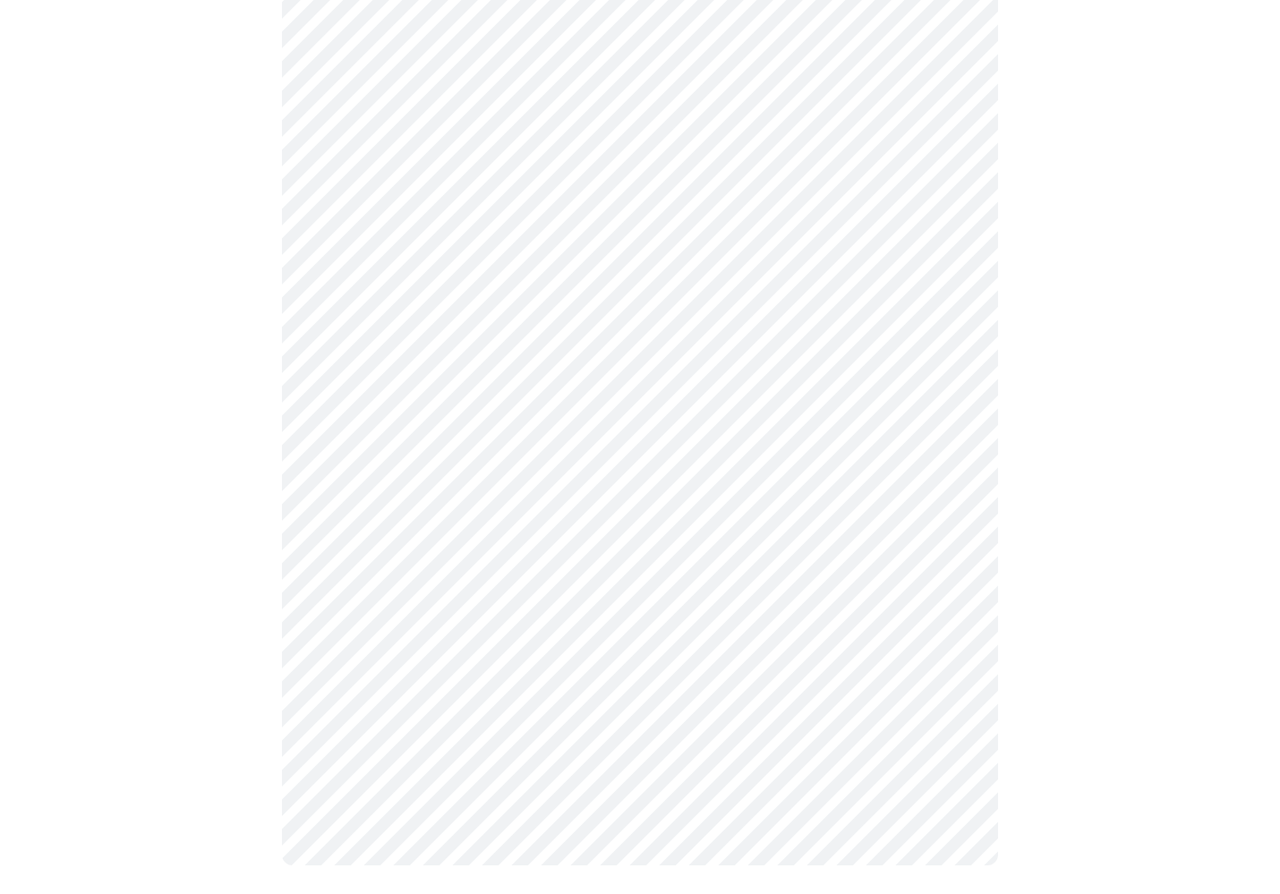
scroll to position [0, 0]
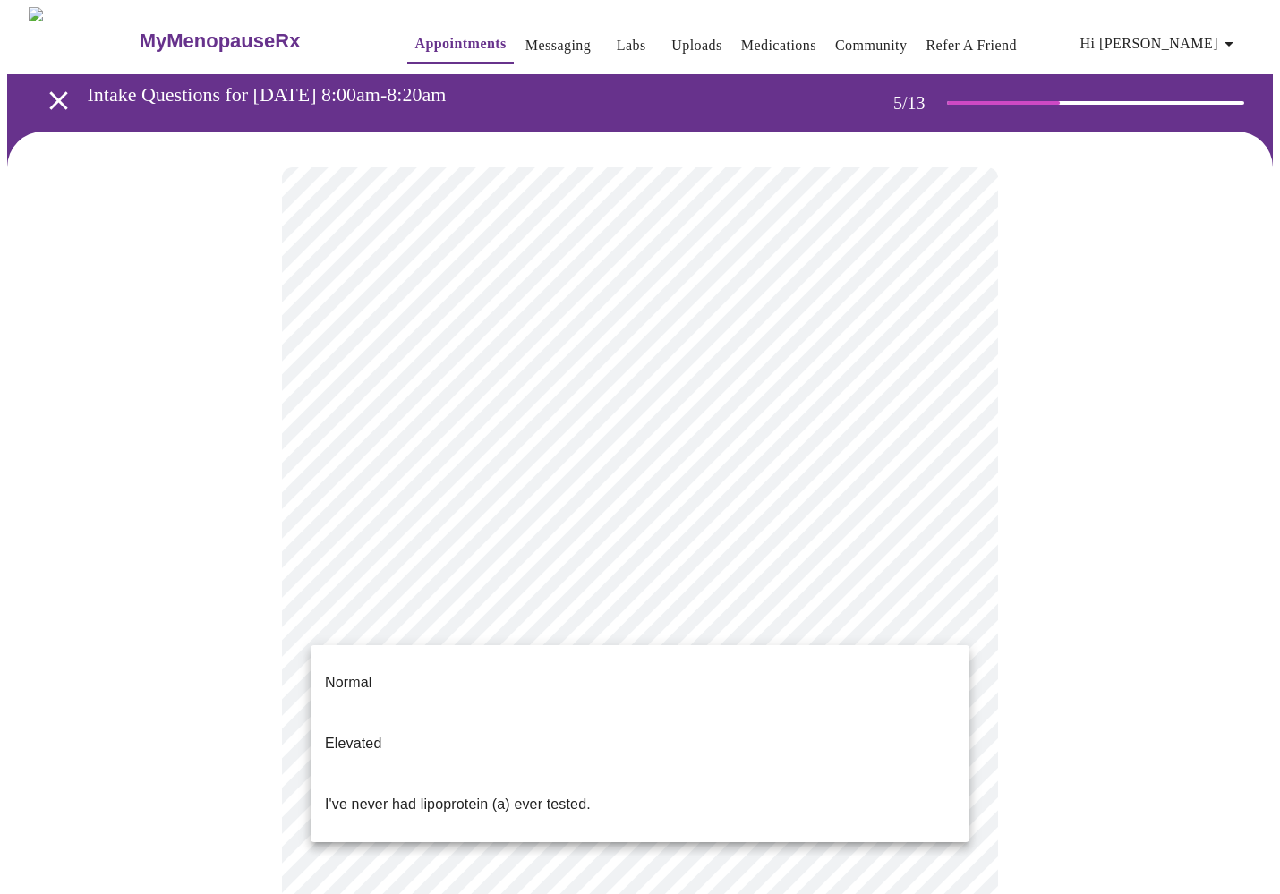
click at [758, 641] on body "MyMenopauseRx Appointments Messaging Labs Uploads Medications Community Refer a…" at bounding box center [639, 668] width 1265 height 1322
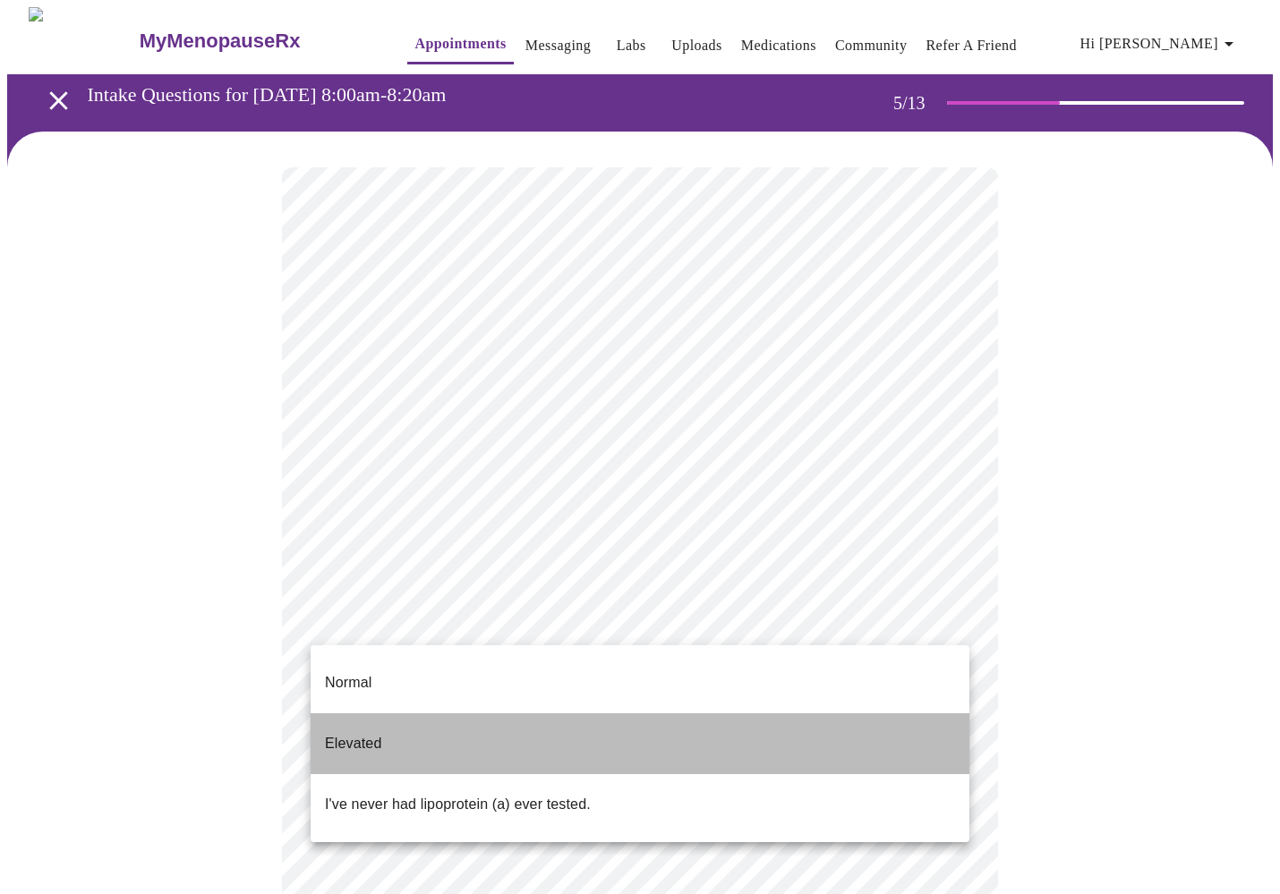
click at [694, 730] on li "Elevated" at bounding box center [640, 743] width 659 height 61
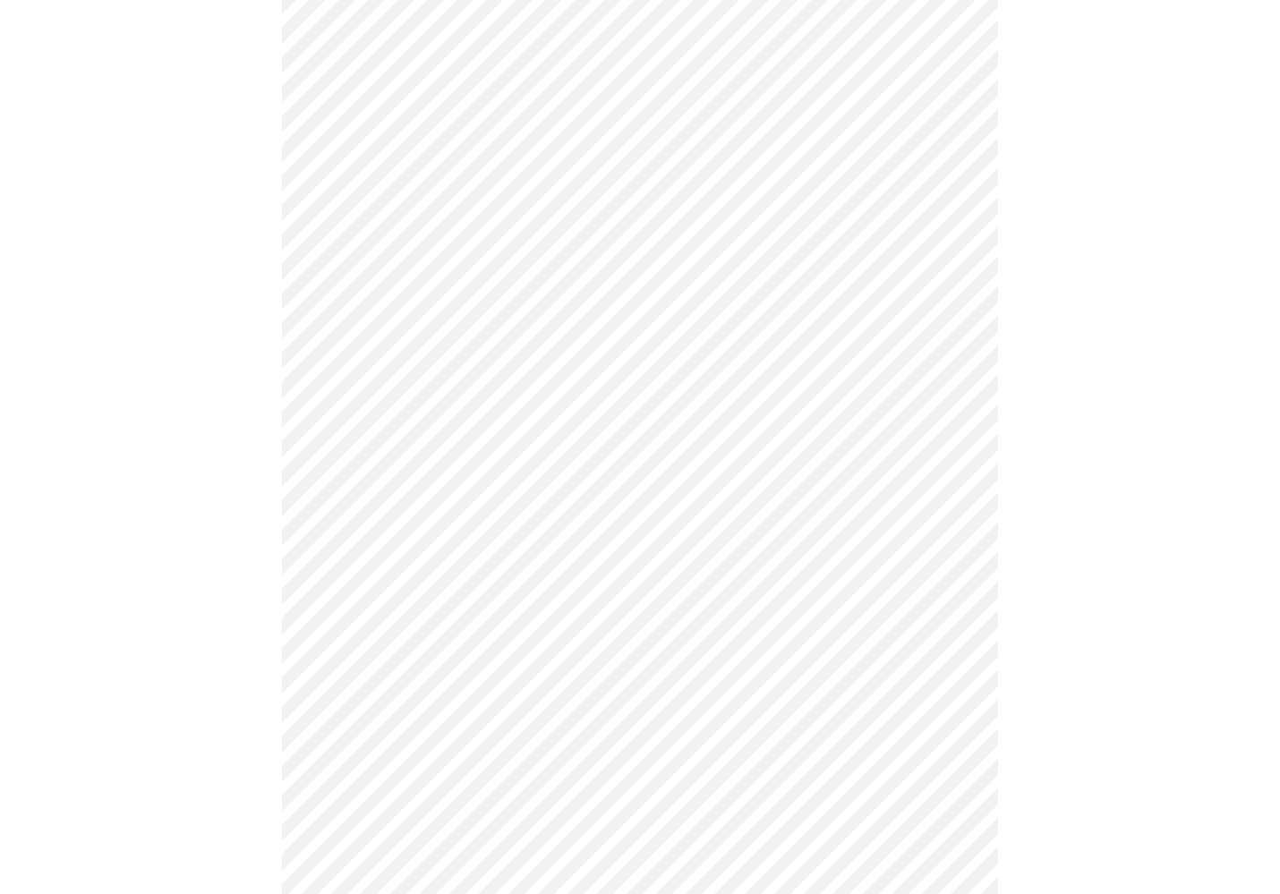
scroll to position [4695, 0]
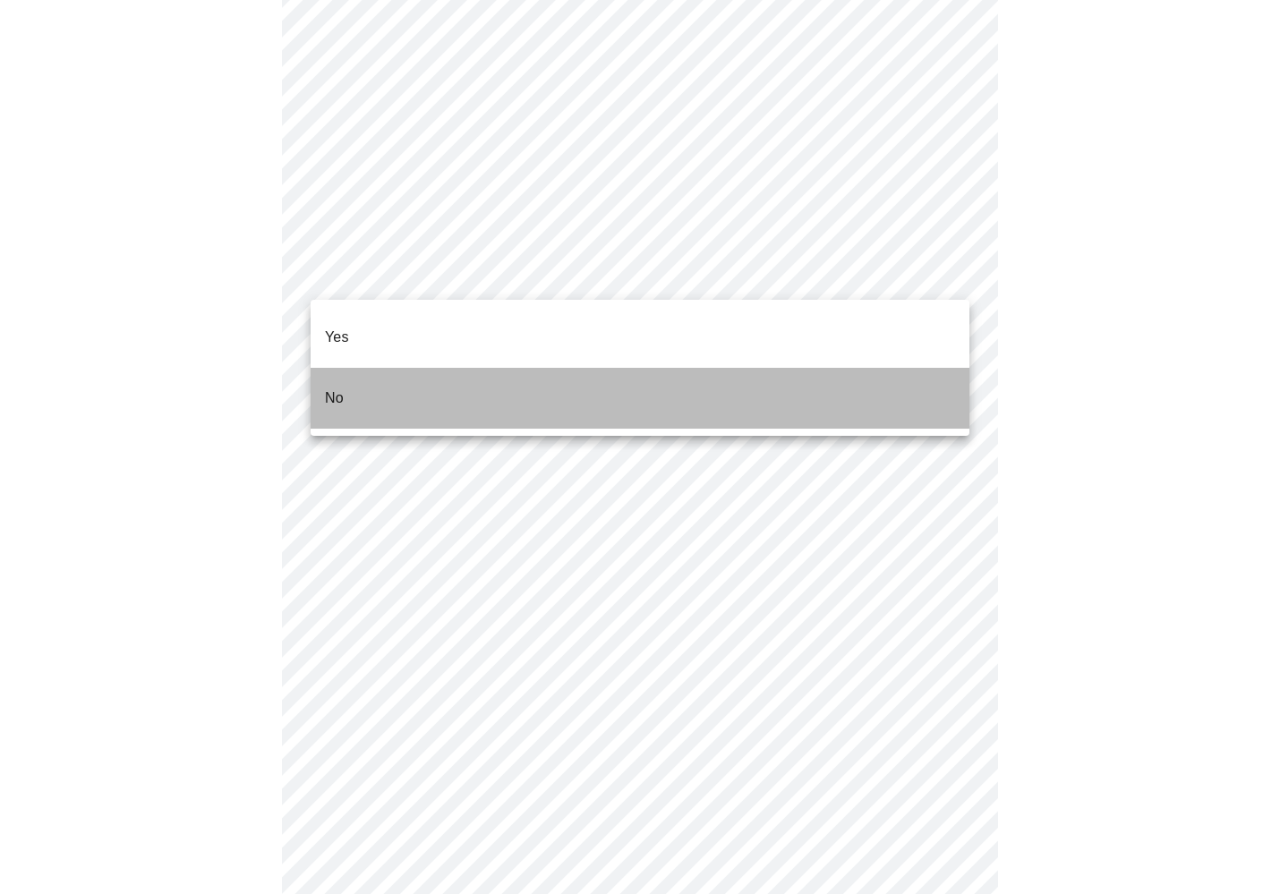
click at [503, 368] on li "No" at bounding box center [640, 398] width 659 height 61
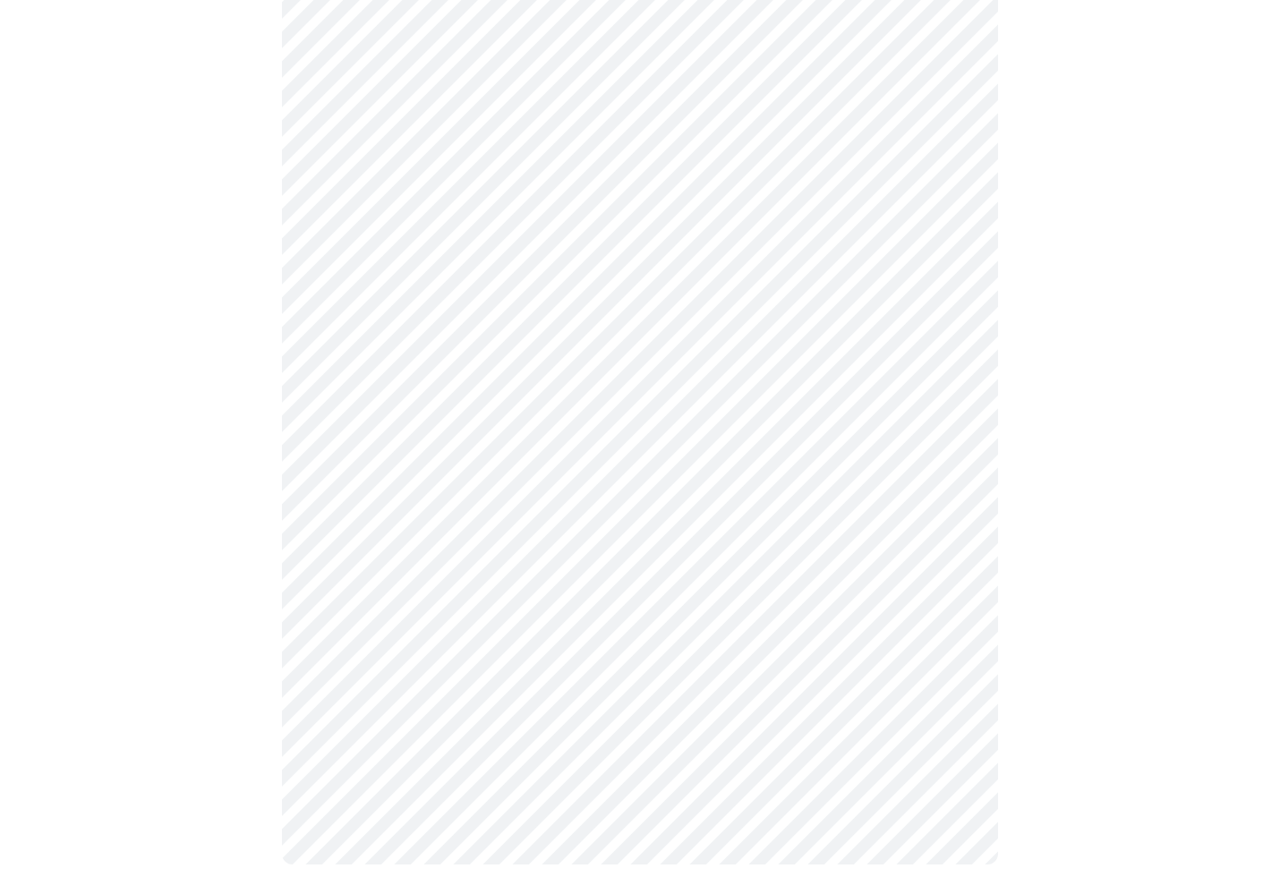
scroll to position [549, 0]
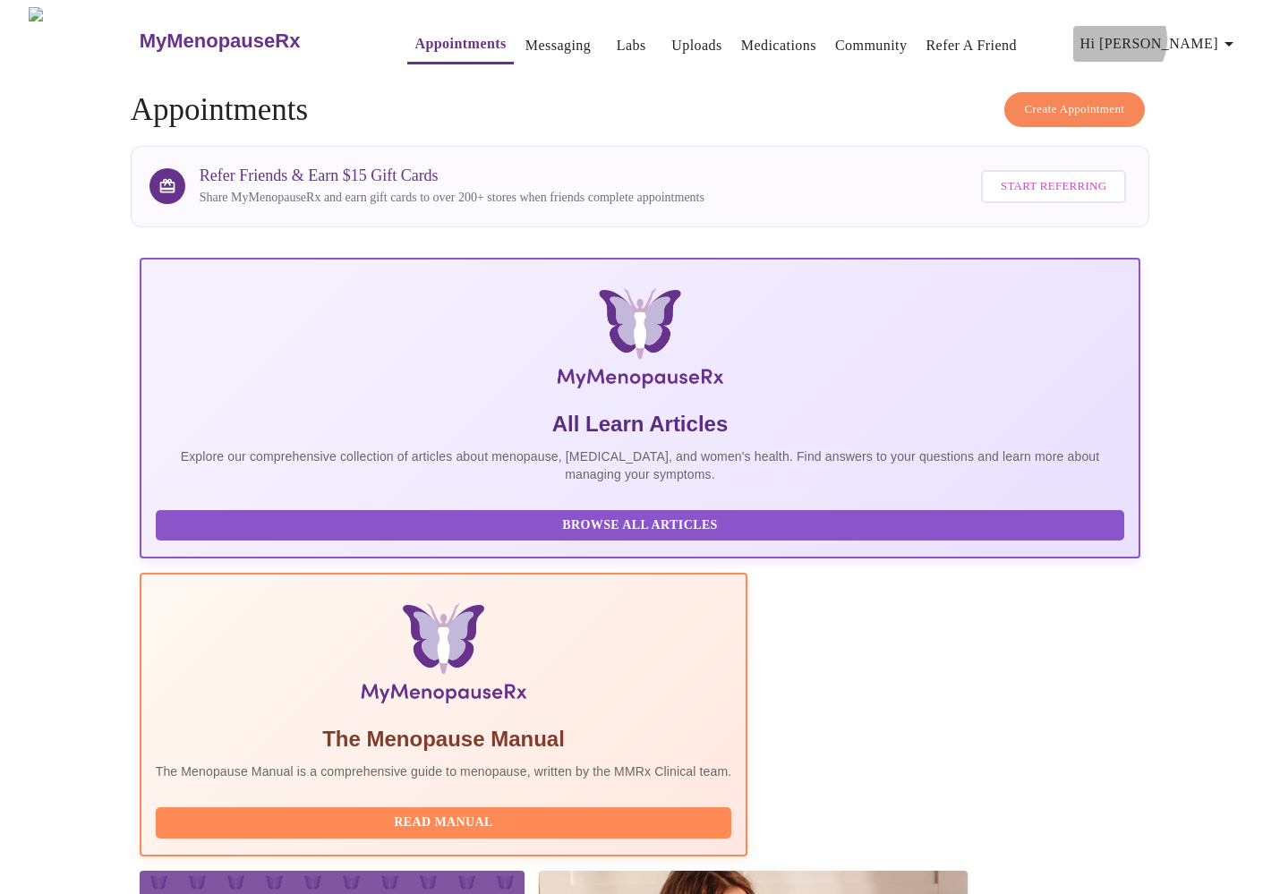
click at [1205, 32] on span "Hi [PERSON_NAME]" at bounding box center [1159, 43] width 159 height 25
click at [1211, 138] on li "Log out" at bounding box center [1210, 134] width 82 height 32
